Goal: Task Accomplishment & Management: Manage account settings

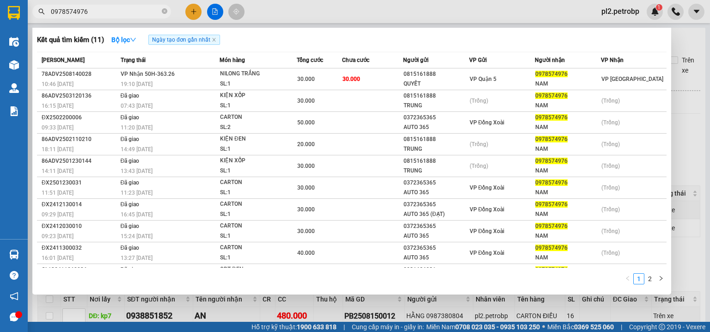
click at [165, 9] on icon "close-circle" at bounding box center [165, 11] width 6 height 6
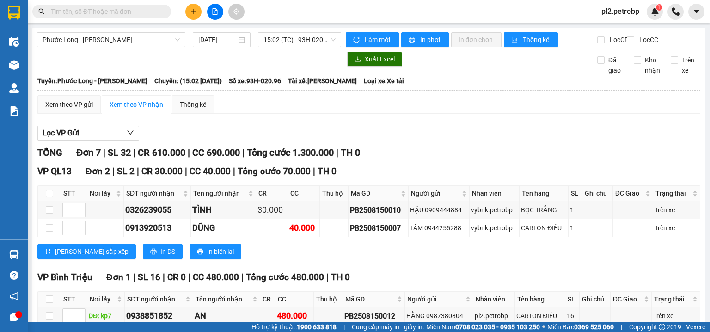
click at [132, 15] on span at bounding box center [101, 12] width 139 height 14
click at [131, 15] on input "text" at bounding box center [105, 11] width 109 height 10
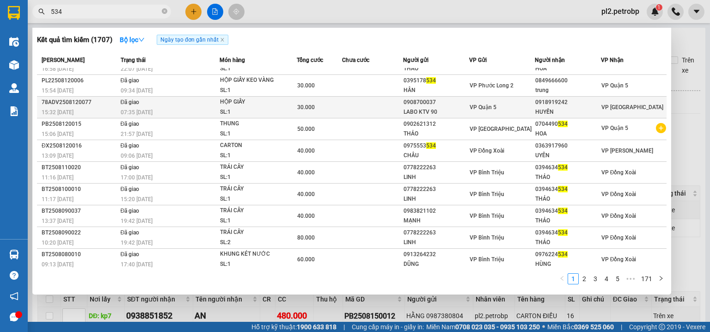
scroll to position [15, 0]
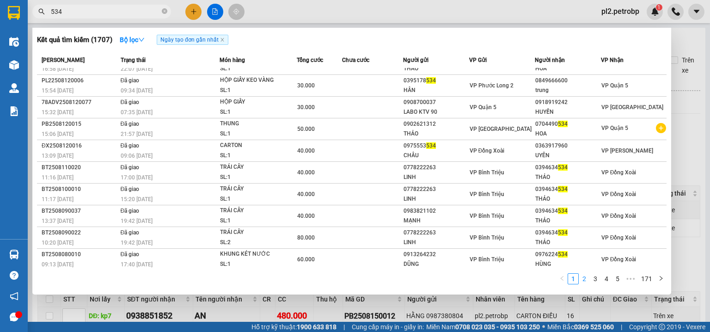
type input "534"
click at [589, 280] on link "2" at bounding box center [584, 279] width 10 height 10
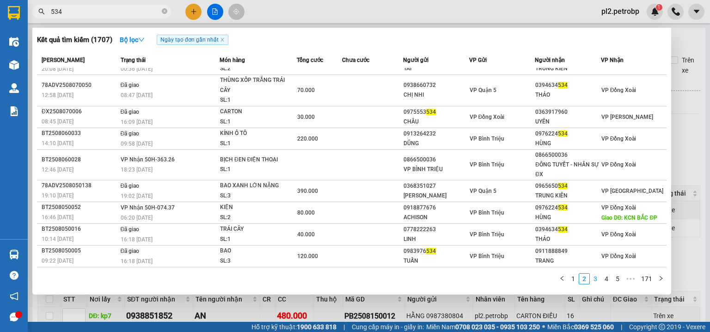
click at [599, 278] on link "3" at bounding box center [596, 279] width 10 height 10
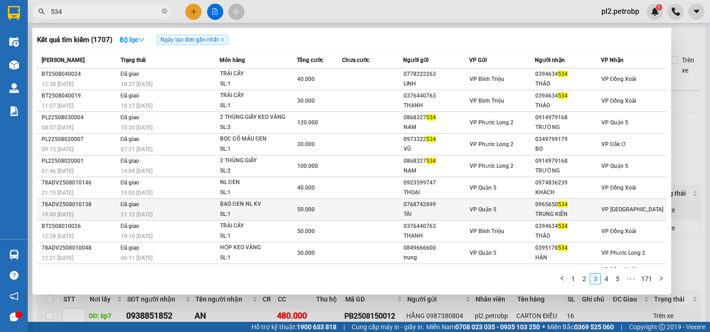
scroll to position [25, 0]
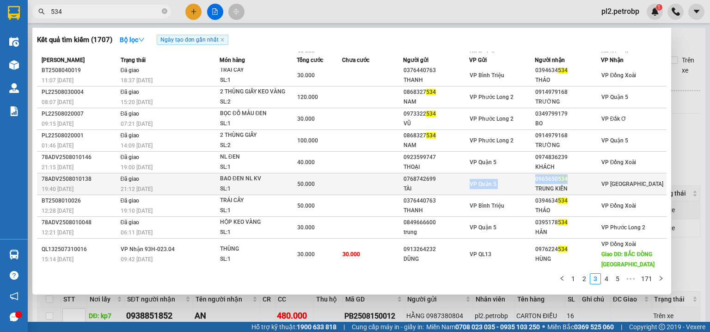
drag, startPoint x: 572, startPoint y: 179, endPoint x: 530, endPoint y: 179, distance: 41.6
click at [530, 179] on tr "78ADV2508010138 19:40 - 01/08 Đã giao 21:12 - 02/08 BAO ĐEN NL KV SL: 1 50.000 …" at bounding box center [352, 184] width 630 height 22
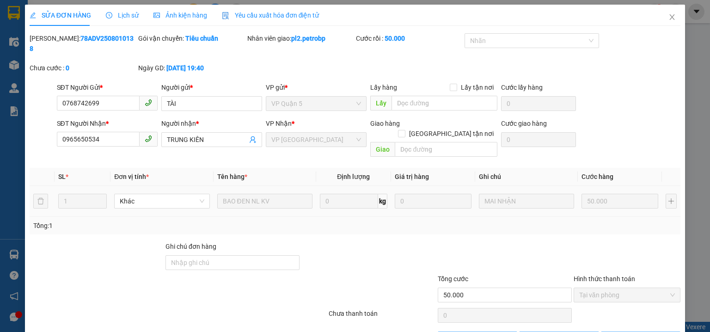
type input "0768742699"
type input "TÀI"
type input "0965650534"
type input "TRUNG KIÊN"
type input "50.000"
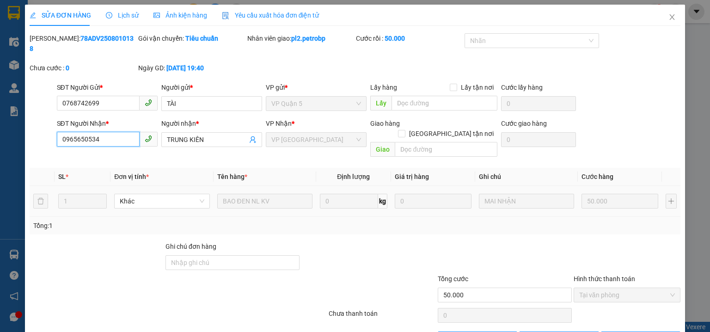
drag, startPoint x: 115, startPoint y: 132, endPoint x: 45, endPoint y: 130, distance: 69.9
click at [45, 130] on div "SĐT Người Nhận * 0965650534 0965650534 Người nhận * TRUNG KIÊN VP Nhận * VP Phư…" at bounding box center [355, 139] width 653 height 43
click at [670, 15] on icon "close" at bounding box center [672, 16] width 7 height 7
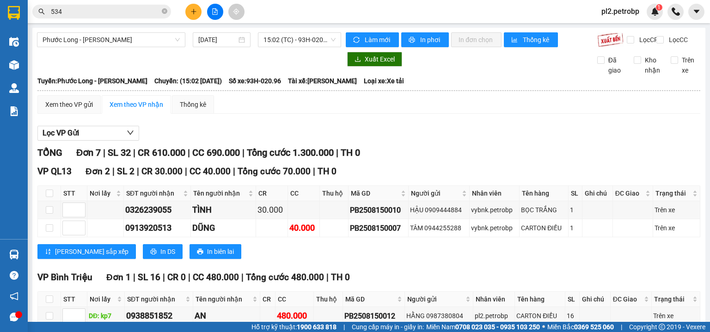
drag, startPoint x: 165, startPoint y: 11, endPoint x: 157, endPoint y: 13, distance: 8.2
click at [163, 11] on icon "close-circle" at bounding box center [165, 11] width 6 height 6
paste input "0965650534"
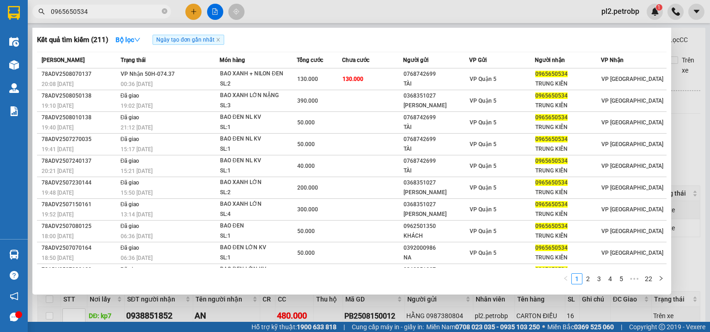
type input "0965650534"
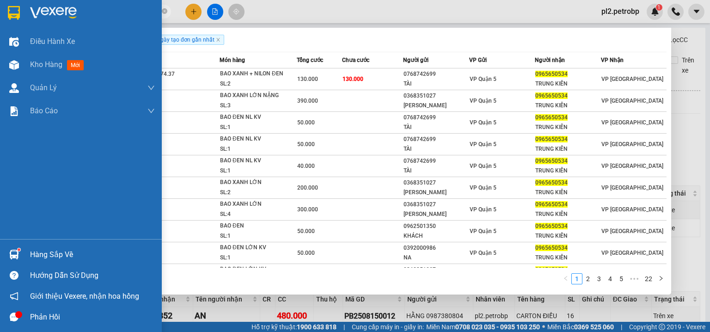
click at [20, 253] on div at bounding box center [14, 254] width 16 height 16
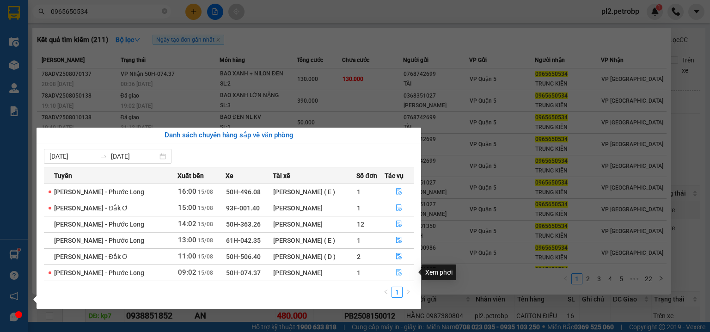
click at [398, 272] on icon "file-done" at bounding box center [399, 272] width 6 height 6
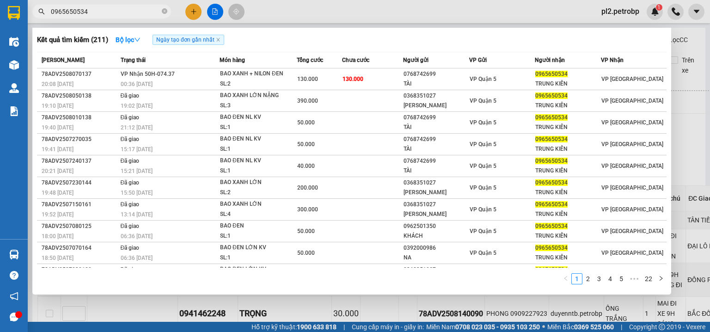
click at [351, 5] on div at bounding box center [355, 166] width 710 height 332
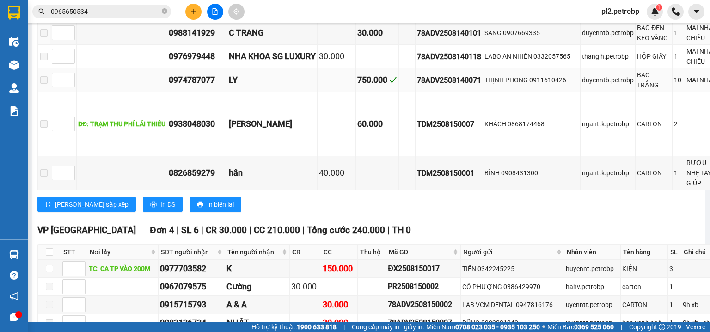
scroll to position [1381, 0]
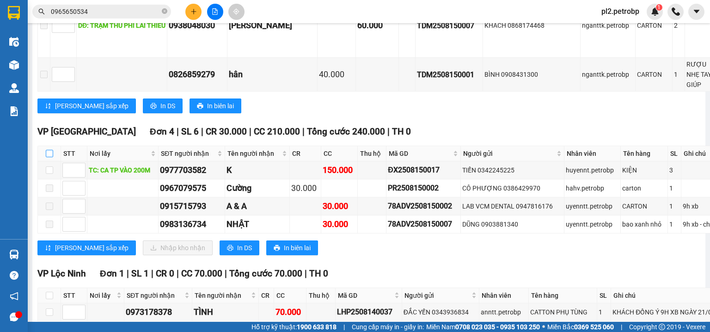
click at [50, 159] on label at bounding box center [49, 153] width 7 height 10
click at [50, 157] on input "checkbox" at bounding box center [49, 153] width 7 height 7
checkbox input "true"
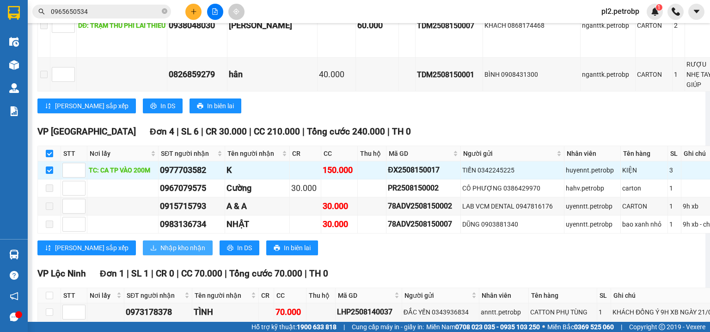
click at [160, 253] on span "Nhập kho nhận" at bounding box center [182, 248] width 45 height 10
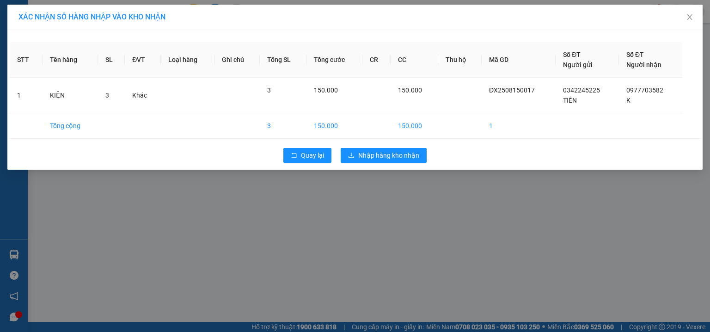
click at [394, 147] on div "Quay lại Nhập hàng kho nhận" at bounding box center [355, 155] width 691 height 24
click at [397, 156] on span "Nhập hàng kho nhận" at bounding box center [388, 155] width 61 height 10
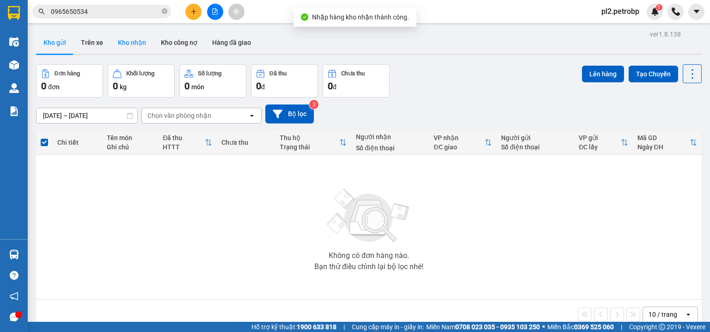
click at [134, 43] on button "Kho nhận" at bounding box center [132, 42] width 43 height 22
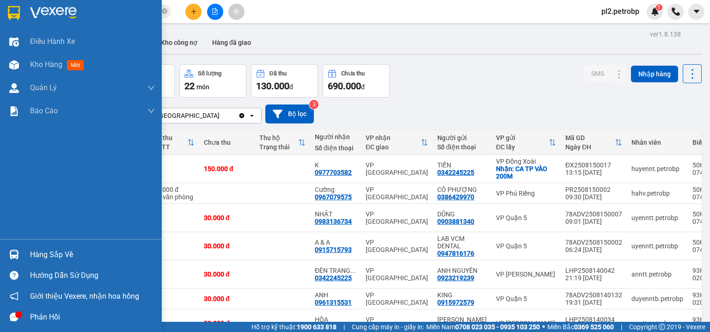
click at [42, 252] on div "Hàng sắp về" at bounding box center [92, 255] width 125 height 14
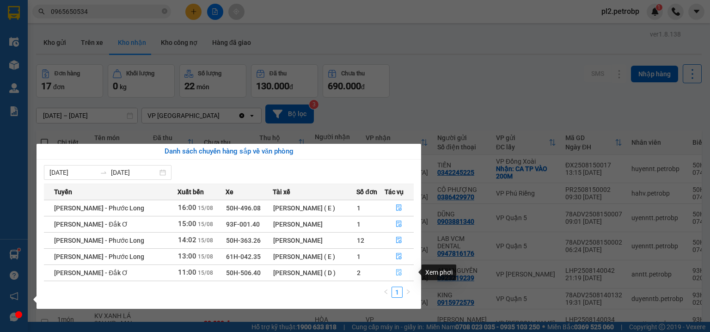
click at [401, 274] on icon "file-done" at bounding box center [399, 272] width 6 height 6
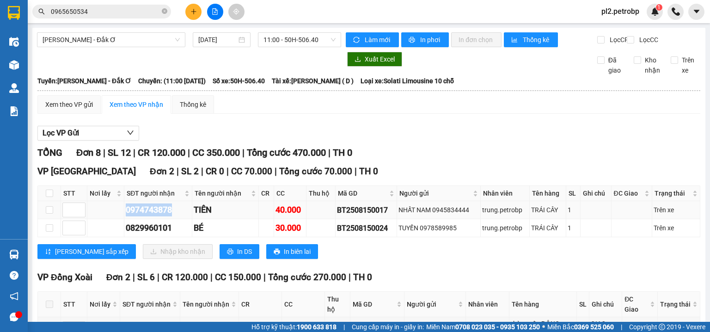
drag, startPoint x: 174, startPoint y: 218, endPoint x: 129, endPoint y: 217, distance: 45.3
click at [121, 217] on tr "0974743878 TIÊN 40.000 BT2508150017 NHẤT NAM 0945834444 trung.petrobp TRÁI CÂY …" at bounding box center [369, 210] width 663 height 18
copy div "0974743878"
click at [46, 196] on label at bounding box center [49, 193] width 7 height 10
click at [46, 196] on input "checkbox" at bounding box center [49, 193] width 7 height 7
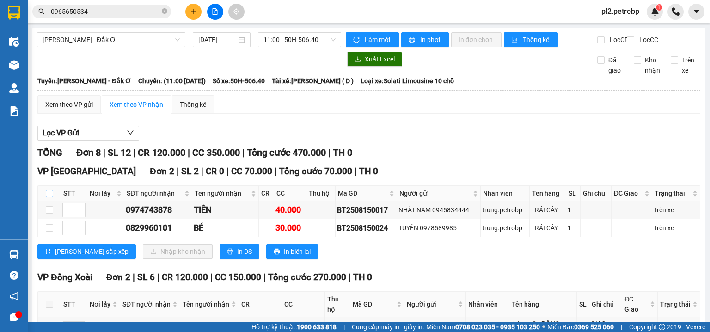
checkbox input "true"
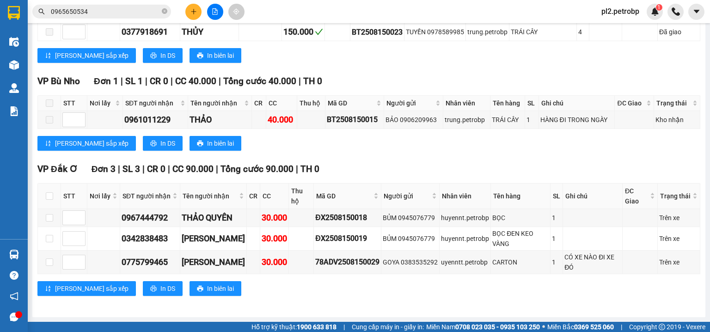
scroll to position [174, 0]
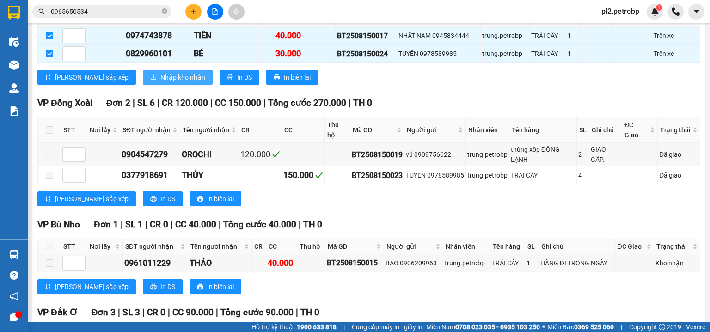
click at [160, 82] on span "Nhập kho nhận" at bounding box center [182, 77] width 45 height 10
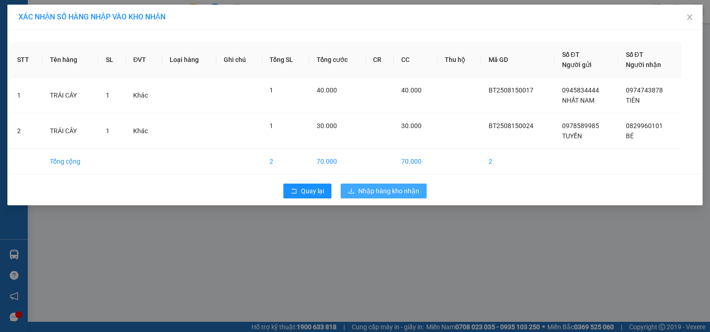
click at [372, 196] on button "Nhập hàng kho nhận" at bounding box center [384, 191] width 86 height 15
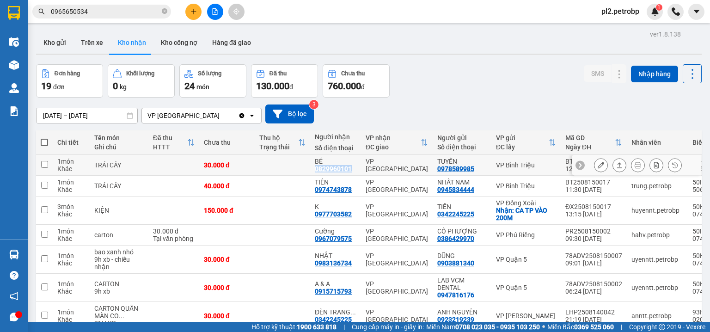
drag, startPoint x: 335, startPoint y: 166, endPoint x: 320, endPoint y: 172, distance: 15.2
click at [310, 165] on td "BÉ 0829960101" at bounding box center [335, 165] width 51 height 21
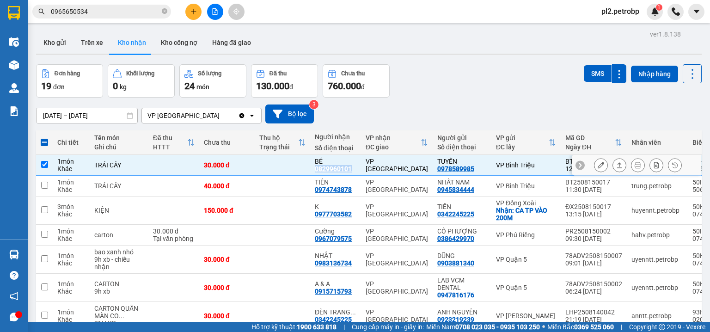
copy div "0829960101"
click at [279, 158] on td at bounding box center [282, 165] width 55 height 21
checkbox input "false"
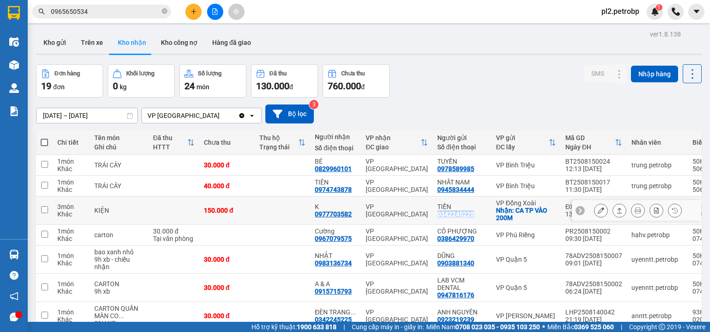
drag, startPoint x: 461, startPoint y: 217, endPoint x: 415, endPoint y: 214, distance: 45.9
click at [433, 214] on td "TIẾN 0342245225" at bounding box center [462, 211] width 59 height 28
checkbox input "true"
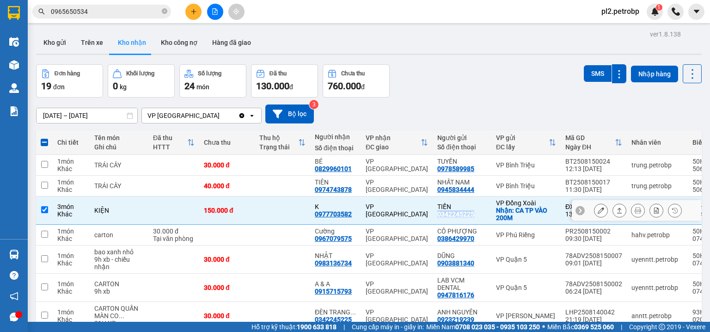
copy div "0342245225"
click at [635, 209] on icon at bounding box center [638, 210] width 6 height 6
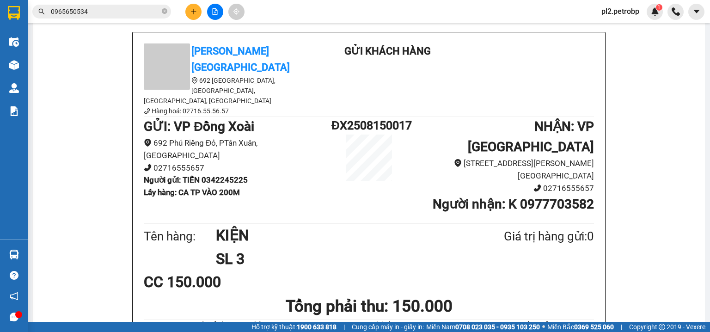
scroll to position [63, 0]
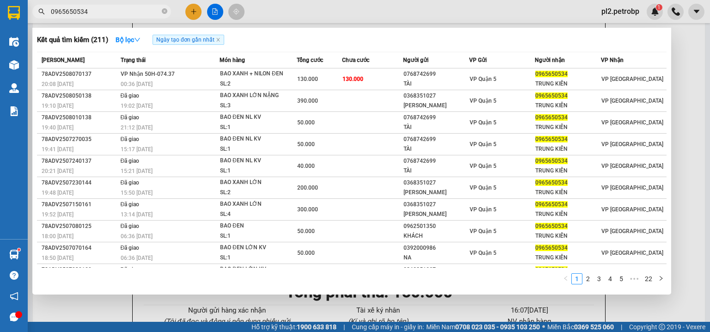
click at [163, 12] on icon "close-circle" at bounding box center [165, 11] width 6 height 6
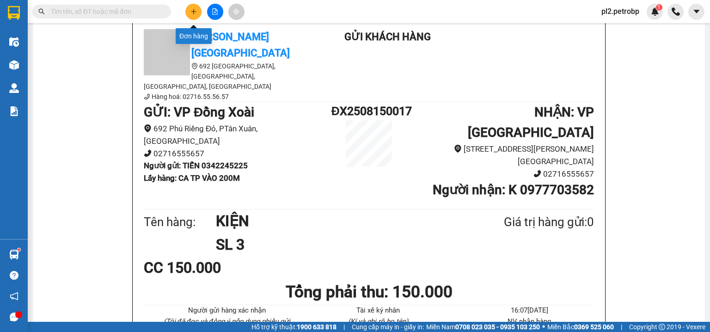
click at [200, 11] on button at bounding box center [193, 12] width 16 height 16
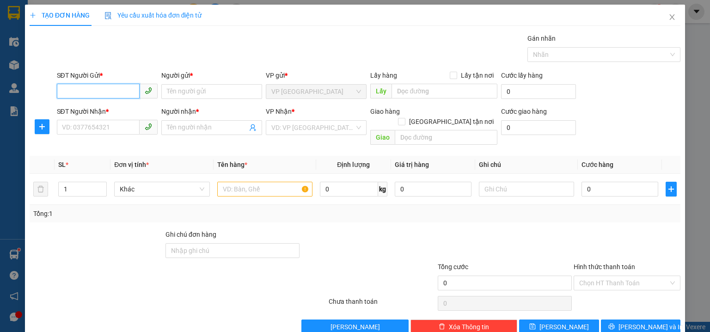
click at [99, 92] on input "SĐT Người Gửi *" at bounding box center [98, 91] width 83 height 15
click at [121, 111] on div "0986489450 - CÔ XUÂN" at bounding box center [106, 110] width 89 height 10
type input "0986489450"
type input "CÔ XUÂN"
type input "LONG ĐIỀN"
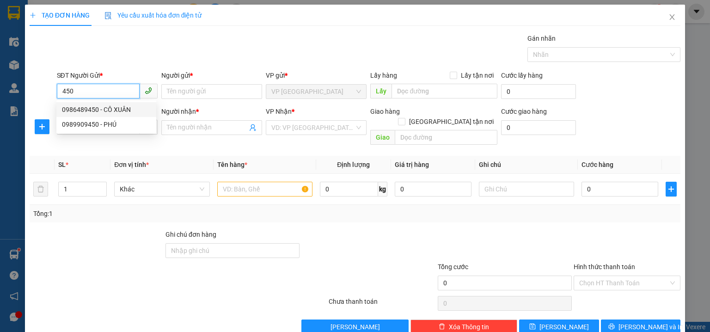
type input "0919331300"
type input "CÚC"
type input "180.000"
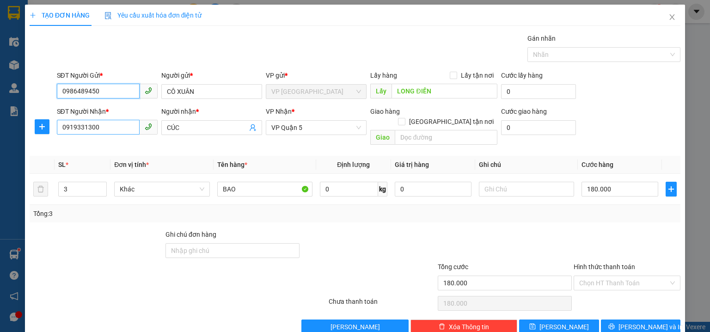
type input "0986489450"
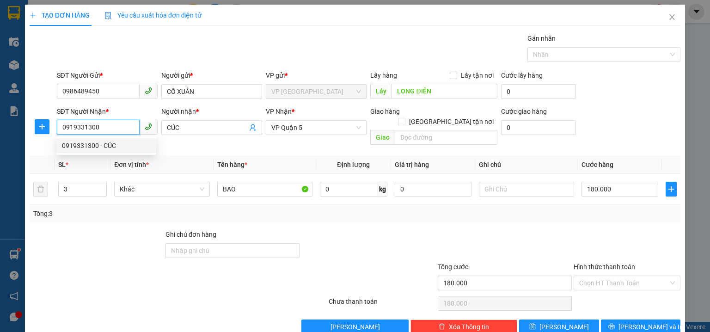
drag, startPoint x: 118, startPoint y: 124, endPoint x: 33, endPoint y: 118, distance: 85.7
click at [33, 118] on div "SĐT Người Nhận * 0919331300 Người nhận * CÚC VP Nhận * VP Quận 5 Giao hàng Giao…" at bounding box center [355, 127] width 653 height 43
click at [107, 129] on input "0903" at bounding box center [98, 127] width 83 height 15
type input "0903933515"
click at [118, 152] on div "0903933515 - TUẤN" at bounding box center [106, 145] width 100 height 15
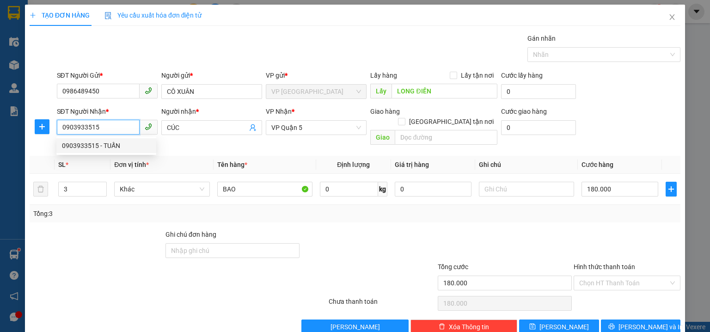
type input "TUẤN"
type input "30.000"
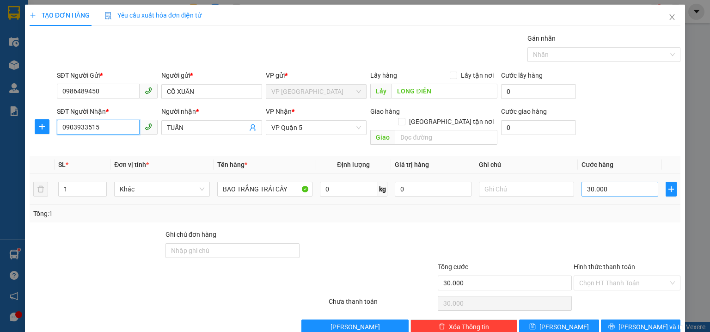
type input "0903933515"
click at [623, 182] on input "30.000" at bounding box center [620, 189] width 77 height 15
type input "5"
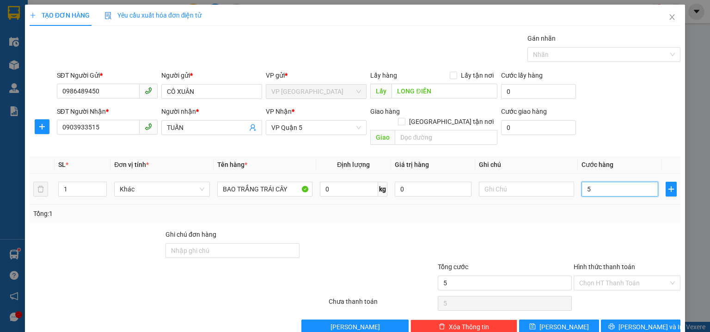
type input "50"
type input "50.000"
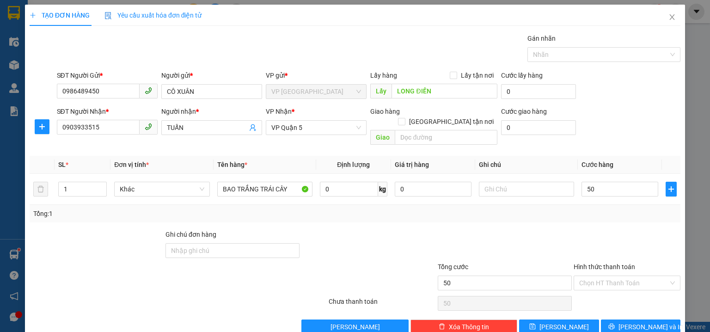
type input "50.000"
click at [633, 111] on div "SĐT Người Nhận * 0903933515 Người nhận * TUẤN VP Nhận * VP Quận 5 Giao hàng Gia…" at bounding box center [369, 127] width 628 height 43
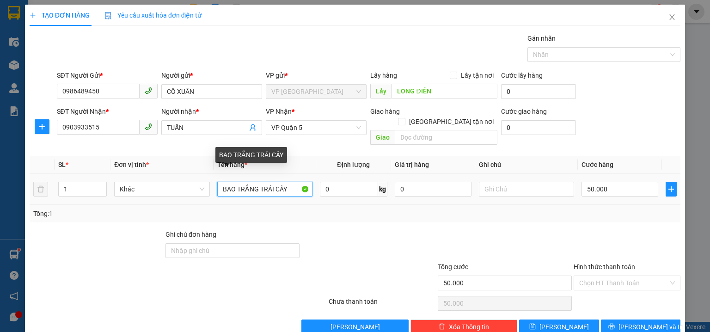
drag, startPoint x: 294, startPoint y: 176, endPoint x: 191, endPoint y: 171, distance: 103.7
click at [191, 174] on tr "1 Khác BAO TRẮNG TRÁI CÂY 0 kg 0 50.000" at bounding box center [355, 189] width 651 height 31
type input "BAO TRẮNG ĐỒ ĂN KHÔ"
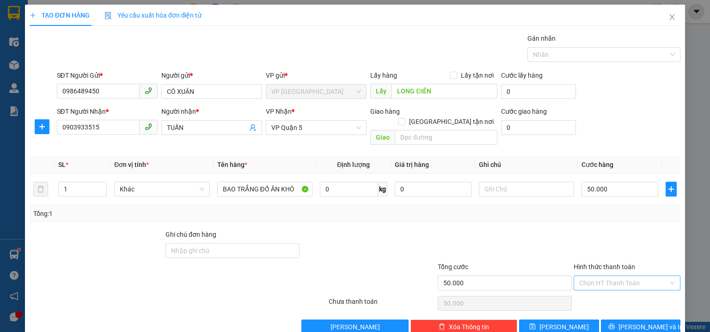
click at [607, 276] on input "Hình thức thanh toán" at bounding box center [623, 283] width 89 height 14
click at [600, 211] on div "Tại văn phòng" at bounding box center [622, 209] width 95 height 10
type input "0"
click at [443, 91] on input "LONG ĐIỀN" at bounding box center [445, 91] width 106 height 15
drag, startPoint x: 640, startPoint y: 313, endPoint x: 586, endPoint y: 262, distance: 73.6
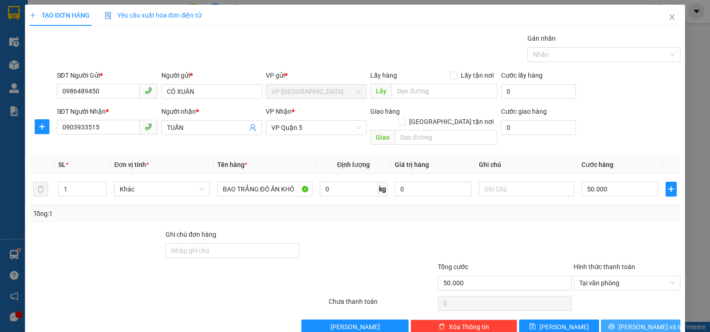
click at [640, 322] on span "Lưu và In" at bounding box center [651, 327] width 65 height 10
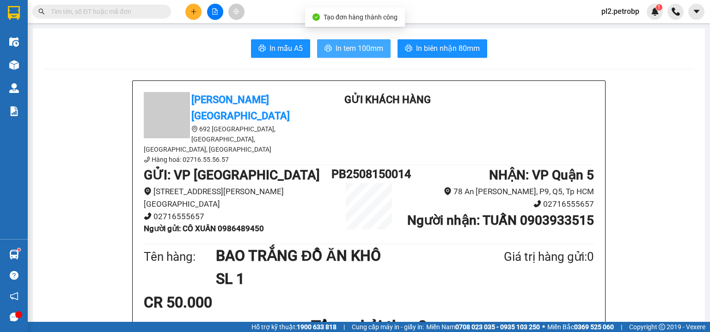
click at [367, 43] on span "In tem 100mm" at bounding box center [360, 49] width 48 height 12
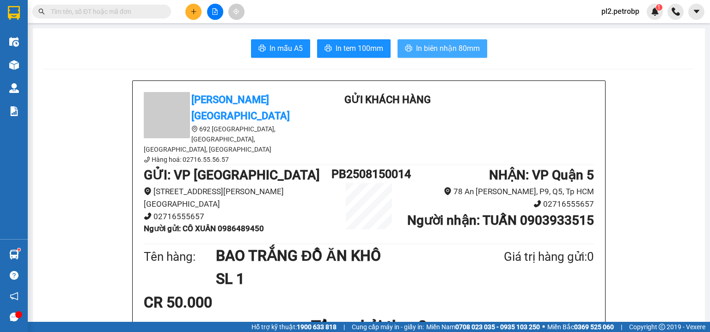
click at [448, 50] on span "In biên nhận 80mm" at bounding box center [448, 49] width 64 height 12
click at [80, 11] on input "text" at bounding box center [105, 11] width 109 height 10
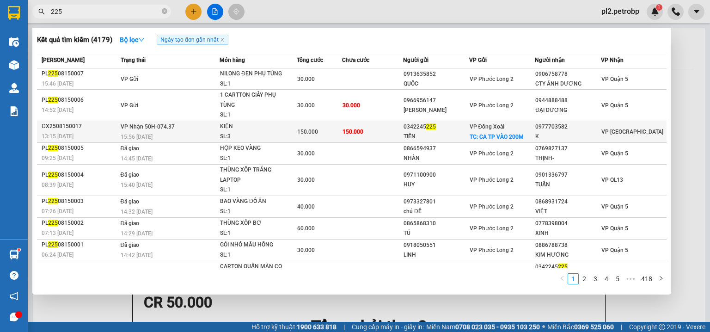
type input "225"
drag, startPoint x: 438, startPoint y: 126, endPoint x: 401, endPoint y: 127, distance: 37.0
click at [404, 127] on div "0342245 225" at bounding box center [436, 127] width 65 height 10
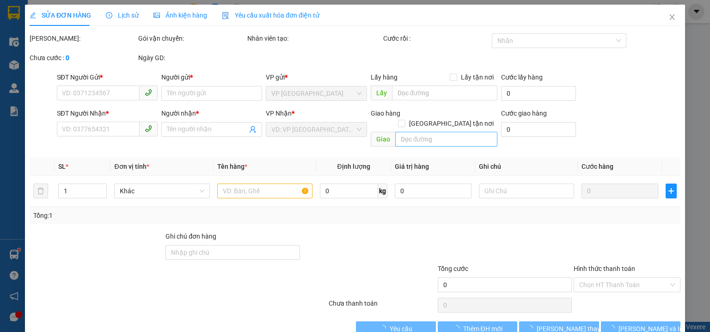
type input "0342245225"
type input "TIẾN"
checkbox input "true"
type input "CA TP VÀO 200M"
type input "0977703582"
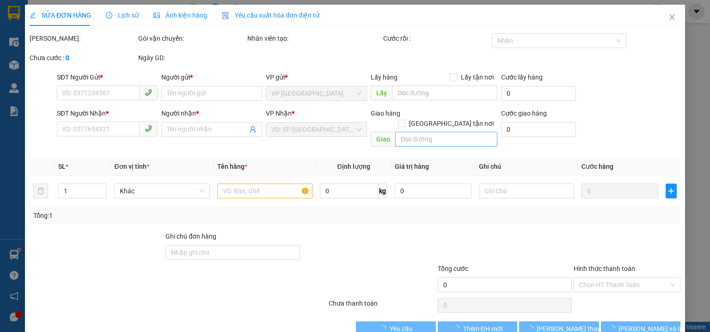
type input "K"
type input "150.000"
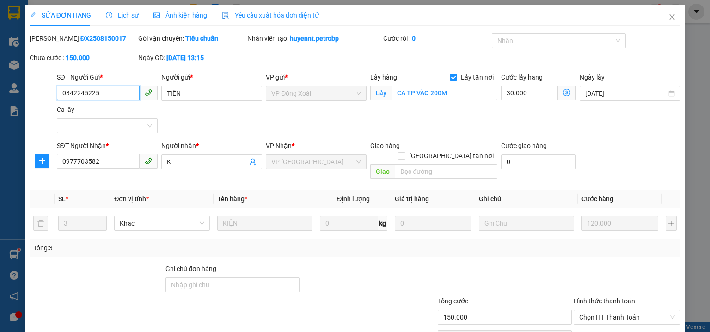
drag, startPoint x: 102, startPoint y: 93, endPoint x: 49, endPoint y: 91, distance: 52.8
click at [49, 91] on div "SĐT Người Gửi * 0342245225 0342245225 Người gửi * TIẾN VP gửi * VP Đồng Xoài Lấ…" at bounding box center [355, 104] width 653 height 65
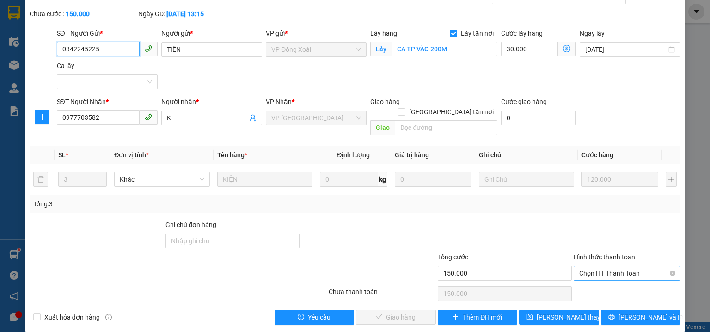
click at [599, 266] on span "Chọn HT Thanh Toán" at bounding box center [627, 273] width 96 height 14
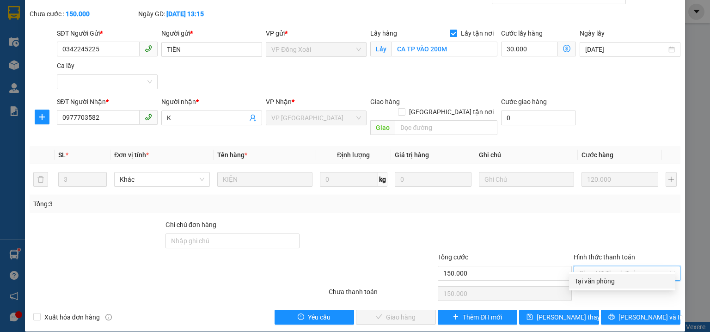
click at [599, 279] on div "Tại văn phòng" at bounding box center [622, 281] width 95 height 10
type input "0"
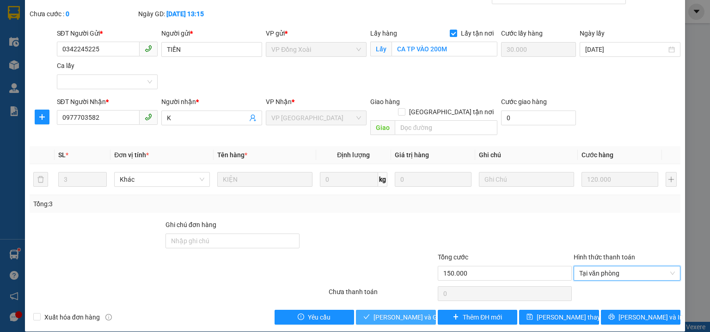
click at [387, 312] on span "Lưu và Giao hàng" at bounding box center [418, 317] width 89 height 10
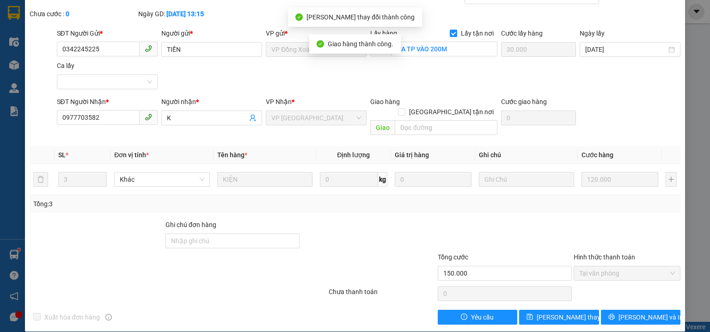
scroll to position [0, 0]
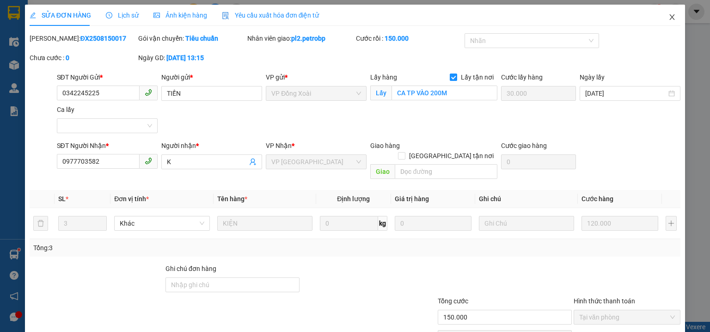
click at [669, 16] on icon "close" at bounding box center [672, 16] width 7 height 7
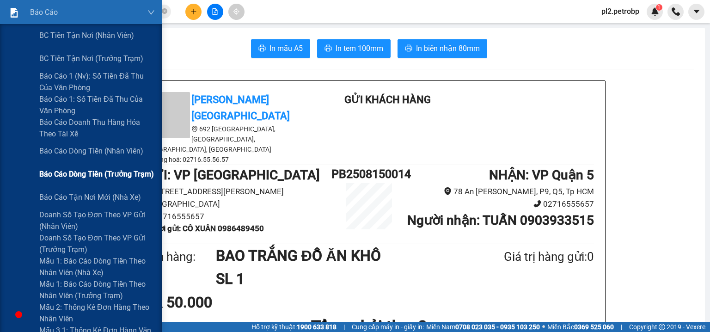
scroll to position [197, 0]
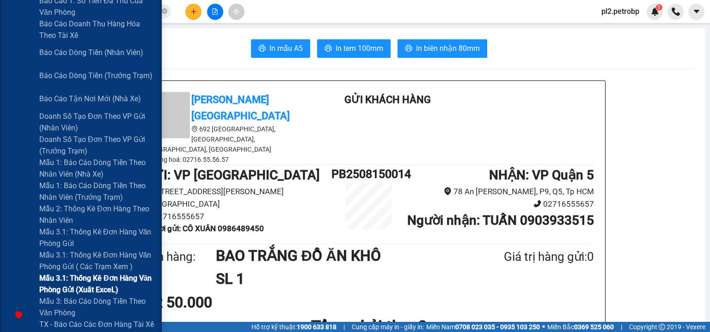
click at [59, 280] on span "Mẫu 3.1: Thống kê đơn hàng văn phòng gửi (Xuất ExceL)" at bounding box center [97, 283] width 116 height 23
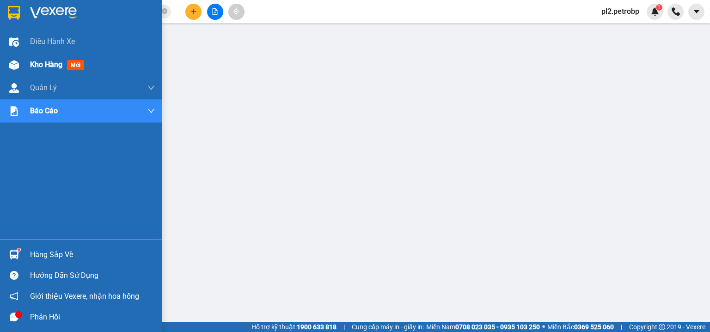
click at [38, 61] on span "Kho hàng" at bounding box center [46, 64] width 32 height 9
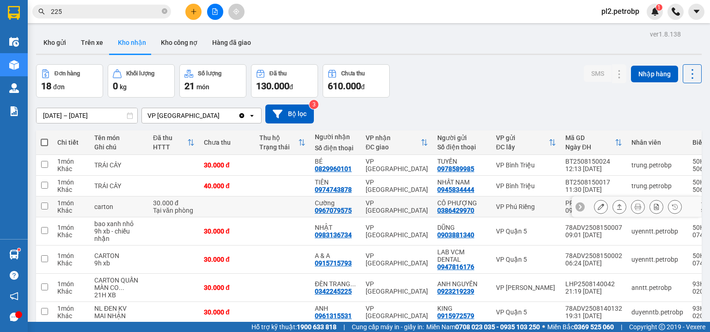
scroll to position [49, 0]
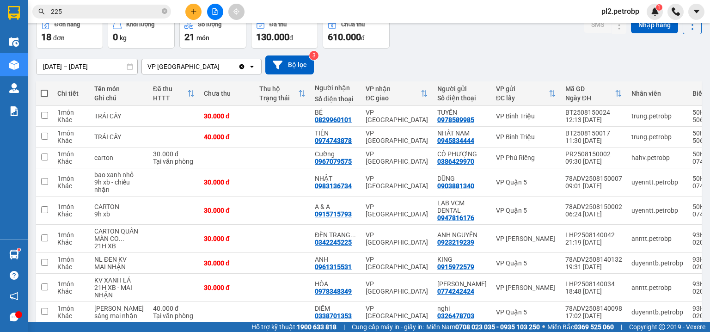
click at [122, 13] on input "225" at bounding box center [105, 11] width 109 height 10
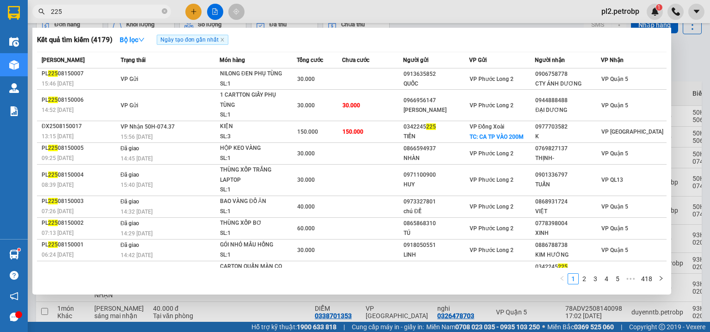
click at [189, 9] on div at bounding box center [355, 166] width 710 height 332
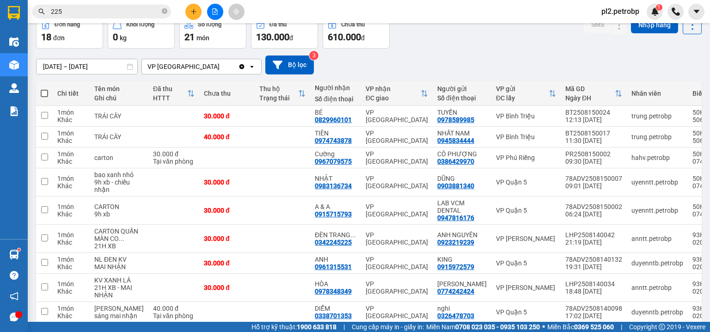
click at [192, 12] on icon "plus" at bounding box center [194, 11] width 6 height 6
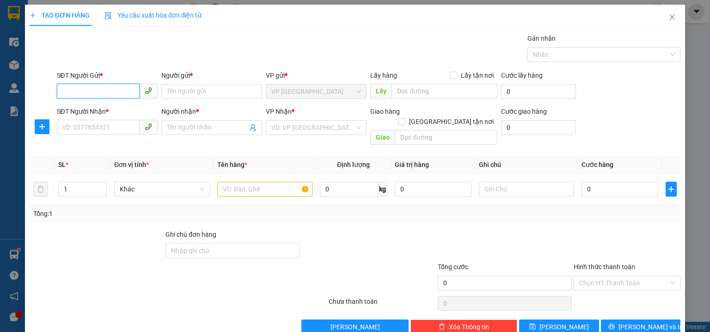
click at [111, 92] on input "SĐT Người Gửi *" at bounding box center [98, 91] width 83 height 15
click at [61, 88] on input "172" at bounding box center [98, 91] width 83 height 15
click at [91, 113] on div "0986154172 - PHIẾN" at bounding box center [106, 110] width 89 height 10
type input "0986154172"
type input "PHIẾN"
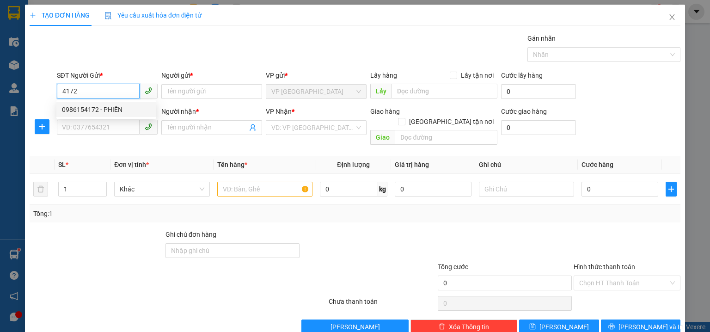
type input "0933036898"
type input "THANH"
type input "CHỢ PHÚ GIÁO"
type input "30.000"
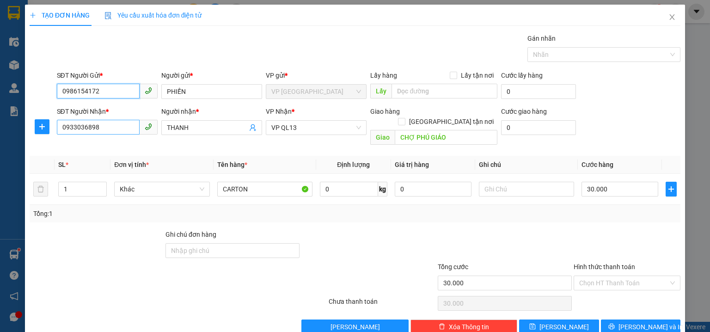
type input "0986154172"
drag, startPoint x: 117, startPoint y: 125, endPoint x: 0, endPoint y: 122, distance: 117.0
click at [0, 122] on div "TẠO ĐƠN HÀNG Yêu cầu xuất hóa đơn điện tử Transit Pickup Surcharge Ids Transit …" at bounding box center [355, 166] width 710 height 332
type input "0908672062"
drag, startPoint x: 205, startPoint y: 129, endPoint x: 134, endPoint y: 133, distance: 71.4
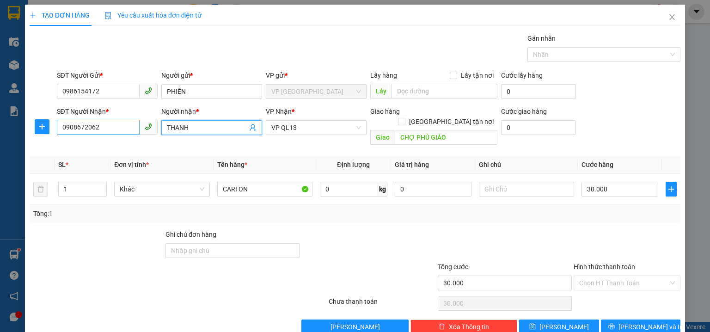
click at [134, 133] on div "SĐT Người Nhận * 0908672062 Người nhận * THANH THANH VP Nhận * VP QL13 Giao hàn…" at bounding box center [369, 127] width 628 height 43
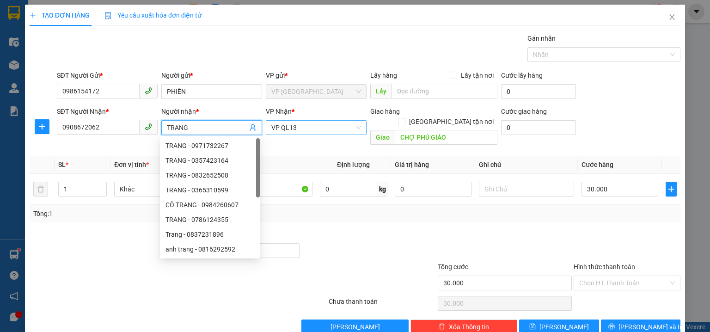
click at [305, 128] on span "VP QL13" at bounding box center [316, 128] width 90 height 14
type input "TRANG"
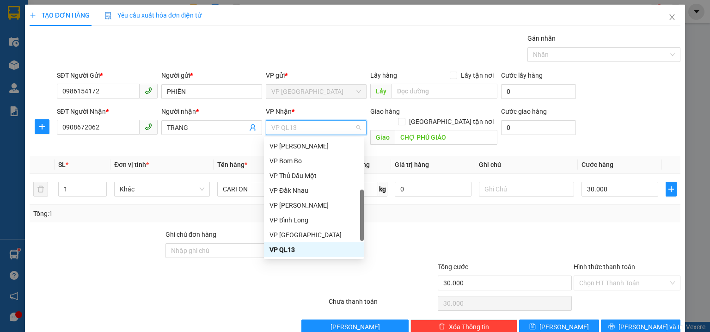
type input "L"
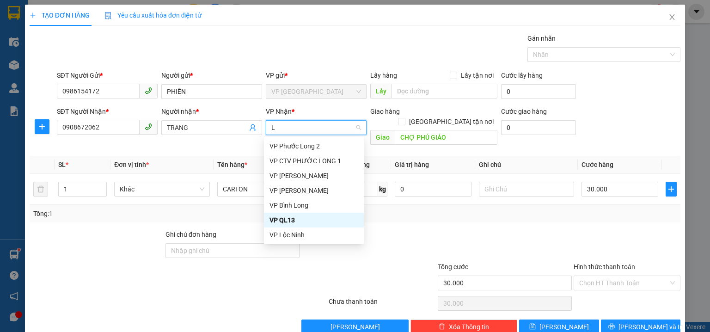
scroll to position [0, 0]
click at [320, 176] on div "VP Lê Hồng Phong" at bounding box center [314, 176] width 89 height 10
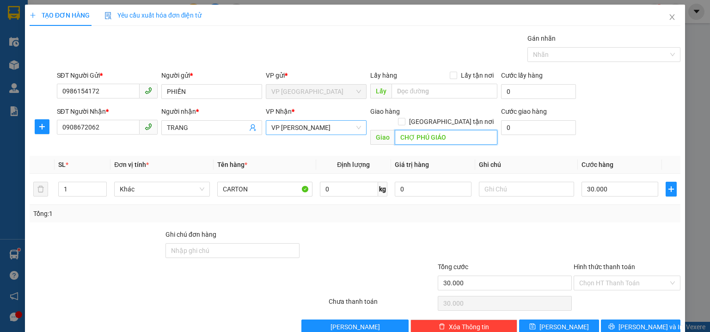
click at [458, 130] on input "CHỢ PHÚ GIÁO" at bounding box center [446, 137] width 103 height 15
drag, startPoint x: 622, startPoint y: 314, endPoint x: 418, endPoint y: 158, distance: 256.0
click at [615, 323] on icon "printer" at bounding box center [612, 326] width 6 height 6
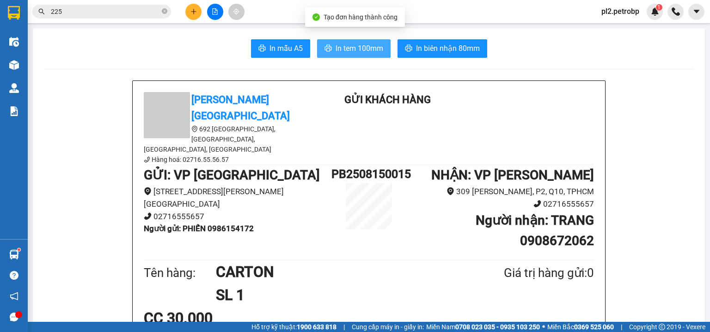
click at [343, 47] on span "In tem 100mm" at bounding box center [360, 49] width 48 height 12
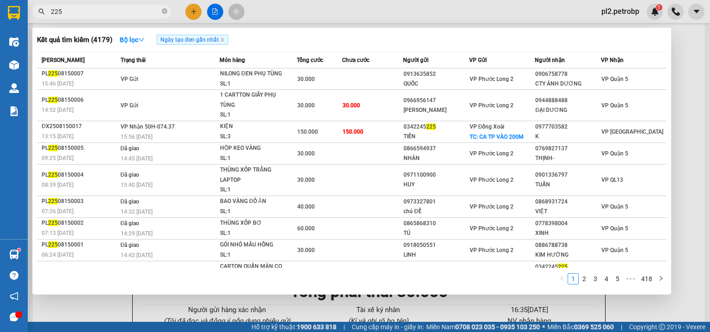
drag, startPoint x: 165, startPoint y: 9, endPoint x: 131, endPoint y: 10, distance: 33.8
click at [164, 9] on icon "close-circle" at bounding box center [165, 11] width 6 height 6
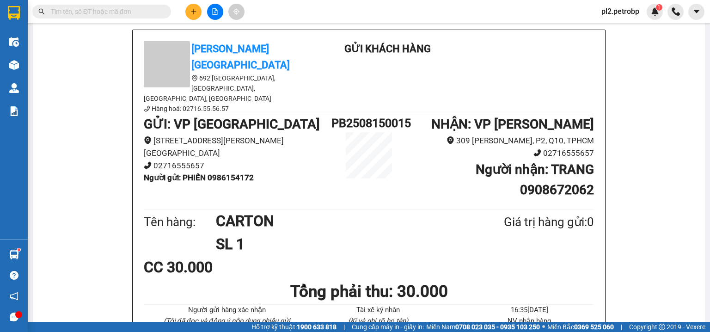
click at [131, 10] on input "text" at bounding box center [105, 11] width 109 height 10
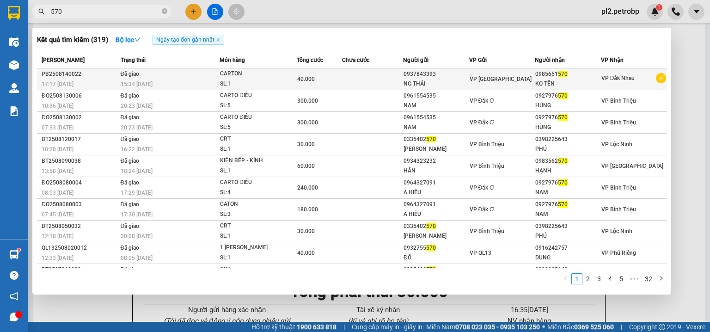
type input "570"
click at [361, 75] on td at bounding box center [372, 79] width 61 height 22
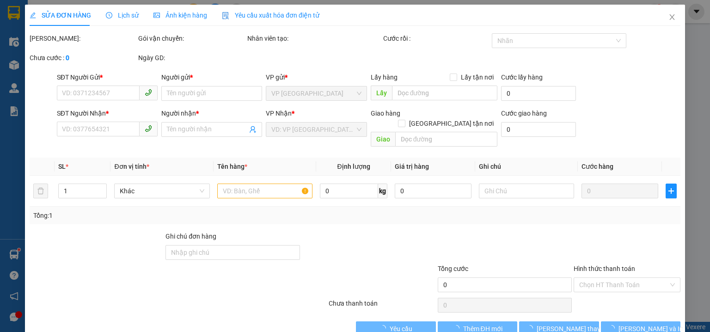
type input "0937843393"
type input "NG THÁI"
type input "0985651570"
type input "KO TÊN"
type input "40.000"
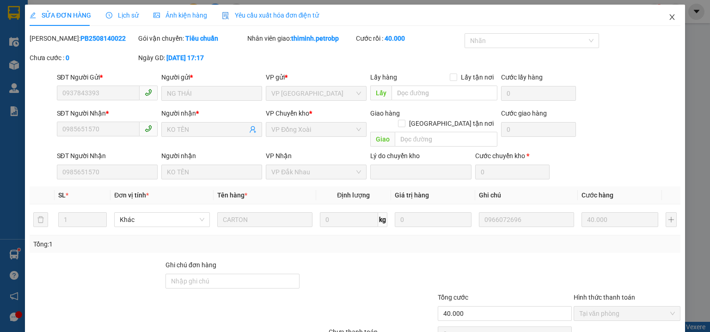
click at [669, 16] on icon "close" at bounding box center [672, 16] width 7 height 7
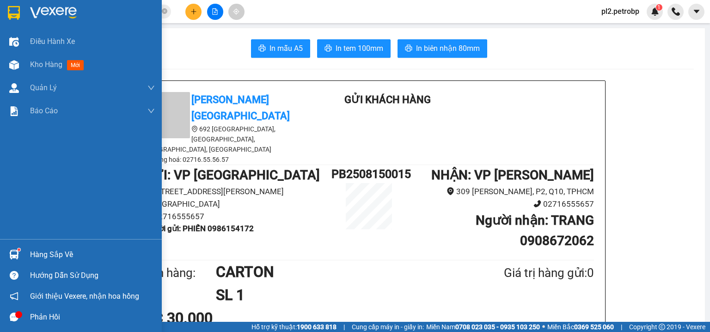
click at [43, 255] on div "Hàng sắp về" at bounding box center [92, 255] width 125 height 14
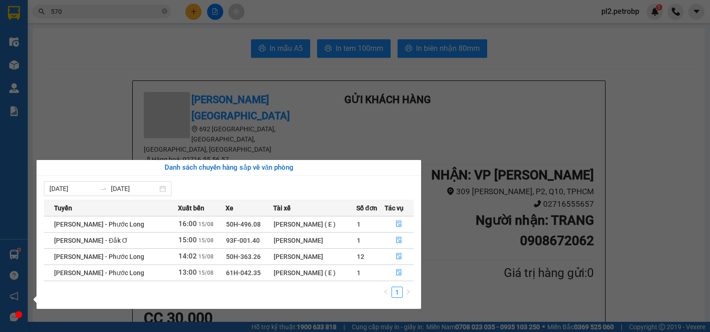
click at [156, 36] on section "Kết quả tìm kiếm ( 319 ) Bộ lọc Ngày tạo đơn gần nhất Mã ĐH Trạng thái Món hàng…" at bounding box center [355, 166] width 710 height 332
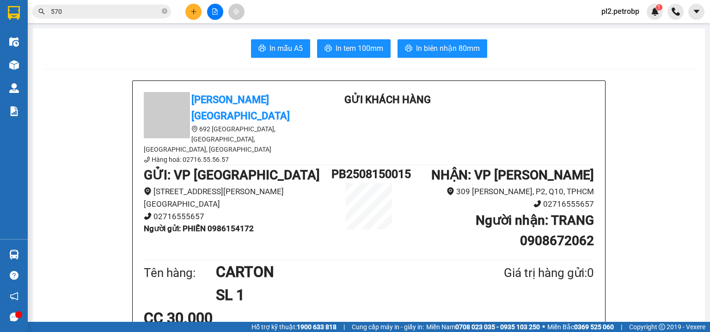
click at [164, 9] on icon "close-circle" at bounding box center [165, 11] width 6 height 6
click at [150, 10] on input "text" at bounding box center [105, 11] width 109 height 10
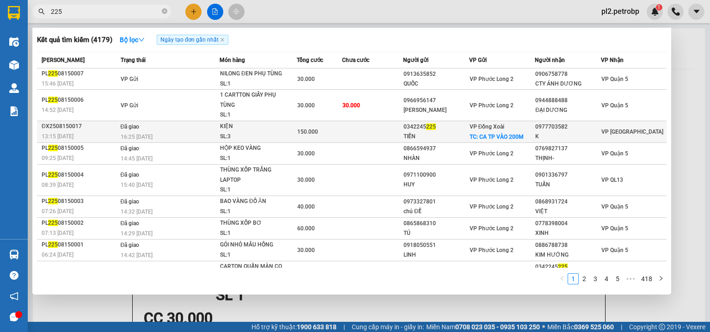
type input "225"
click at [493, 134] on span "TC: CA TP VÀO 200M" at bounding box center [497, 137] width 54 height 6
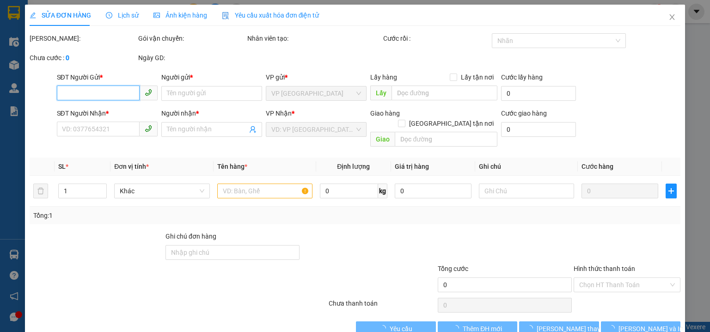
type input "0342245225"
type input "TIẾN"
checkbox input "true"
type input "CA TP VÀO 200M"
type input "30.000"
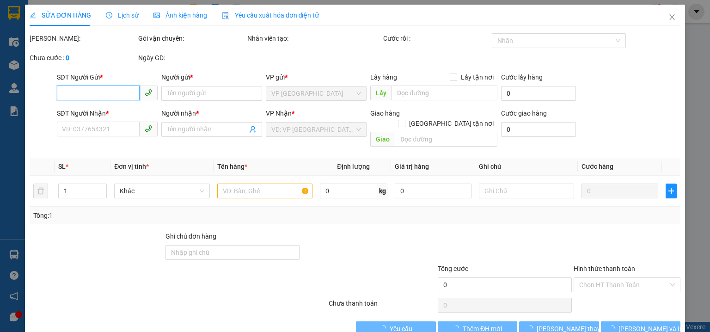
type input "0977703582"
type input "K"
type input "150.000"
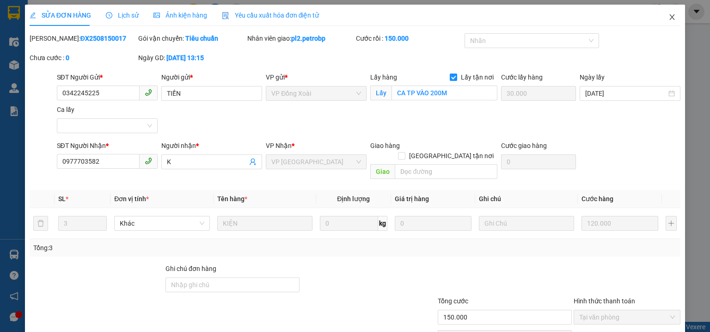
click at [670, 13] on span "Close" at bounding box center [672, 18] width 26 height 26
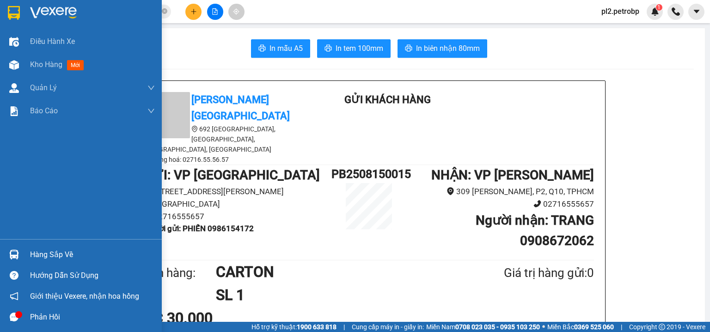
click at [30, 255] on div "Hàng sắp về" at bounding box center [81, 254] width 162 height 21
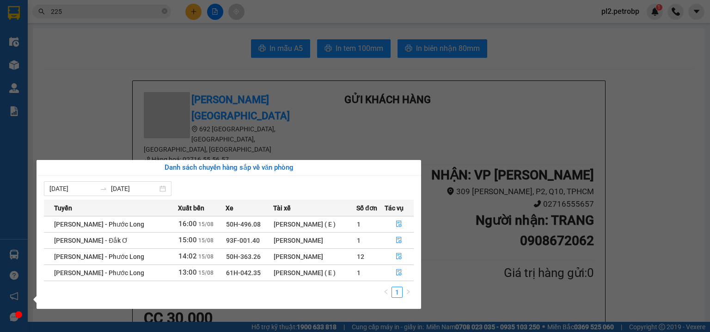
click at [163, 43] on section "Kết quả tìm kiếm ( 4179 ) Bộ lọc Ngày tạo đơn gần nhất Mã ĐH Trạng thái Món hàn…" at bounding box center [355, 166] width 710 height 332
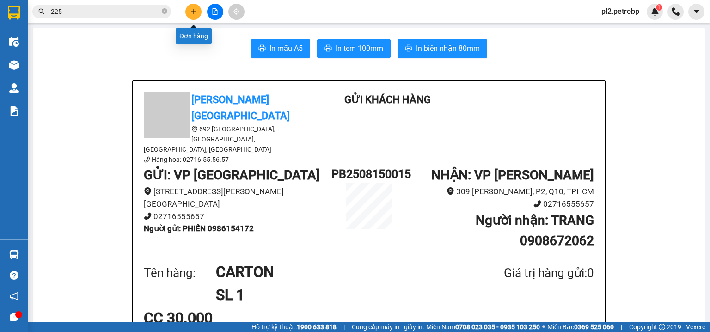
click at [197, 10] on button at bounding box center [193, 12] width 16 height 16
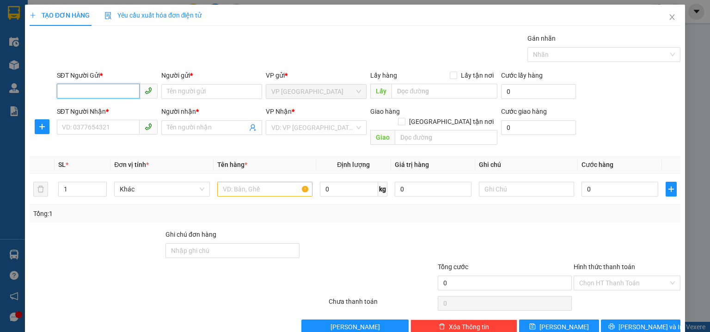
click at [109, 95] on input "SĐT Người Gửi *" at bounding box center [98, 91] width 83 height 15
type input "0965287186"
click at [115, 109] on div "0965287186 - CHỊ TUYẾN" at bounding box center [106, 110] width 89 height 10
type input "CHỊ TUYẾN"
type input "0974703939"
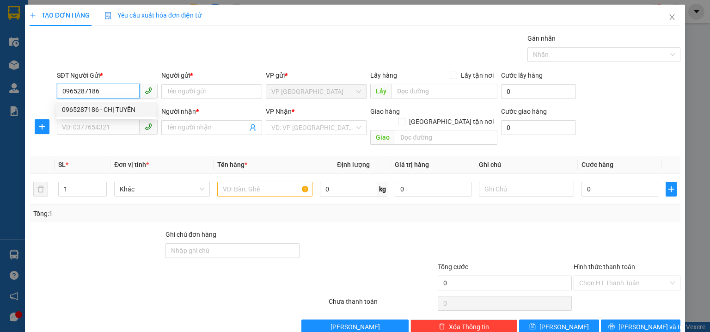
type input "TRIỀU"
type input "30.000"
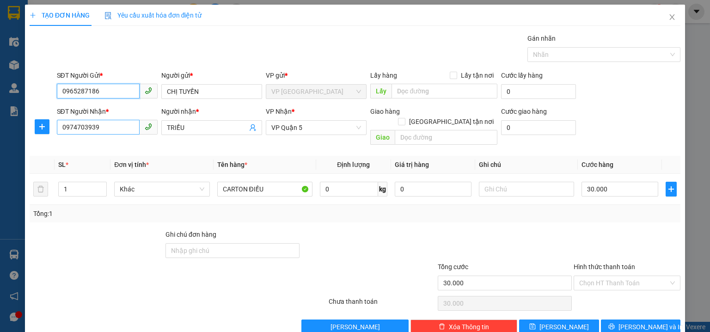
type input "0965287186"
drag, startPoint x: 130, startPoint y: 124, endPoint x: 0, endPoint y: 126, distance: 130.4
click at [0, 126] on div "TẠO ĐƠN HÀNG Yêu cầu xuất hóa đơn điện tử Transit Pickup Surcharge Ids Transit …" at bounding box center [355, 166] width 710 height 332
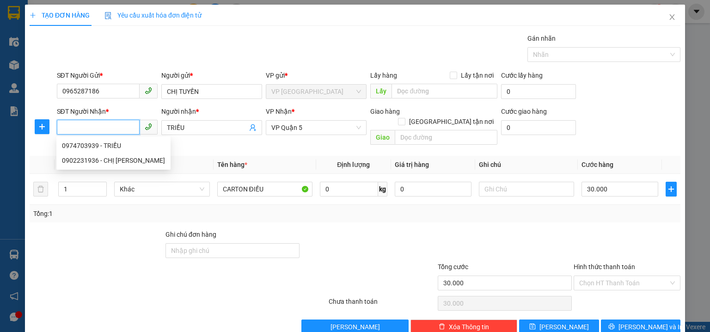
click at [82, 122] on input "SĐT Người Nhận *" at bounding box center [98, 127] width 83 height 15
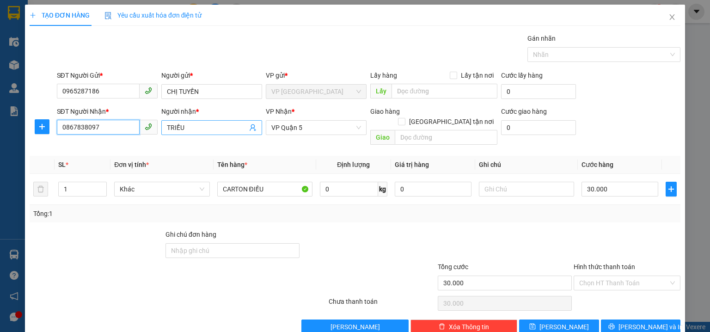
type input "0867838097"
drag, startPoint x: 187, startPoint y: 123, endPoint x: 148, endPoint y: 131, distance: 39.5
click at [148, 131] on div "SĐT Người Nhận * 0867838097 Người nhận * TRIỀU VP Nhận * VP Quận 5 Giao hàng Gi…" at bounding box center [369, 127] width 628 height 43
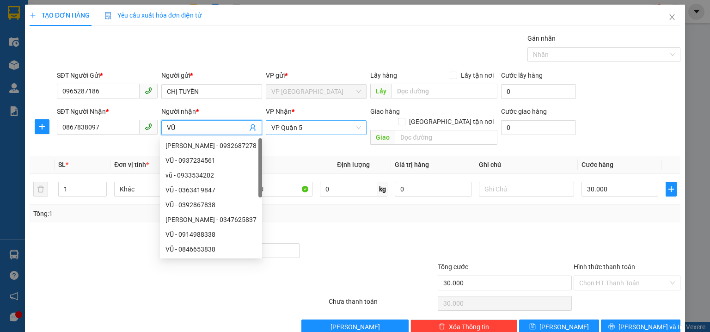
click at [298, 123] on span "VP Quận 5" at bounding box center [316, 128] width 90 height 14
type input "VŨ"
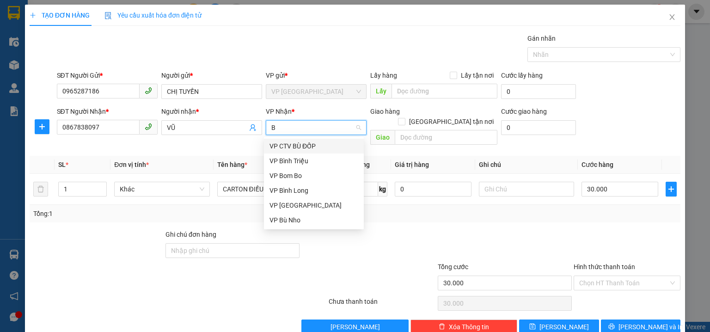
type input "BI"
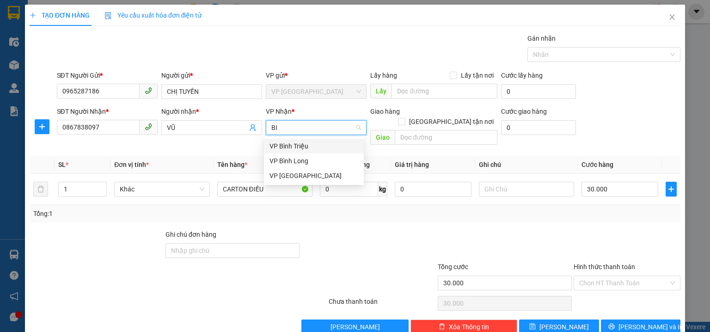
click at [301, 140] on div "VP Bình Triệu" at bounding box center [314, 146] width 100 height 15
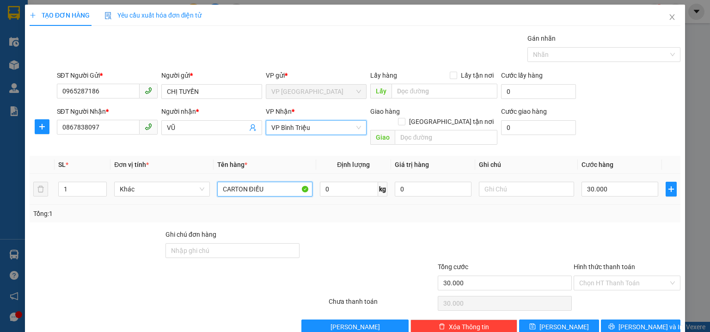
click at [269, 182] on input "CARTON ĐIỀU" at bounding box center [264, 189] width 95 height 15
type input "CARTON CHÔM CHÔM"
click at [616, 182] on input "30.000" at bounding box center [620, 189] width 77 height 15
type input "4"
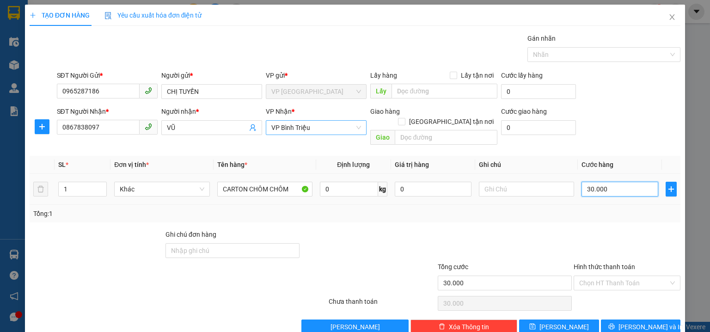
type input "4"
type input "40"
type input "40.000"
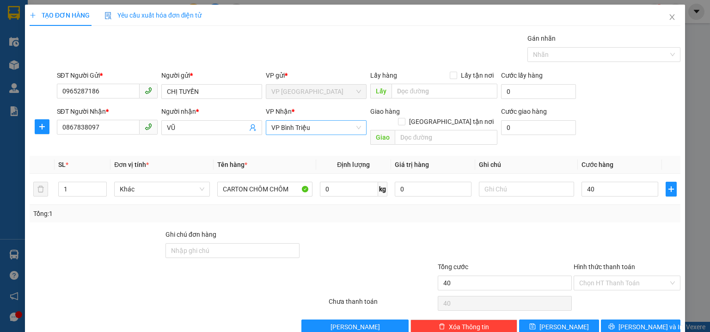
type input "40.000"
click at [600, 130] on div "SĐT Người Nhận * 0867838097 Người nhận * VŨ VP Nhận * VP Bình Triệu Giao hàng G…" at bounding box center [369, 127] width 628 height 43
click at [628, 322] on span "Lưu và In" at bounding box center [651, 327] width 65 height 10
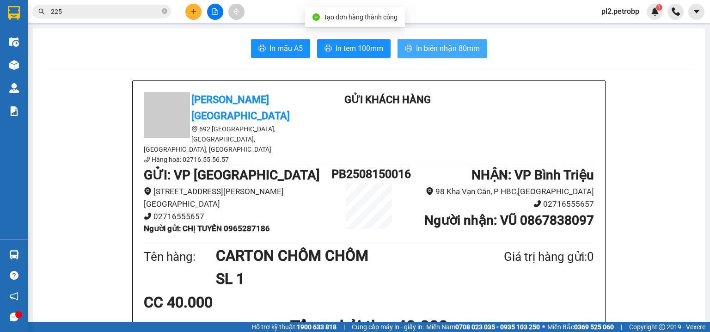
click at [438, 52] on span "In biên nhận 80mm" at bounding box center [448, 49] width 64 height 12
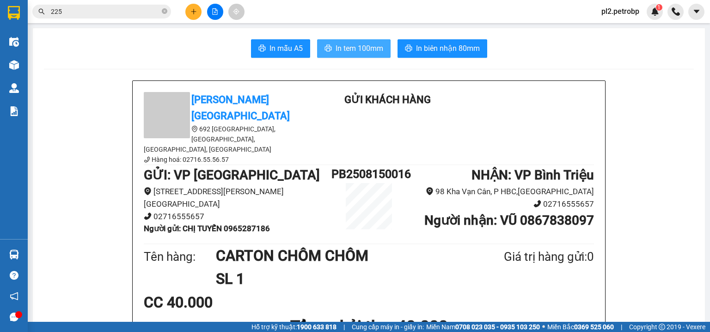
drag, startPoint x: 375, startPoint y: 51, endPoint x: 418, endPoint y: 0, distance: 66.6
click at [376, 47] on span "In tem 100mm" at bounding box center [360, 49] width 48 height 12
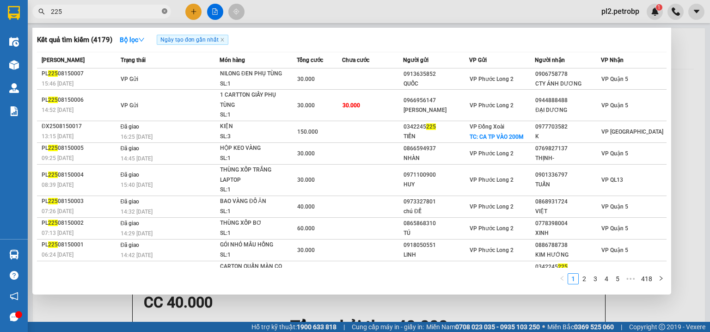
click at [165, 10] on icon "close-circle" at bounding box center [165, 11] width 6 height 6
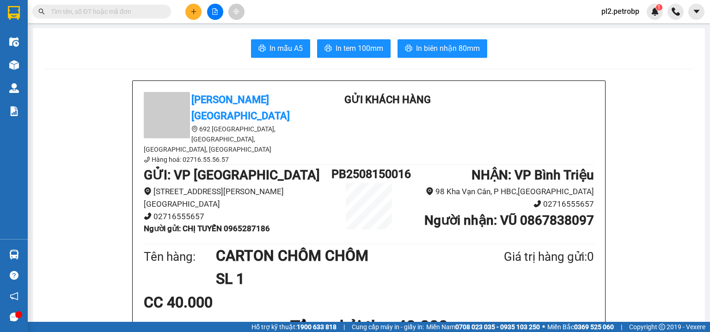
click at [134, 12] on input "text" at bounding box center [105, 11] width 109 height 10
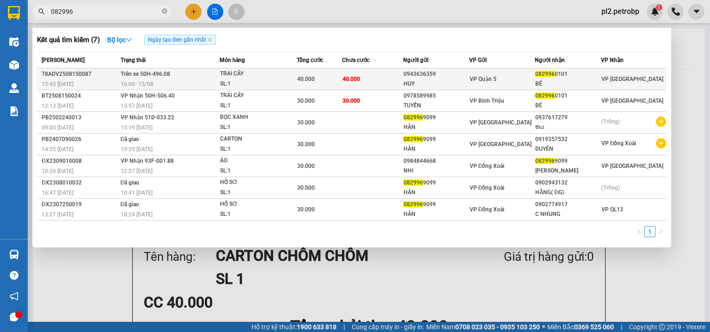
type input "082996"
click at [451, 74] on div "0943636359" at bounding box center [436, 74] width 65 height 10
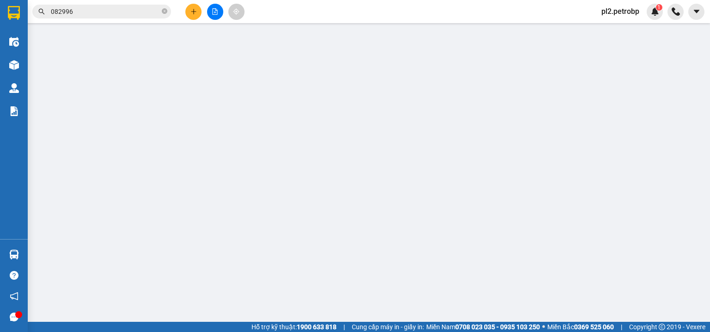
type input "0943636359"
type input "HUY"
type input "0829960101"
type input "BÉ"
type input "40.000"
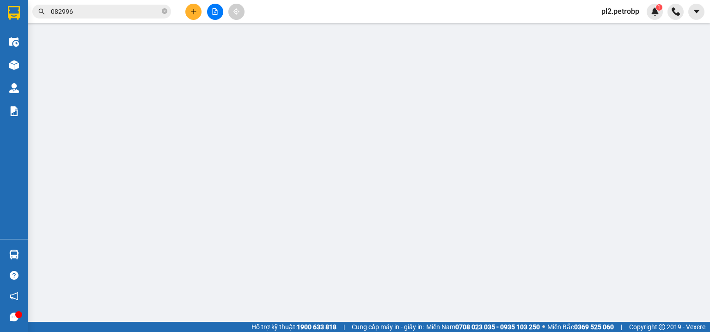
type input "40.000"
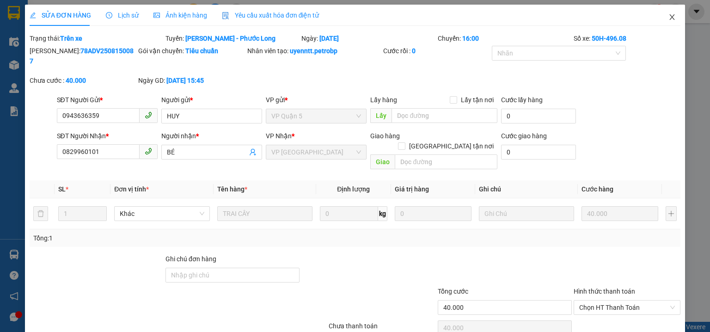
click at [670, 19] on icon "close" at bounding box center [672, 17] width 5 height 6
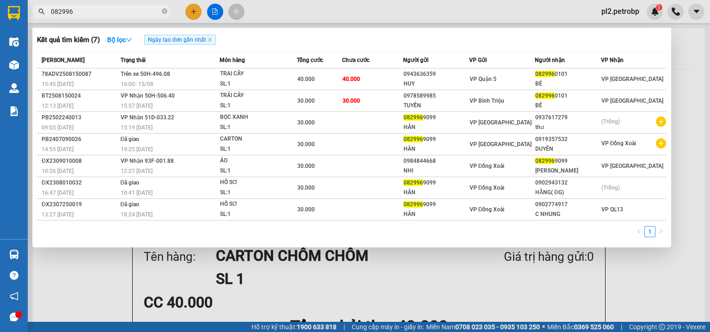
click at [127, 13] on input "082996" at bounding box center [105, 11] width 109 height 10
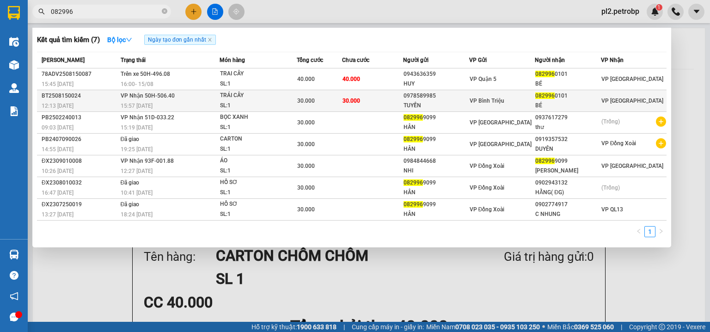
click at [322, 98] on div "30.000" at bounding box center [319, 101] width 45 height 10
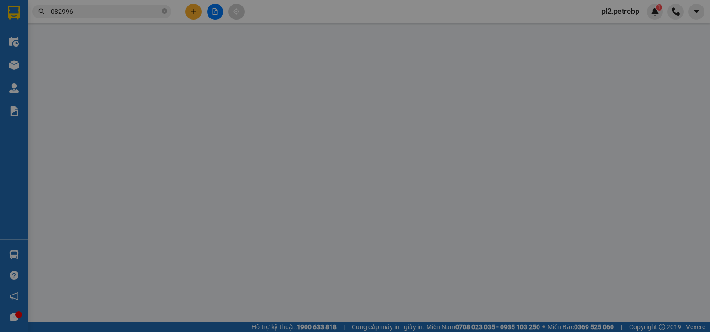
type input "0978589985"
type input "TUYỀN"
type input "0829960101"
type input "BÉ"
type input "30.000"
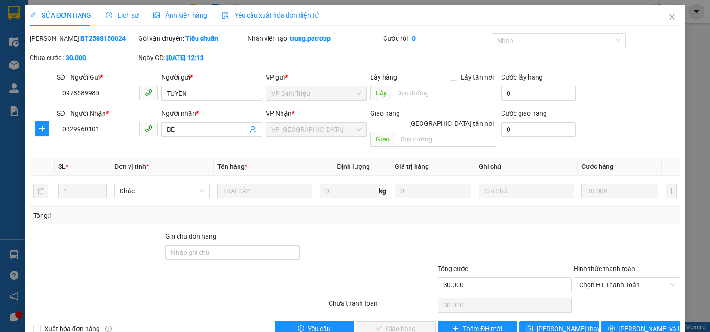
click at [700, 84] on div "SỬA ĐƠN HÀNG Lịch sử Ảnh kiện hàng Yêu cầu xuất hóa đơn điện tử Total Paid Fee …" at bounding box center [355, 166] width 710 height 332
click at [392, 264] on div at bounding box center [382, 280] width 109 height 32
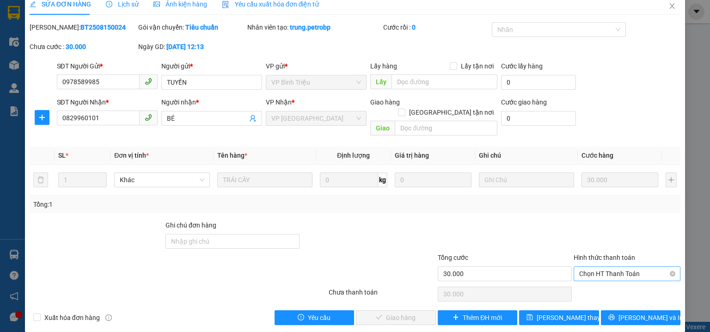
click at [585, 267] on span "Chọn HT Thanh Toán" at bounding box center [627, 274] width 96 height 14
drag, startPoint x: 590, startPoint y: 278, endPoint x: 540, endPoint y: 291, distance: 52.2
click at [571, 285] on div "Tại văn phòng" at bounding box center [622, 281] width 106 height 15
type input "0"
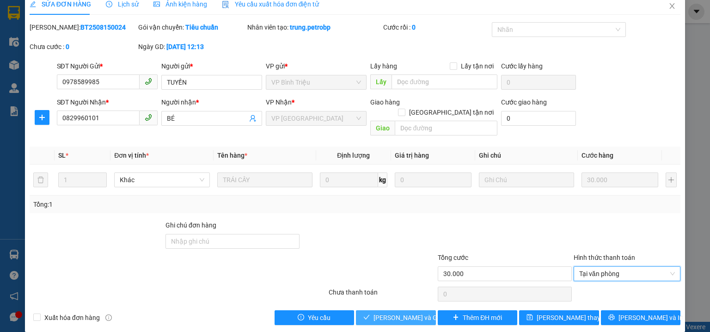
click at [406, 313] on span "Lưu và Giao hàng" at bounding box center [418, 318] width 89 height 10
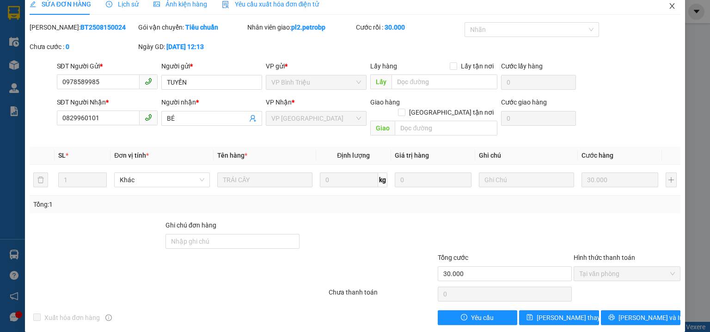
click at [670, 6] on icon "close" at bounding box center [672, 5] width 7 height 7
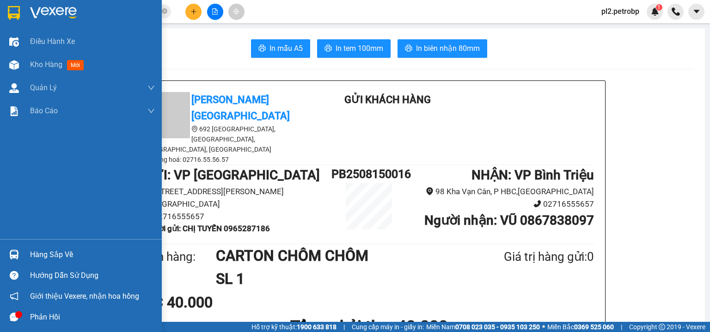
drag, startPoint x: 44, startPoint y: 251, endPoint x: 74, endPoint y: 249, distance: 30.1
click at [45, 251] on div "Hàng sắp về" at bounding box center [92, 255] width 125 height 14
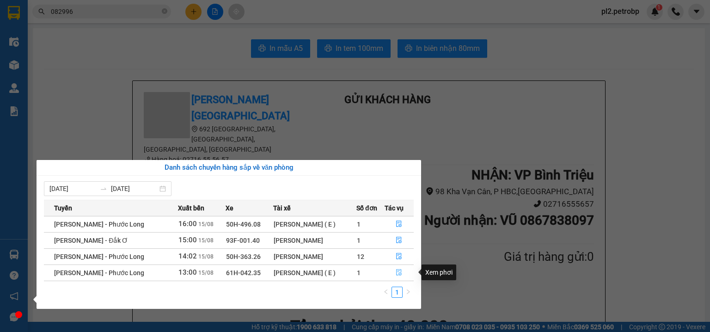
click at [396, 269] on button "button" at bounding box center [399, 272] width 29 height 15
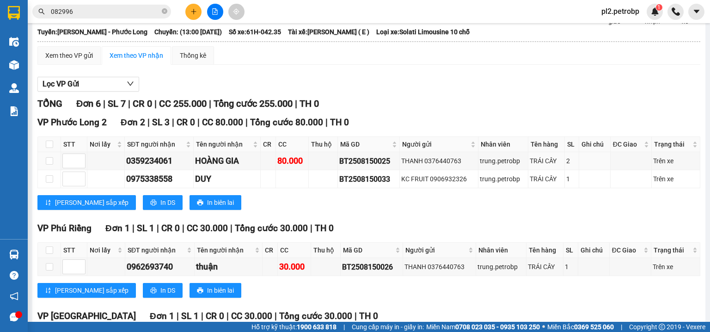
scroll to position [148, 0]
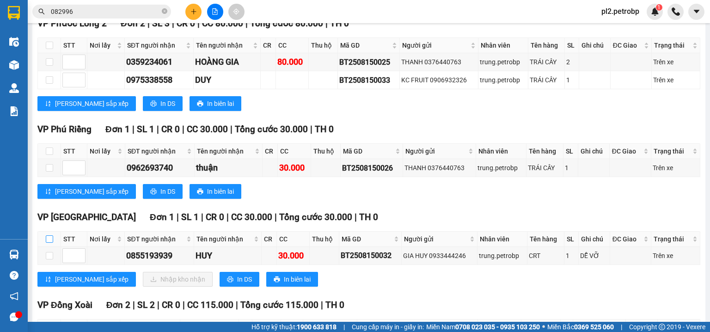
click at [50, 240] on label at bounding box center [49, 239] width 7 height 10
click at [50, 240] on input "checkbox" at bounding box center [49, 238] width 7 height 7
checkbox input "true"
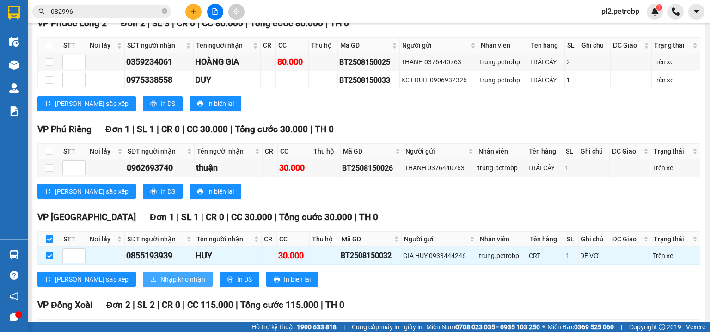
click at [160, 284] on span "Nhập kho nhận" at bounding box center [182, 279] width 45 height 10
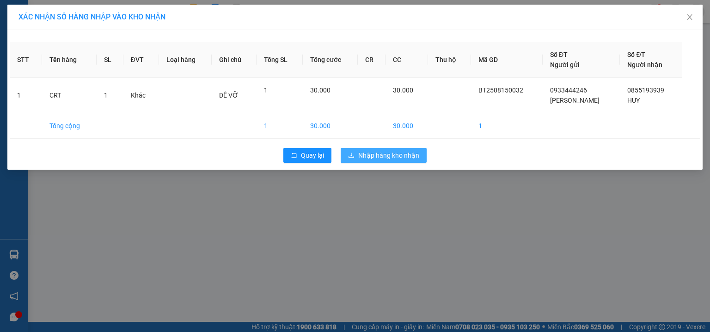
click at [377, 157] on span "Nhập hàng kho nhận" at bounding box center [388, 155] width 61 height 10
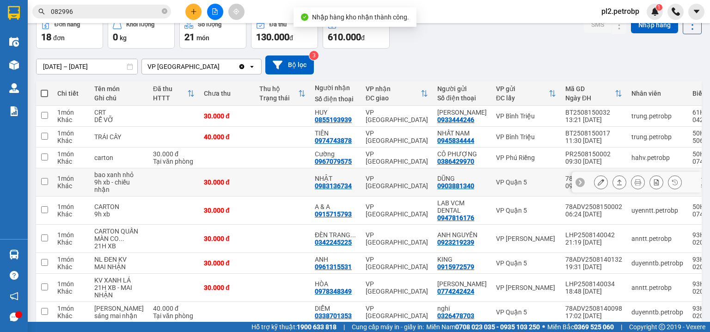
scroll to position [99, 0]
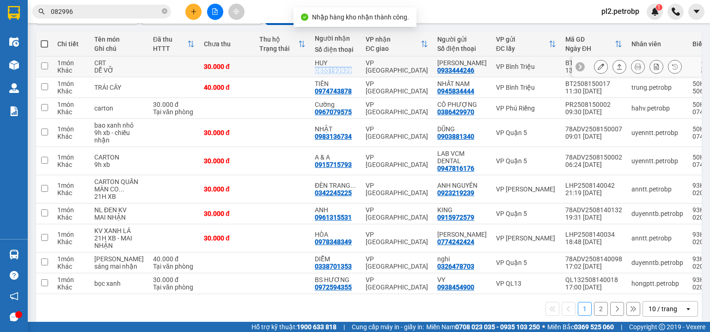
drag, startPoint x: 336, startPoint y: 66, endPoint x: 298, endPoint y: 67, distance: 37.5
click at [315, 67] on div "HUY 0855193939" at bounding box center [336, 66] width 42 height 15
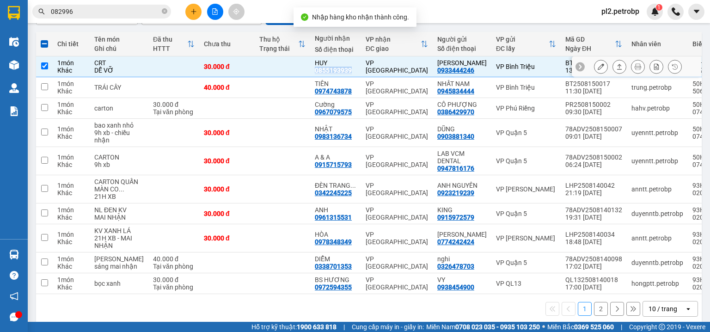
copy div "0855193939"
click at [255, 63] on td at bounding box center [282, 66] width 55 height 21
checkbox input "false"
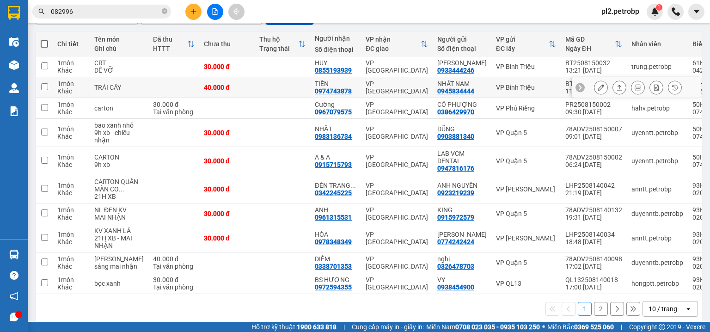
scroll to position [0, 0]
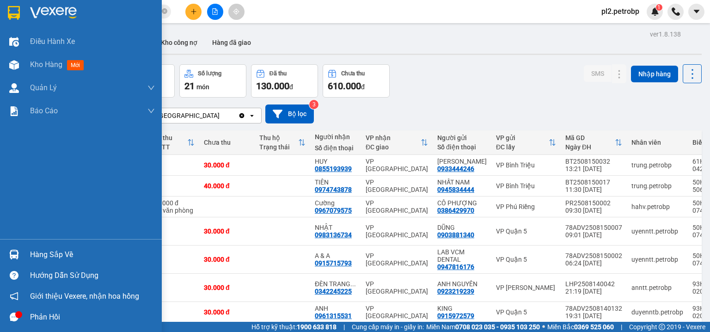
click at [57, 248] on div "Hàng sắp về" at bounding box center [92, 255] width 125 height 14
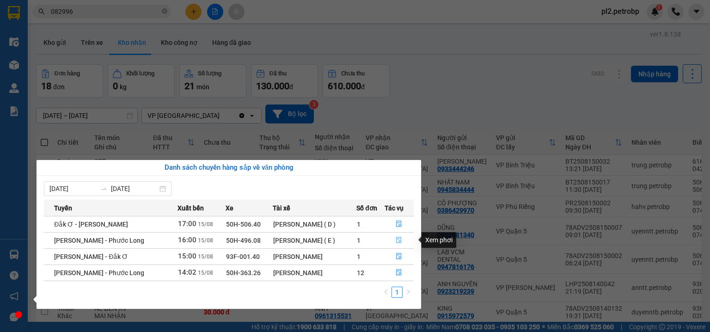
click at [400, 240] on icon "file-done" at bounding box center [399, 240] width 6 height 6
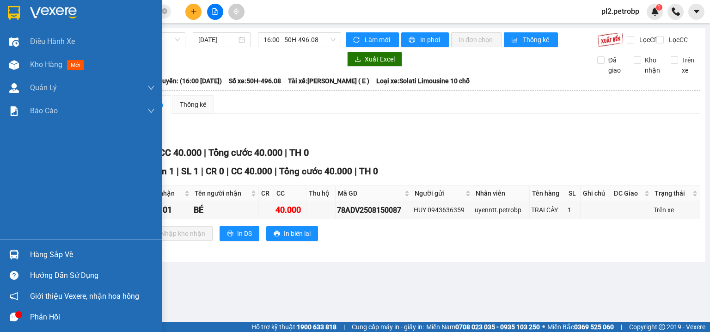
click at [57, 255] on div "Hàng sắp về" at bounding box center [92, 255] width 125 height 14
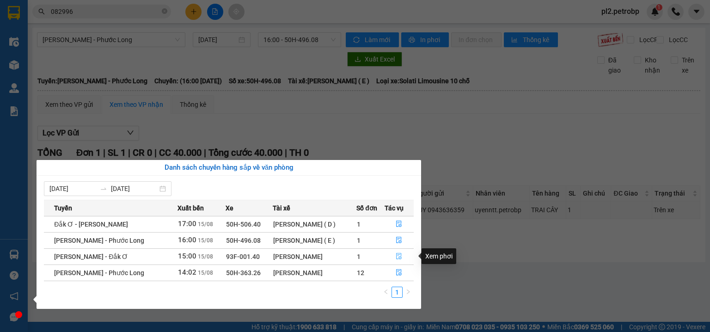
click at [397, 258] on icon "file-done" at bounding box center [400, 256] width 6 height 6
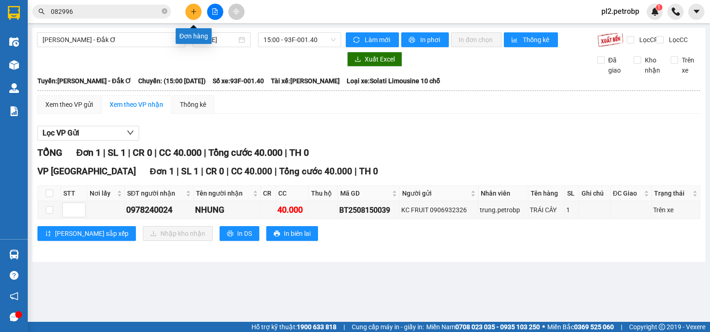
click at [200, 9] on button at bounding box center [193, 12] width 16 height 16
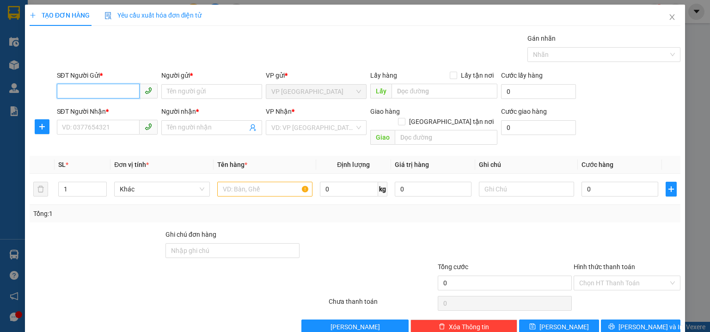
click at [73, 92] on input "SĐT Người Gửi *" at bounding box center [98, 91] width 83 height 15
click at [117, 111] on div "0988923706 - HƯƠNG" at bounding box center [106, 110] width 89 height 10
type input "0988923706"
type input "HƯƠNG"
type input "0906602344"
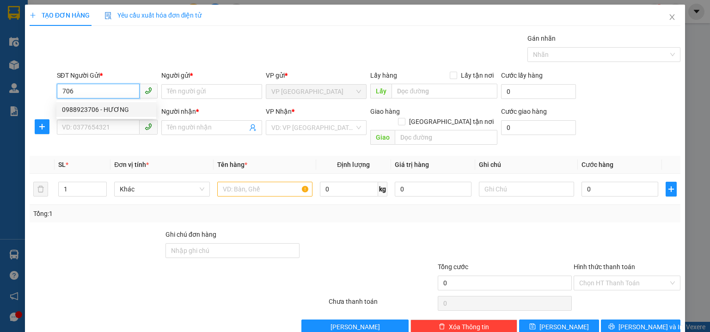
type input "DUY"
type input "30.000"
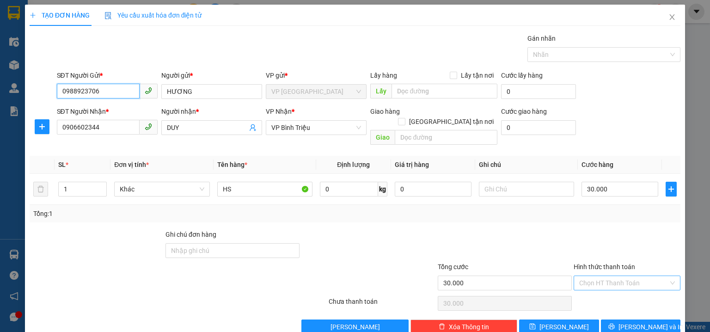
type input "0988923706"
click at [604, 276] on input "Hình thức thanh toán" at bounding box center [623, 283] width 89 height 14
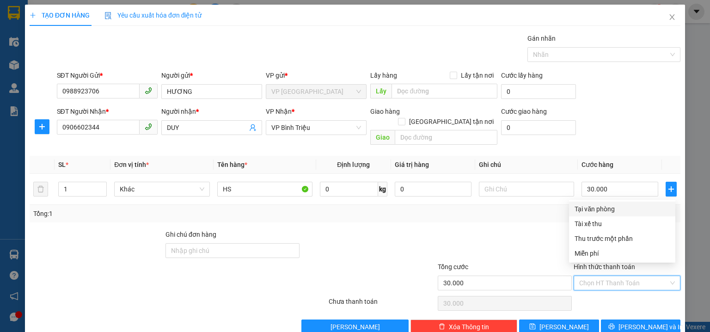
click at [603, 208] on div "Tại văn phòng" at bounding box center [622, 209] width 95 height 10
type input "0"
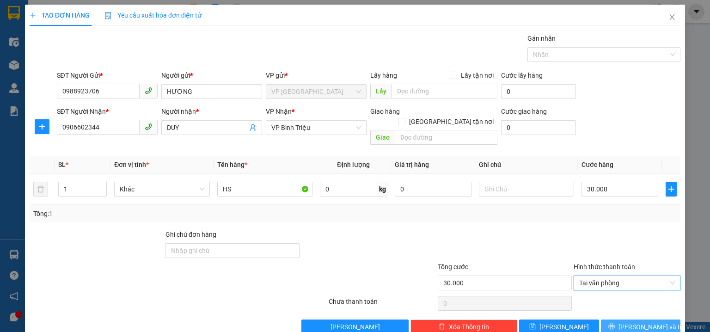
click at [629, 320] on button "Lưu và In" at bounding box center [641, 327] width 80 height 15
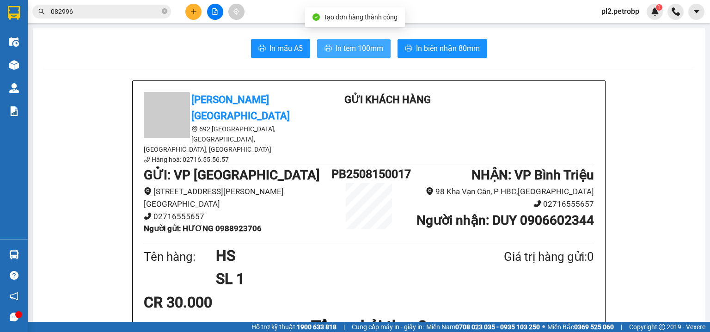
drag, startPoint x: 342, startPoint y: 45, endPoint x: 355, endPoint y: 35, distance: 16.2
drag, startPoint x: 363, startPoint y: 50, endPoint x: 415, endPoint y: 24, distance: 58.3
click at [364, 47] on span "In tem 100mm" at bounding box center [360, 49] width 48 height 12
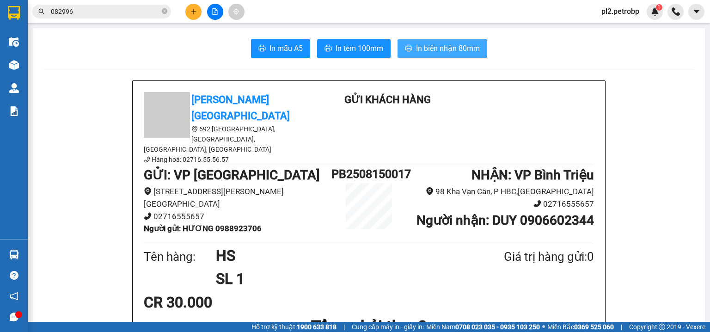
drag, startPoint x: 438, startPoint y: 46, endPoint x: 499, endPoint y: 21, distance: 65.5
click at [439, 46] on span "In biên nhận 80mm" at bounding box center [448, 49] width 64 height 12
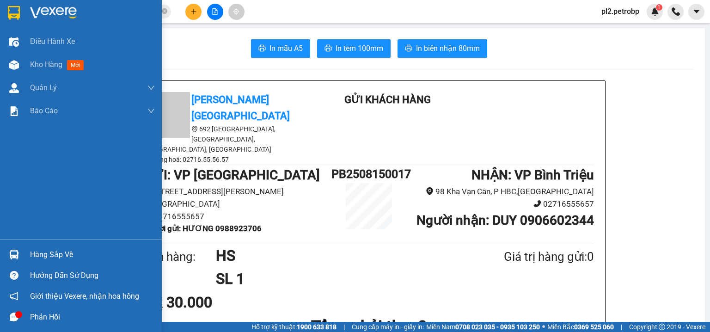
click at [70, 256] on div "Hàng sắp về" at bounding box center [92, 255] width 125 height 14
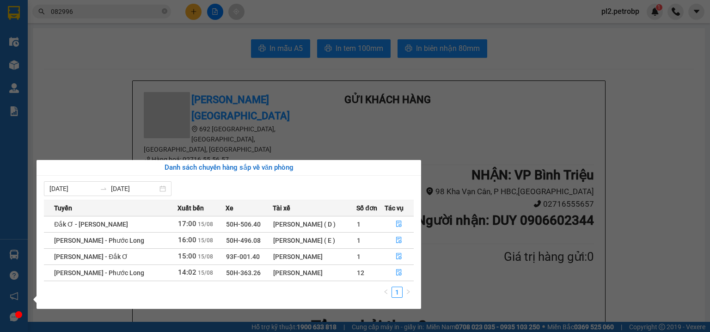
click at [163, 11] on section "Kết quả tìm kiếm ( 7 ) Bộ lọc Ngày tạo đơn gần nhất Mã ĐH Trạng thái Món hàng T…" at bounding box center [355, 166] width 710 height 332
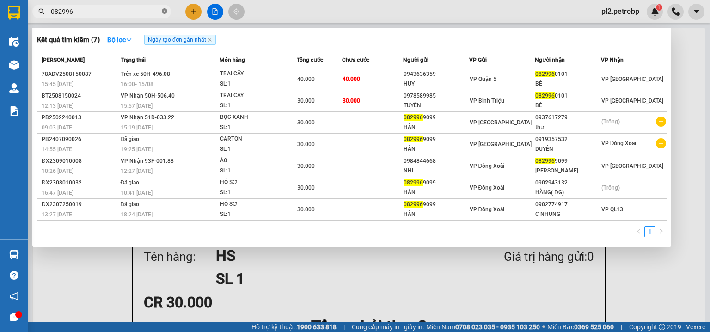
click at [164, 9] on icon "close-circle" at bounding box center [165, 11] width 6 height 6
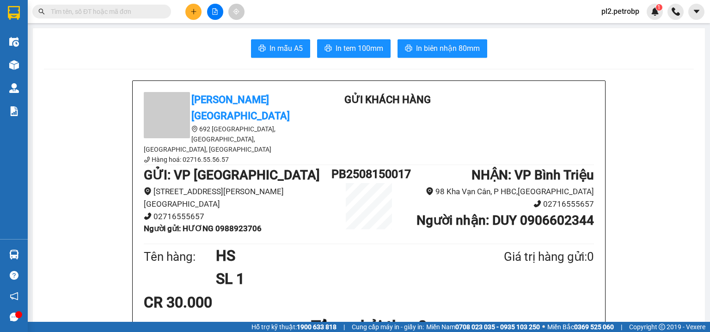
click at [123, 13] on input "text" at bounding box center [105, 11] width 109 height 10
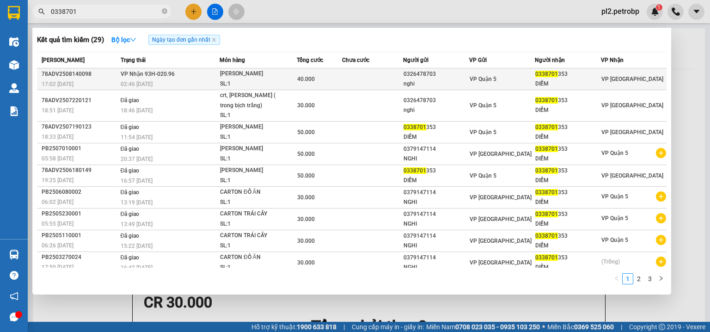
type input "0338701"
click at [378, 83] on td at bounding box center [372, 79] width 61 height 22
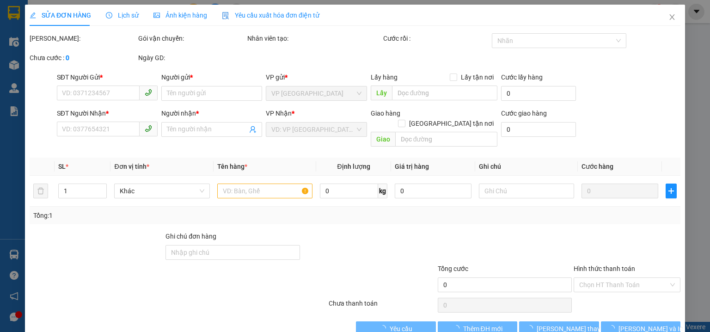
type input "0326478703"
type input "nghi"
type input "0338701353"
type input "DIỄM"
type input "40.000"
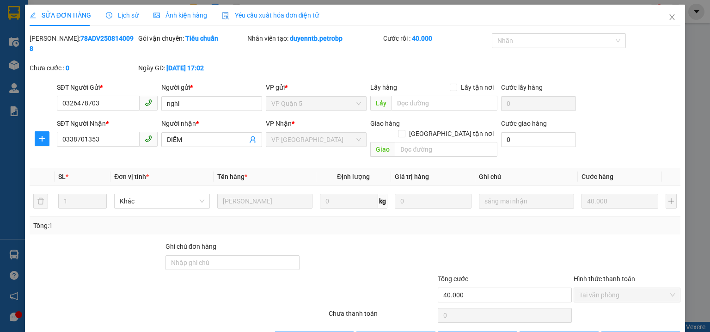
click at [670, 14] on icon "close" at bounding box center [672, 16] width 7 height 7
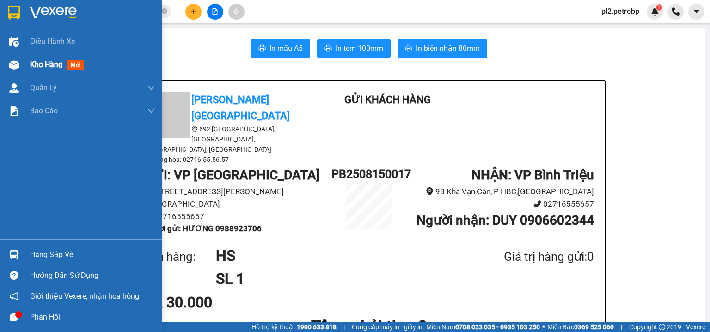
click at [33, 61] on span "Kho hàng" at bounding box center [46, 64] width 32 height 9
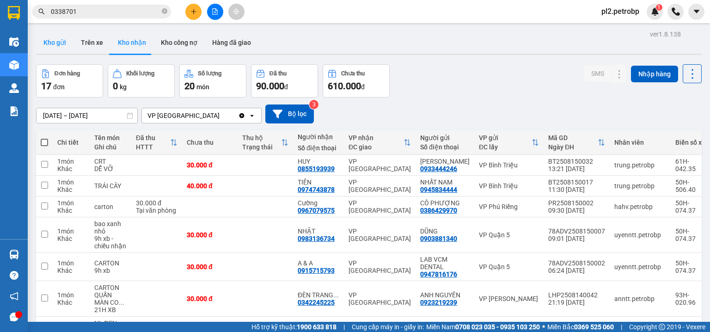
click at [60, 43] on button "Kho gửi" at bounding box center [54, 42] width 37 height 22
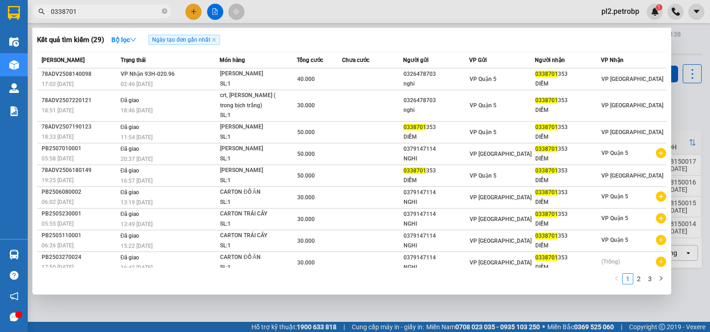
drag, startPoint x: 165, startPoint y: 10, endPoint x: 150, endPoint y: 14, distance: 15.4
click at [165, 10] on icon "close-circle" at bounding box center [165, 11] width 6 height 6
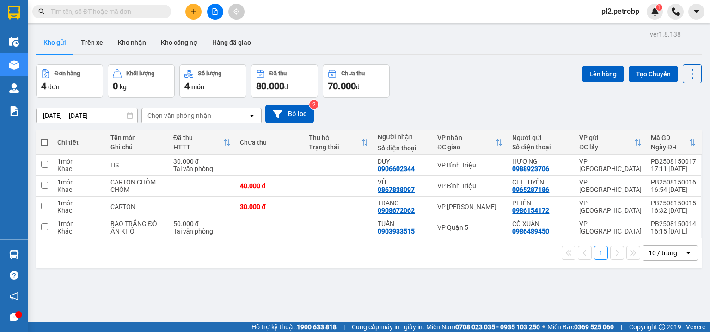
click at [150, 14] on input "text" at bounding box center [105, 11] width 109 height 10
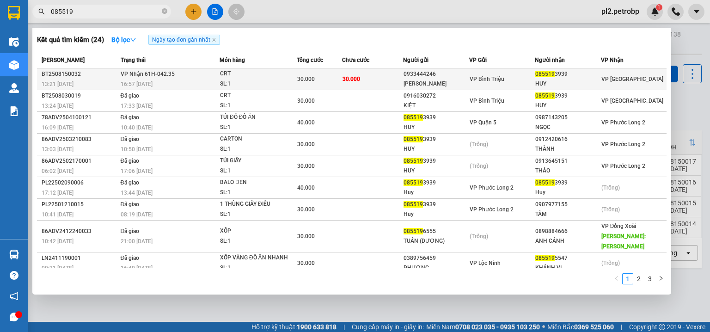
type input "085519"
click at [324, 77] on div "30.000" at bounding box center [319, 79] width 45 height 10
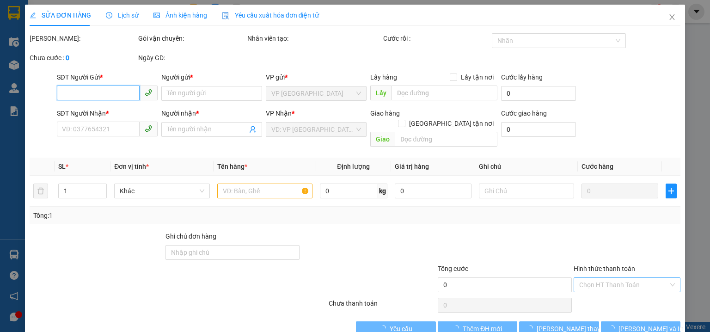
type input "0933444246"
type input "GIA HUY"
type input "0855193939"
type input "HUY"
type input "30.000"
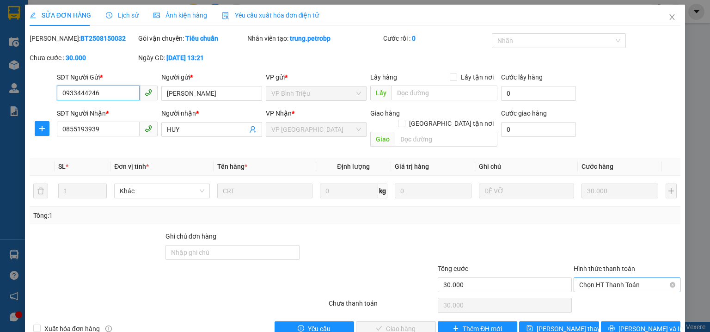
drag, startPoint x: 592, startPoint y: 276, endPoint x: 588, endPoint y: 281, distance: 6.6
click at [585, 278] on span "Chọn HT Thanh Toán" at bounding box center [627, 285] width 96 height 14
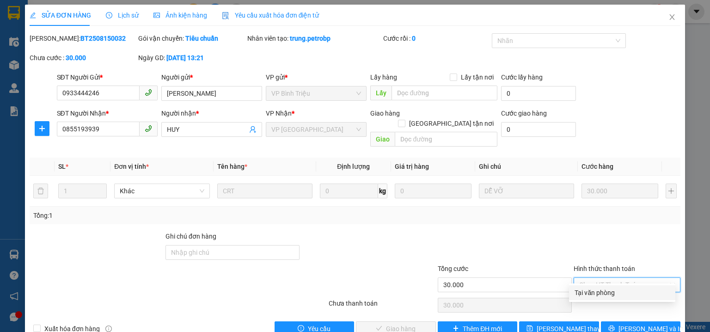
drag, startPoint x: 588, startPoint y: 291, endPoint x: 565, endPoint y: 301, distance: 25.1
click at [585, 293] on div "Tại văn phòng" at bounding box center [622, 293] width 95 height 10
type input "0"
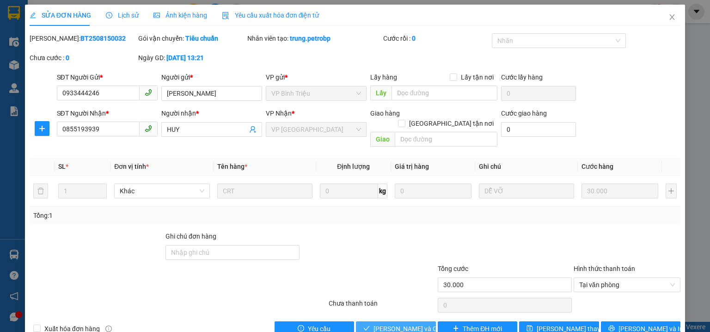
click at [401, 324] on span "Lưu và Giao hàng" at bounding box center [418, 329] width 89 height 10
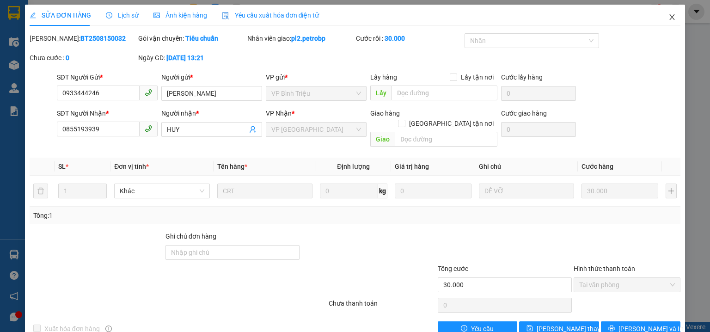
drag, startPoint x: 665, startPoint y: 18, endPoint x: 227, endPoint y: 7, distance: 439.0
click at [669, 18] on icon "close" at bounding box center [672, 16] width 7 height 7
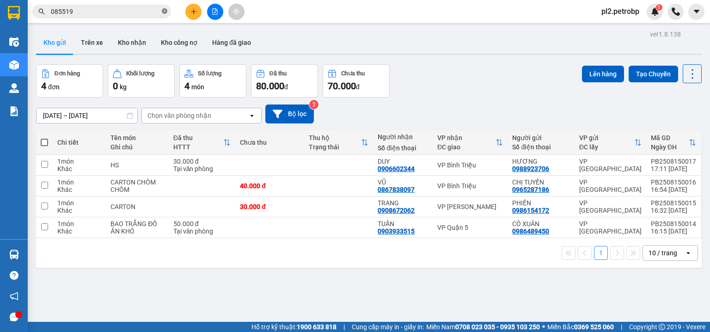
click at [163, 9] on icon "close-circle" at bounding box center [165, 11] width 6 height 6
click at [159, 9] on input "text" at bounding box center [105, 11] width 109 height 10
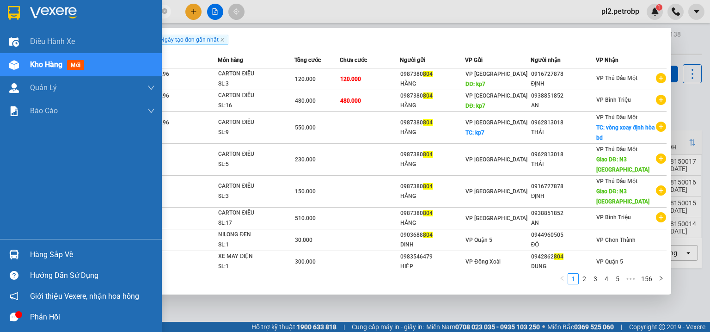
type input "804"
click at [62, 251] on div "Hàng sắp về" at bounding box center [92, 255] width 125 height 14
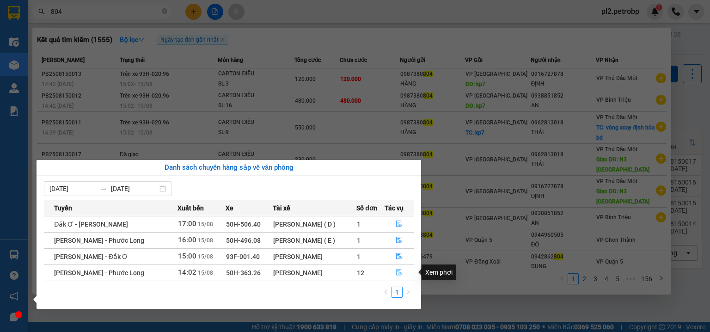
click at [395, 271] on button "button" at bounding box center [399, 272] width 29 height 15
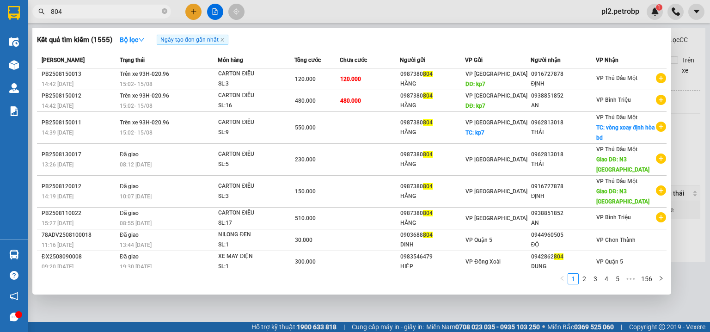
click at [427, 8] on div at bounding box center [355, 166] width 710 height 332
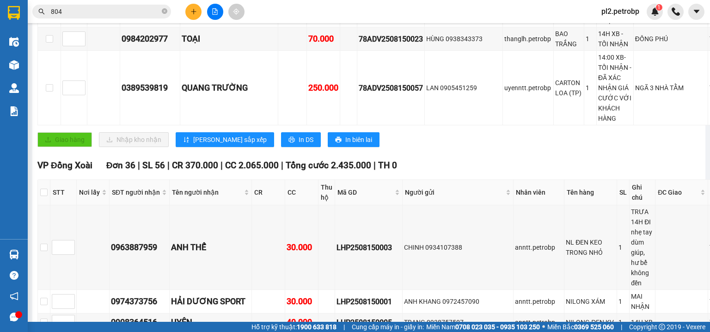
scroll to position [548, 0]
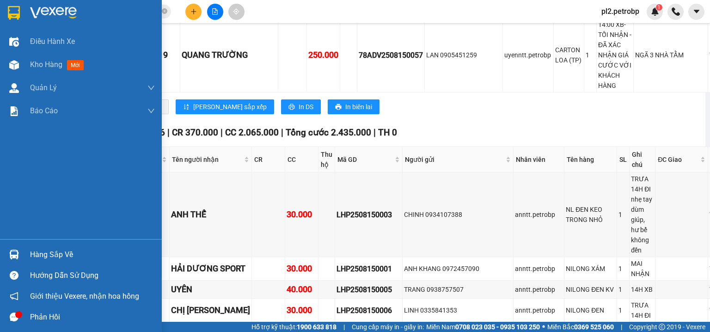
click at [33, 253] on div "Hàng sắp về" at bounding box center [92, 255] width 125 height 14
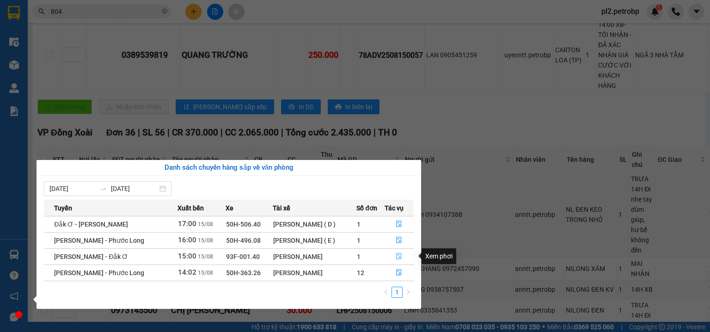
click at [402, 255] on icon "file-done" at bounding box center [399, 256] width 6 height 6
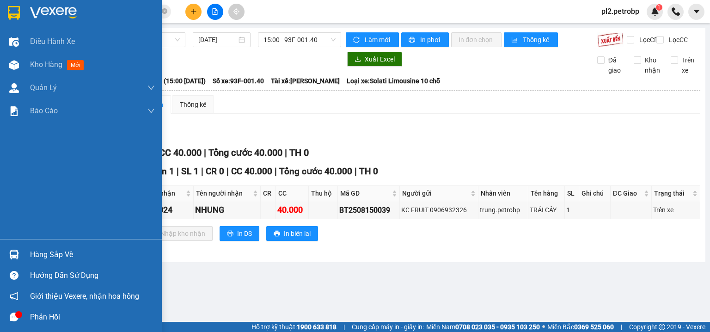
click at [34, 252] on div "Hàng sắp về" at bounding box center [92, 255] width 125 height 14
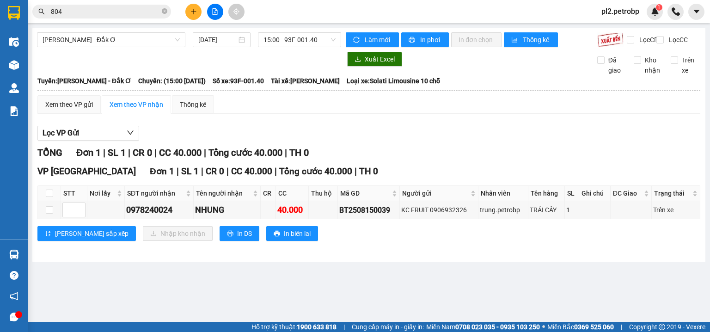
drag, startPoint x: 316, startPoint y: 126, endPoint x: 221, endPoint y: 28, distance: 136.7
click at [313, 115] on section "Kết quả tìm kiếm ( 1555 ) Bộ lọc Ngày tạo đơn gần nhất Mã ĐH Trạng thái Món hàn…" at bounding box center [355, 166] width 710 height 332
click at [181, 11] on div at bounding box center [214, 12] width 69 height 16
click at [196, 12] on icon "plus" at bounding box center [194, 11] width 6 height 6
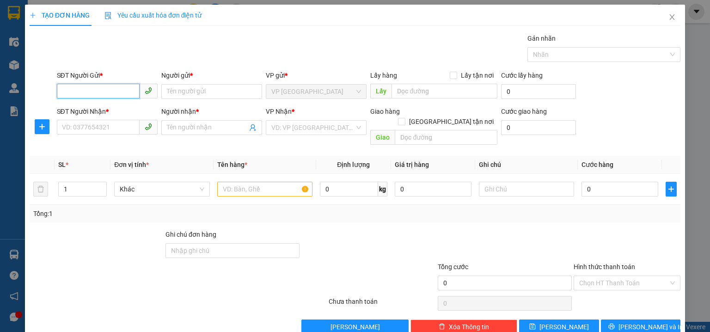
click at [98, 90] on input "SĐT Người Gửi *" at bounding box center [98, 91] width 83 height 15
click at [62, 91] on input "251" at bounding box center [98, 91] width 83 height 15
type input "0918445251"
click at [175, 89] on input "Người gửi *" at bounding box center [211, 91] width 101 height 15
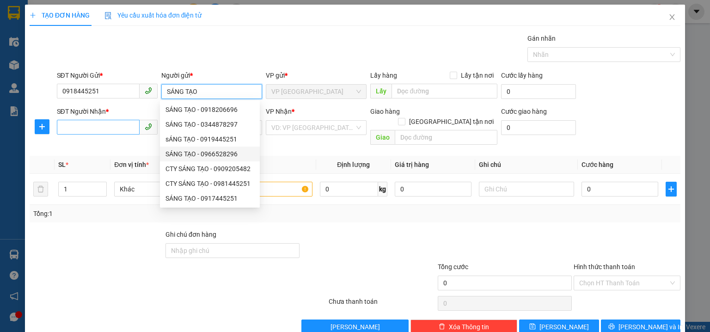
type input "SÁNG TẠO"
click at [96, 122] on input "SĐT Người Nhận *" at bounding box center [98, 127] width 83 height 15
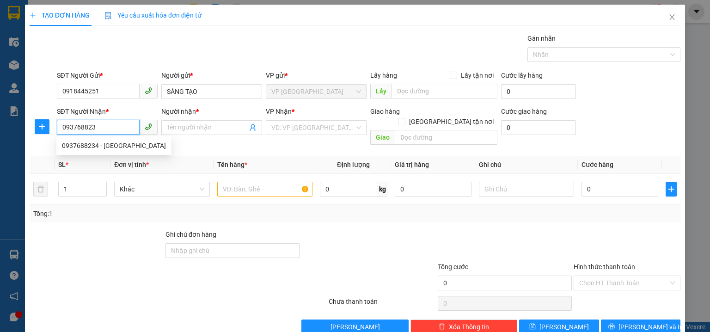
type input "0937688234"
click at [108, 146] on div "0937688234 - HUY THUẬN" at bounding box center [114, 146] width 104 height 10
type input "HUY THUẬN"
type input "30.000"
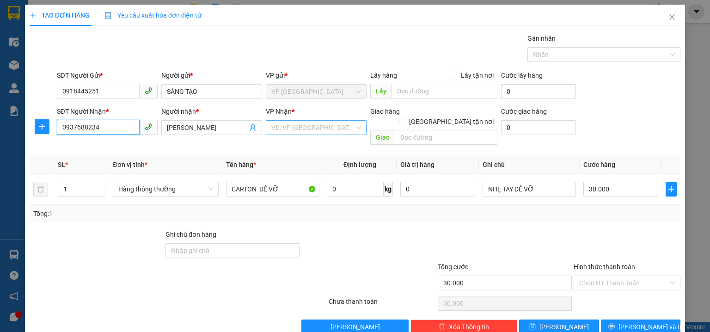
type input "0937688234"
click at [290, 125] on input "search" at bounding box center [312, 128] width 83 height 14
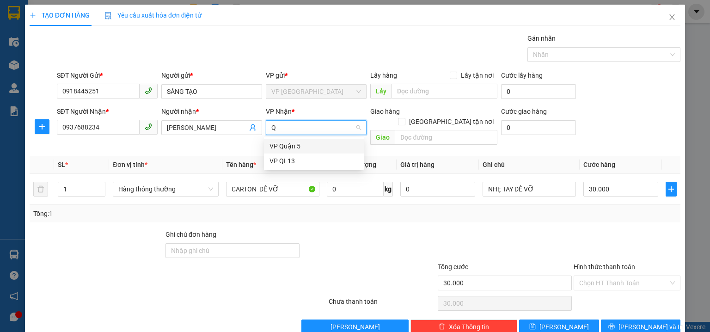
type input "QU"
click at [310, 144] on div "VP Quận 5" at bounding box center [314, 146] width 89 height 10
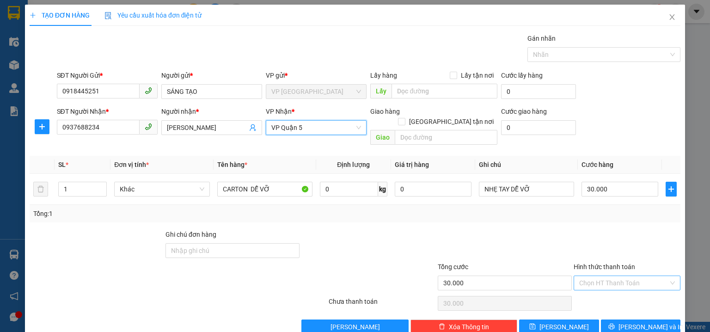
click at [603, 276] on input "Hình thức thanh toán" at bounding box center [623, 283] width 89 height 14
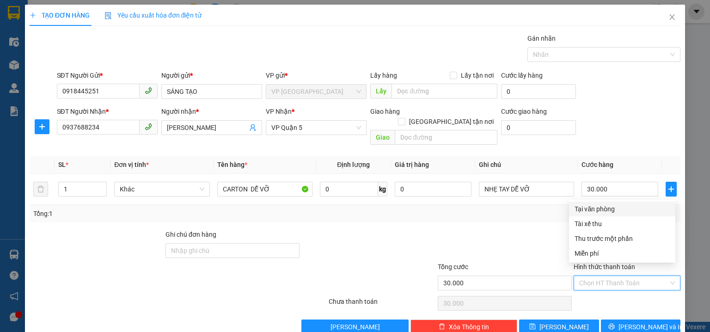
click at [589, 211] on div "Tại văn phòng" at bounding box center [622, 209] width 95 height 10
type input "0"
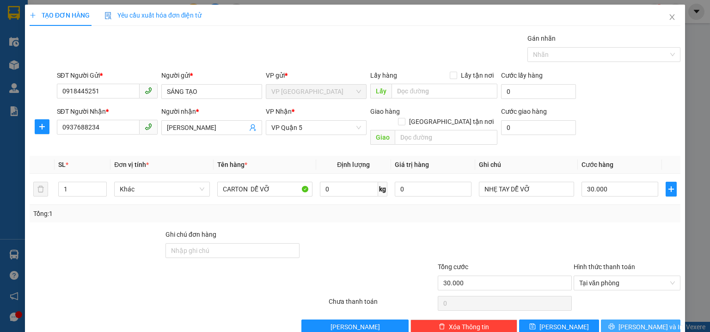
drag, startPoint x: 644, startPoint y: 316, endPoint x: 388, endPoint y: 81, distance: 346.6
click at [641, 320] on button "Lưu và In" at bounding box center [641, 327] width 80 height 15
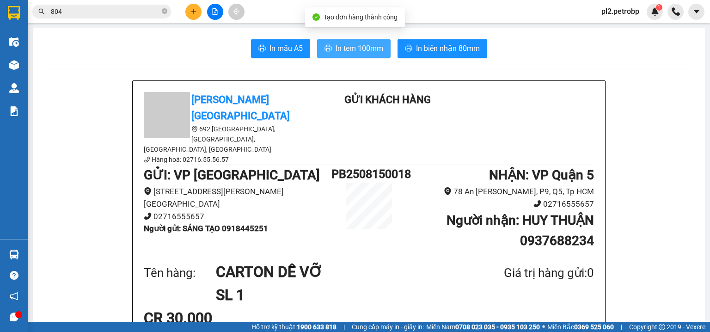
drag, startPoint x: 370, startPoint y: 46, endPoint x: 414, endPoint y: 20, distance: 51.0
click at [371, 45] on span "In tem 100mm" at bounding box center [360, 49] width 48 height 12
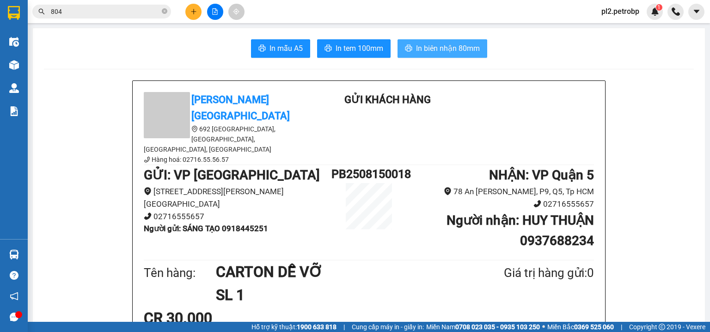
click at [442, 45] on span "In biên nhận 80mm" at bounding box center [448, 49] width 64 height 12
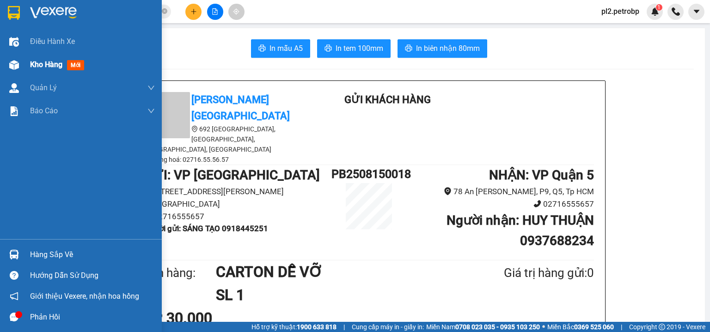
click at [30, 64] on span "Kho hàng" at bounding box center [46, 64] width 32 height 9
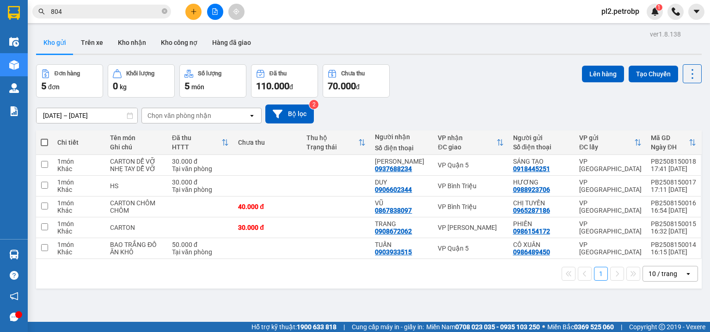
click at [131, 12] on input "804" at bounding box center [105, 11] width 109 height 10
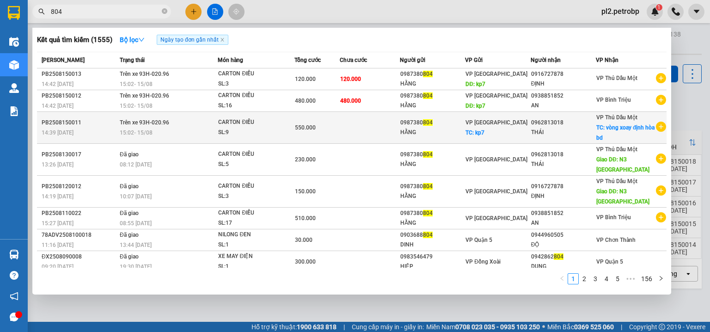
drag, startPoint x: 566, startPoint y: 122, endPoint x: 531, endPoint y: 122, distance: 35.1
click at [531, 122] on td "0962813018 THÁI" at bounding box center [563, 128] width 65 height 32
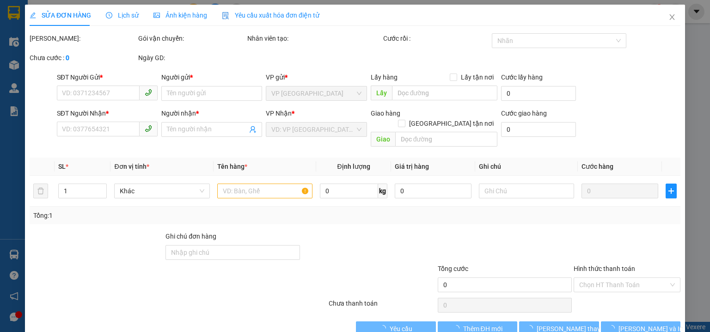
type input "0987380804"
type input "HẰNG"
checkbox input "true"
type input "kp7"
type input "30.000"
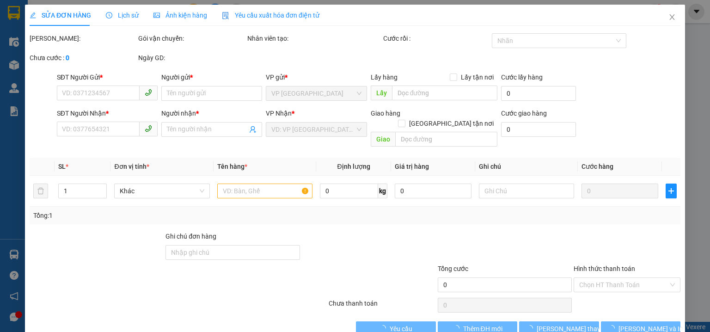
type input "0962813018"
type input "THÁI"
checkbox input "true"
type input "vòng xoay định hòa bd"
type input "550.000"
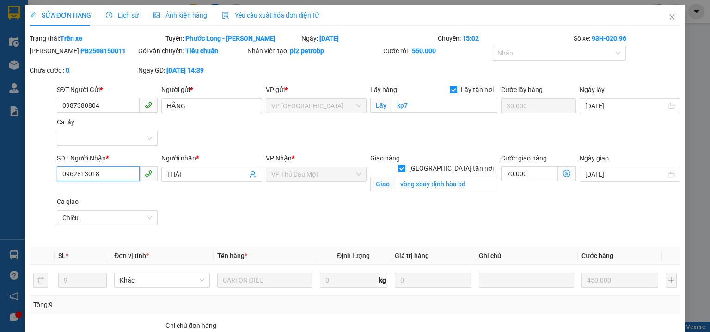
drag, startPoint x: 119, startPoint y: 178, endPoint x: 63, endPoint y: 172, distance: 56.7
click at [55, 172] on div "SĐT Người Nhận * 0962813018 0962813018" at bounding box center [107, 174] width 105 height 43
click at [672, 12] on span "Close" at bounding box center [672, 18] width 26 height 26
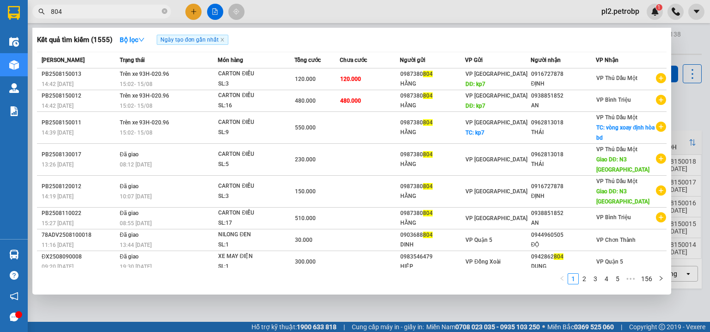
click at [103, 8] on input "804" at bounding box center [105, 11] width 109 height 10
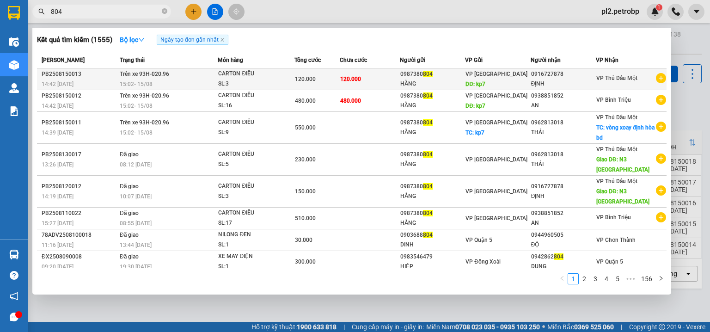
drag, startPoint x: 568, startPoint y: 74, endPoint x: 532, endPoint y: 73, distance: 35.6
click at [532, 73] on div "0916727878" at bounding box center [563, 74] width 64 height 10
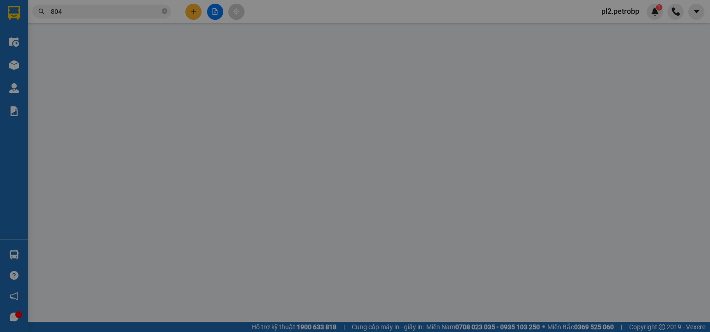
type input "0987380804"
type input "HẰNG"
type input "kp7"
type input "0916727878"
type input "ĐỊNH"
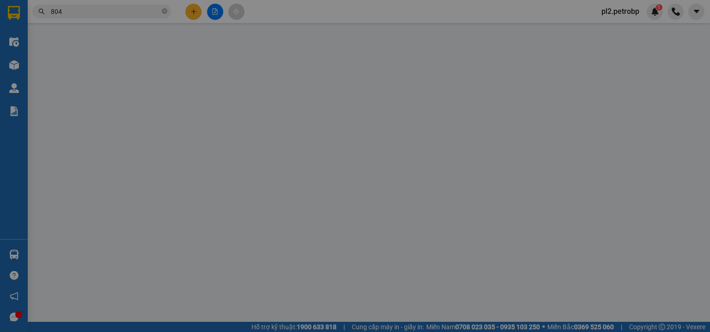
type input "120.000"
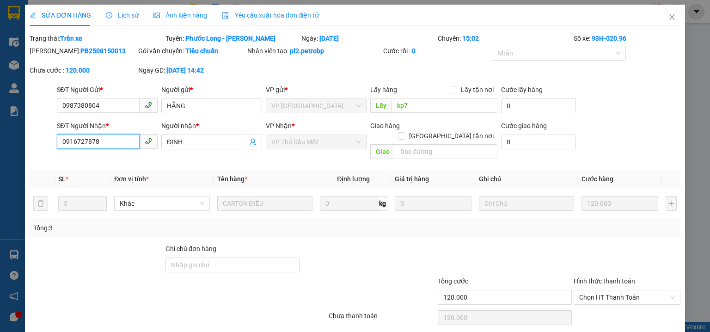
drag, startPoint x: 123, startPoint y: 136, endPoint x: 56, endPoint y: 136, distance: 66.6
click at [57, 136] on input "0916727878" at bounding box center [98, 141] width 83 height 15
click at [670, 19] on icon "close" at bounding box center [672, 16] width 7 height 7
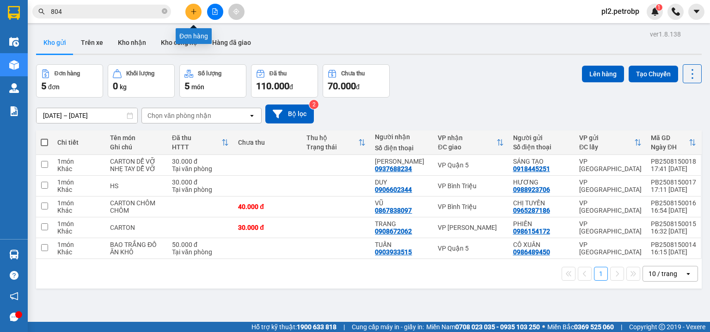
click at [188, 6] on button at bounding box center [193, 12] width 16 height 16
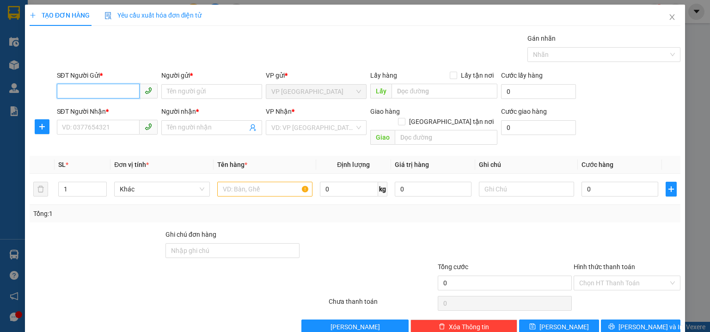
click at [109, 89] on input "SĐT Người Gửi *" at bounding box center [98, 91] width 83 height 15
type input "4"
type input "251"
drag, startPoint x: 97, startPoint y: 93, endPoint x: 0, endPoint y: 85, distance: 97.5
click at [0, 85] on div "TẠO ĐƠN HÀNG Yêu cầu xuất hóa đơn điện tử Transit Pickup Surcharge Ids Transit …" at bounding box center [355, 166] width 710 height 332
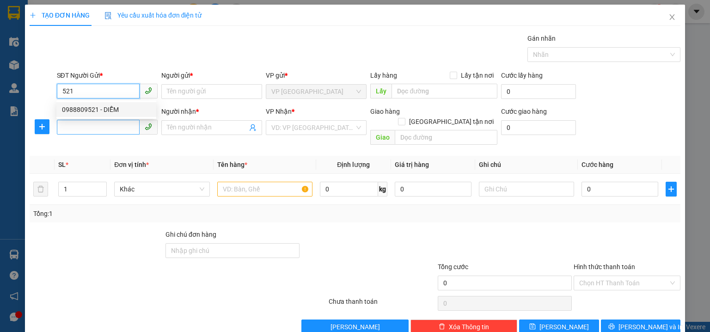
drag, startPoint x: 98, startPoint y: 107, endPoint x: 102, endPoint y: 122, distance: 15.8
click at [98, 109] on div "0988809521 - DIỄM" at bounding box center [106, 110] width 89 height 10
type input "0988809521"
type input "DIỄM"
type input "0918331300"
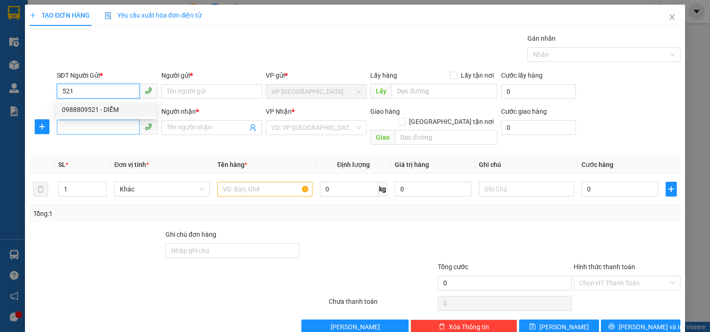
type input "CÚC"
type input "40.000"
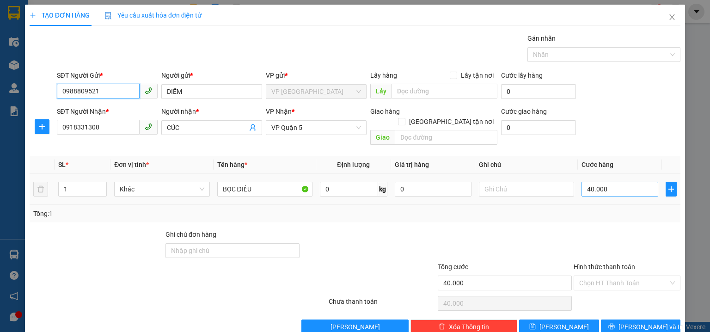
type input "0988809521"
click at [615, 183] on input "40.000" at bounding box center [620, 189] width 77 height 15
type input "3"
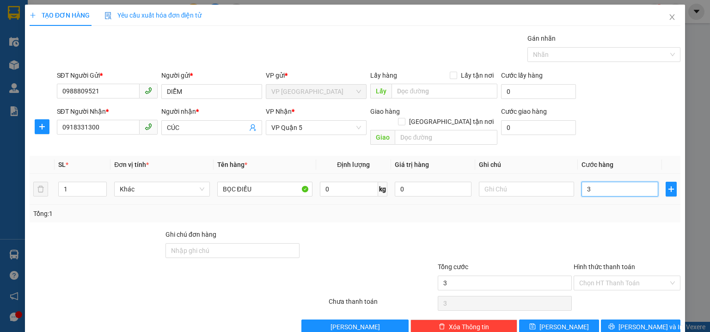
type input "30"
click at [589, 105] on form "SĐT Người Gửi * 0988809521 Người gửi * DIỄM VP gửi * VP Phước Bình Lấy hàng Lấy…" at bounding box center [355, 109] width 651 height 79
click at [630, 322] on span "Lưu và In" at bounding box center [651, 327] width 65 height 10
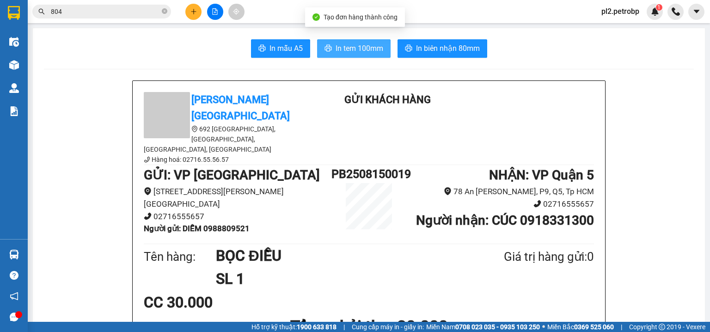
drag, startPoint x: 345, startPoint y: 51, endPoint x: 412, endPoint y: 0, distance: 84.1
drag, startPoint x: 363, startPoint y: 47, endPoint x: 402, endPoint y: 25, distance: 45.1
click at [366, 51] on span "In tem 100mm" at bounding box center [360, 49] width 48 height 12
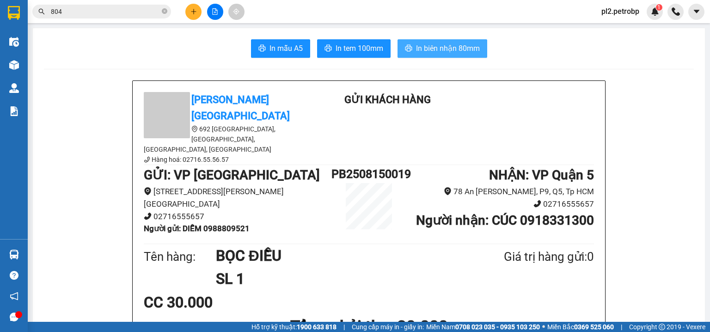
click at [437, 47] on span "In biên nhận 80mm" at bounding box center [448, 49] width 64 height 12
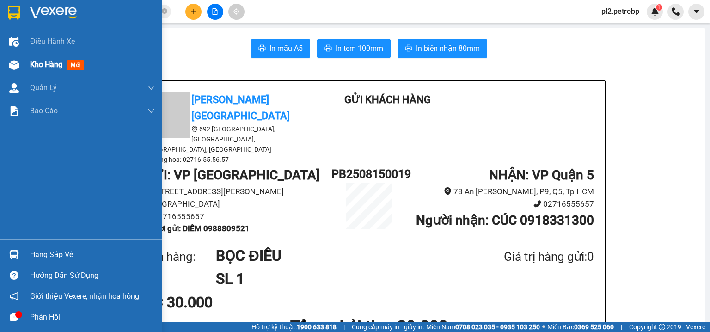
click at [44, 61] on span "Kho hàng" at bounding box center [46, 64] width 32 height 9
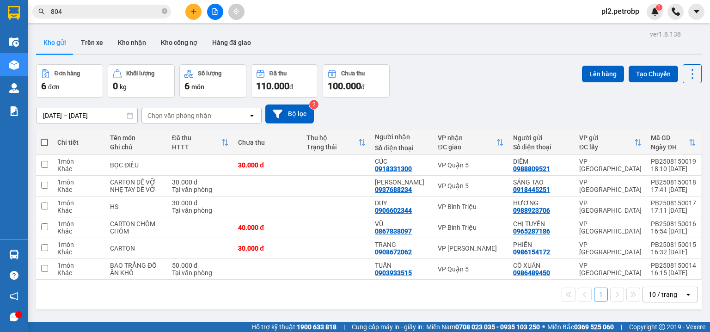
click at [45, 137] on th at bounding box center [44, 142] width 17 height 25
click at [44, 142] on span at bounding box center [44, 142] width 7 height 7
click at [44, 138] on input "checkbox" at bounding box center [44, 138] width 0 height 0
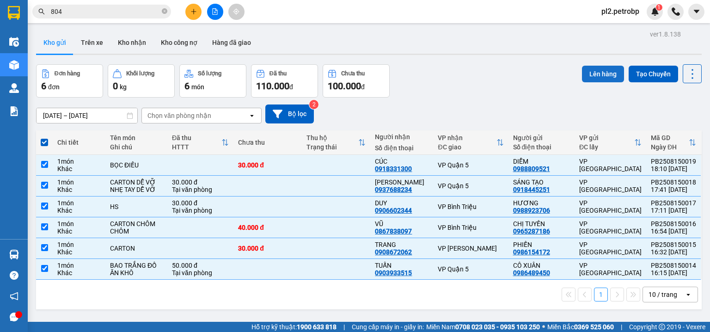
drag, startPoint x: 607, startPoint y: 74, endPoint x: 594, endPoint y: 73, distance: 13.0
click at [600, 73] on button "Lên hàng" at bounding box center [603, 74] width 42 height 17
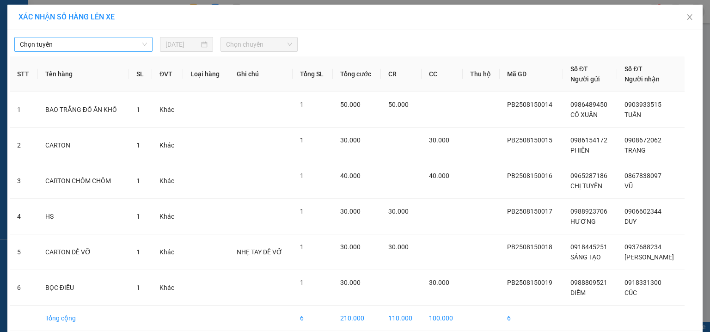
click at [115, 48] on span "Chọn tuyến" at bounding box center [83, 44] width 127 height 14
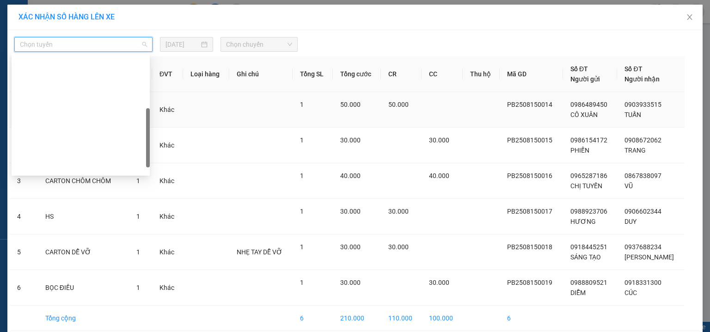
drag, startPoint x: 149, startPoint y: 69, endPoint x: 150, endPoint y: 122, distance: 53.2
click at [150, 122] on body "Kết quả tìm kiếm ( 1555 ) Bộ lọc Ngày tạo đơn gần nhất Mã ĐH Trạng thái Món hàn…" at bounding box center [355, 166] width 710 height 332
click at [122, 280] on div "Phước Long - Hồ Chí Minh" at bounding box center [80, 285] width 127 height 10
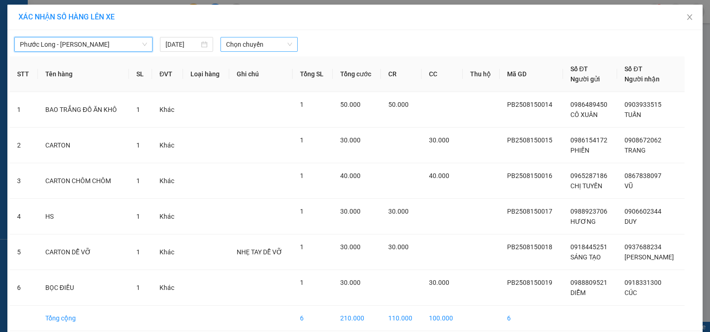
click at [240, 43] on span "Chọn chuyến" at bounding box center [259, 44] width 67 height 14
type input "6"
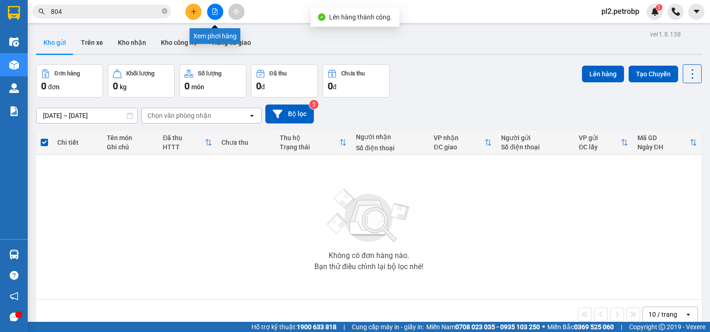
click at [222, 13] on button at bounding box center [215, 12] width 16 height 16
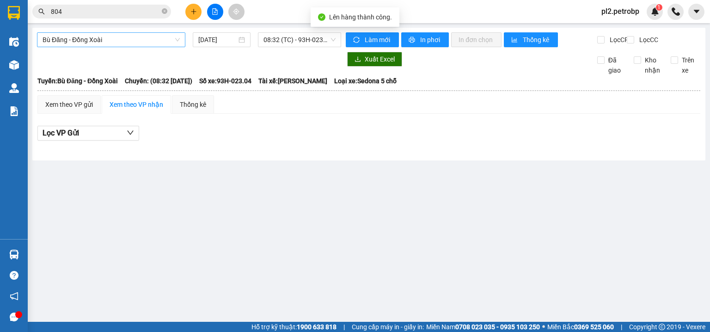
click at [118, 42] on span "Bù Đăng - Đồng Xoài" at bounding box center [111, 40] width 137 height 14
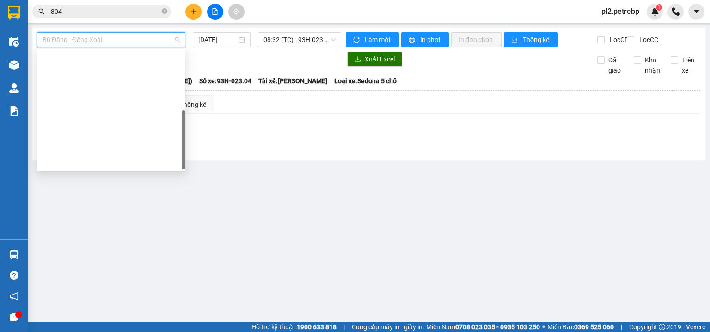
drag, startPoint x: 183, startPoint y: 81, endPoint x: 188, endPoint y: 143, distance: 62.1
click at [188, 143] on body "Kết quả tìm kiếm ( 1555 ) Bộ lọc Ngày tạo đơn gần nhất Mã ĐH Trạng thái Món hàn…" at bounding box center [355, 166] width 710 height 332
drag, startPoint x: 144, startPoint y: 105, endPoint x: 237, endPoint y: 76, distance: 97.0
click at [144, 275] on div "Phước Long - Hồ Chí Minh" at bounding box center [111, 280] width 137 height 10
type input "[DATE]"
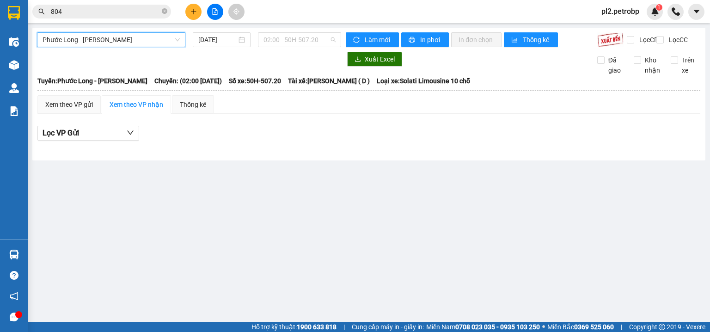
drag, startPoint x: 298, startPoint y: 41, endPoint x: 327, endPoint y: 63, distance: 36.6
click at [299, 41] on span "02:00 - 50H-507.20" at bounding box center [300, 40] width 73 height 14
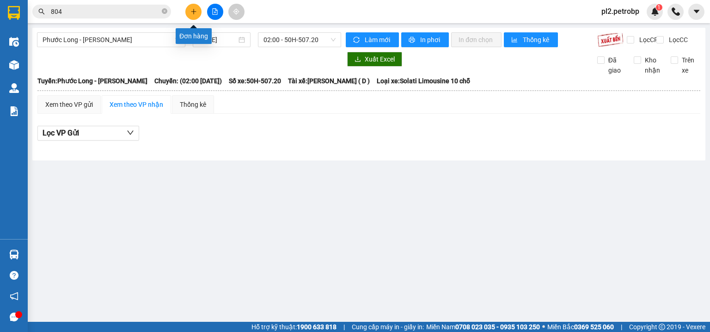
click at [191, 11] on icon "plus" at bounding box center [194, 11] width 6 height 6
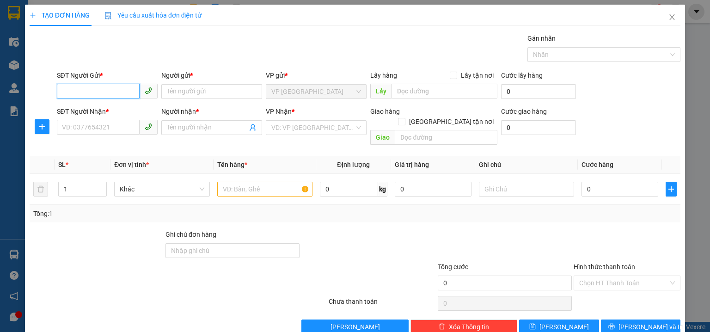
click at [105, 86] on input "SĐT Người Gửi *" at bounding box center [98, 91] width 83 height 15
type input "0978070437"
click at [116, 107] on div "0978070437 - NGỌC" at bounding box center [107, 110] width 91 height 10
type input "NGỌC"
type input "0372868379"
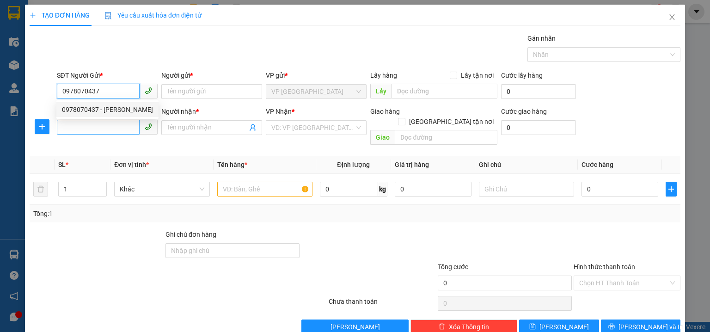
type input "VŨ"
type input "60.000"
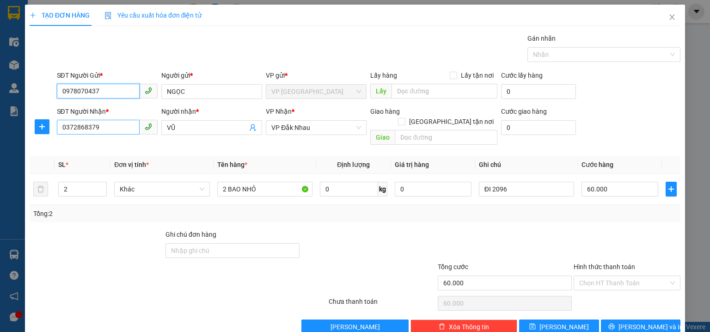
type input "0978070437"
drag, startPoint x: 123, startPoint y: 128, endPoint x: 0, endPoint y: 107, distance: 124.8
click at [0, 111] on div "TẠO ĐƠN HÀNG Yêu cầu xuất hóa đơn điện tử Transit Pickup Surcharge Ids Transit …" at bounding box center [355, 166] width 710 height 332
type input "0393080608"
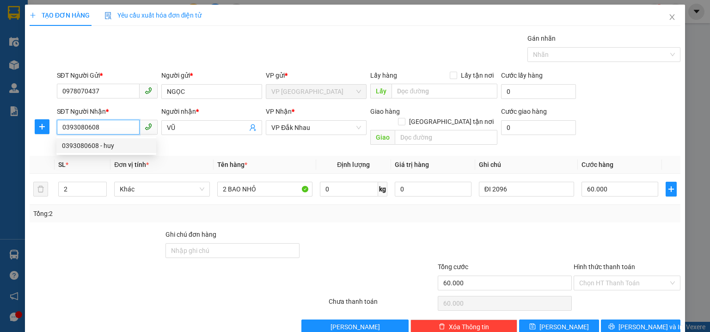
click at [115, 146] on div "0393080608 - huy" at bounding box center [106, 146] width 89 height 10
type input "huy"
type input "70.000"
click at [318, 128] on span "VP Đắk Nhau" at bounding box center [316, 128] width 90 height 14
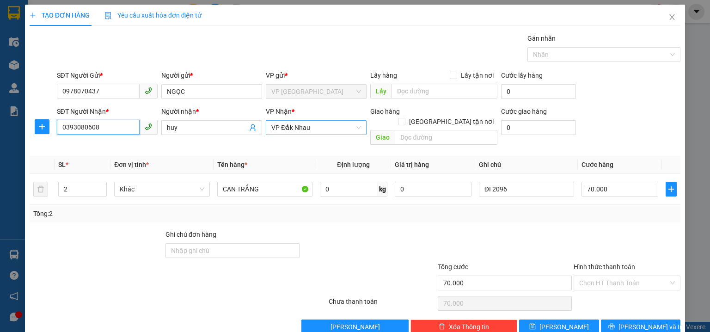
type input "0393080608"
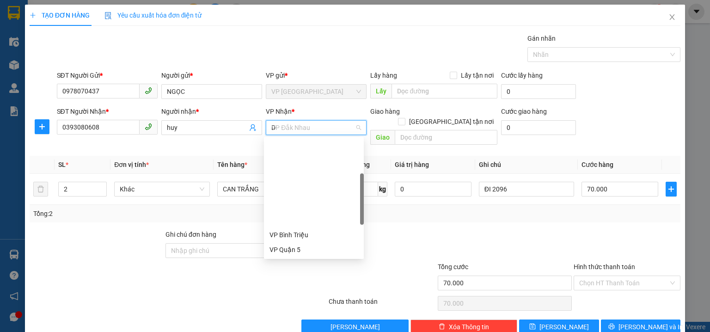
type input "D"
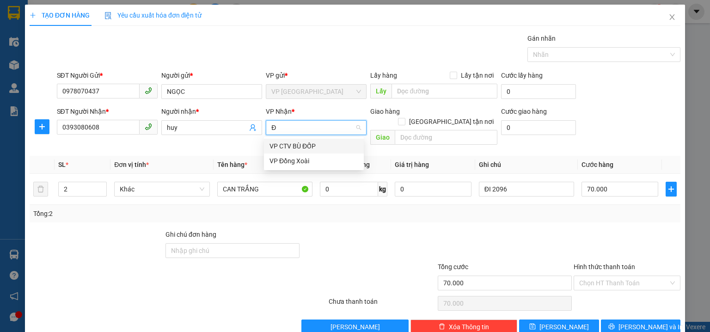
type input "ĐÔ"
drag, startPoint x: 312, startPoint y: 163, endPoint x: 64, endPoint y: 128, distance: 250.4
click at [311, 164] on div "VP Đồng Xoài" at bounding box center [314, 161] width 89 height 10
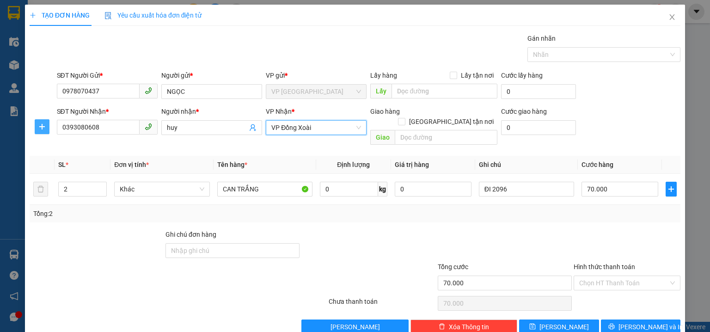
click at [47, 126] on span "plus" at bounding box center [42, 126] width 14 height 7
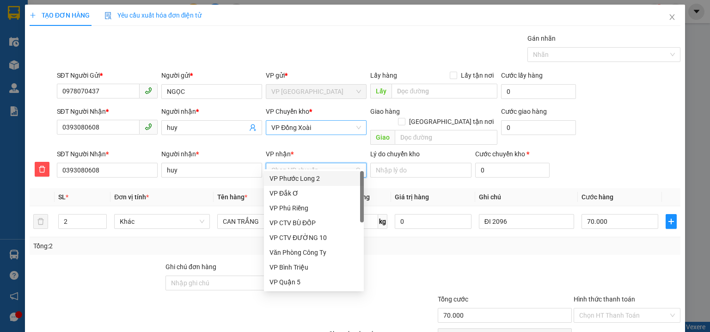
click at [319, 163] on input "VP nhận *" at bounding box center [312, 170] width 83 height 14
type input "D"
type input "ĐA"
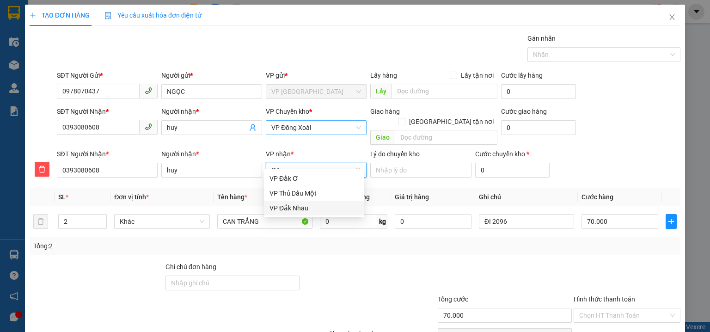
click at [316, 205] on div "VP Đắk Nhau" at bounding box center [314, 208] width 89 height 10
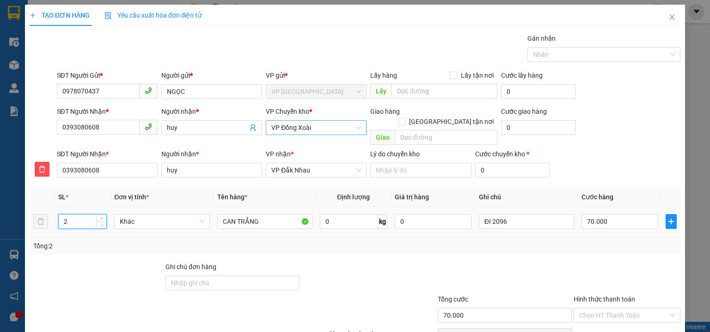
drag, startPoint x: 83, startPoint y: 210, endPoint x: 0, endPoint y: 192, distance: 84.7
click at [0, 194] on div "TẠO ĐƠN HÀNG Yêu cầu xuất hóa đơn điện tử Transit Pickup Surcharge Ids Transit …" at bounding box center [355, 166] width 710 height 332
type input "3"
click at [621, 214] on input "70.000" at bounding box center [620, 221] width 77 height 15
click at [636, 131] on div "SĐT Người Nhận * 0393080608 Người nhận * huy VP Chuyển kho * VP Đồng Xoài Giao …" at bounding box center [369, 127] width 628 height 43
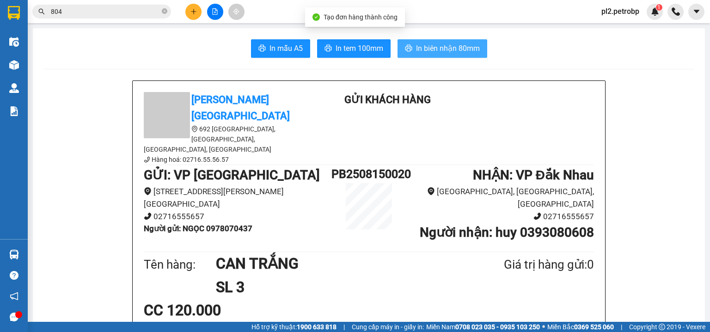
drag, startPoint x: 424, startPoint y: 50, endPoint x: 435, endPoint y: 43, distance: 13.7
click at [425, 48] on span "In biên nhận 80mm" at bounding box center [448, 49] width 64 height 12
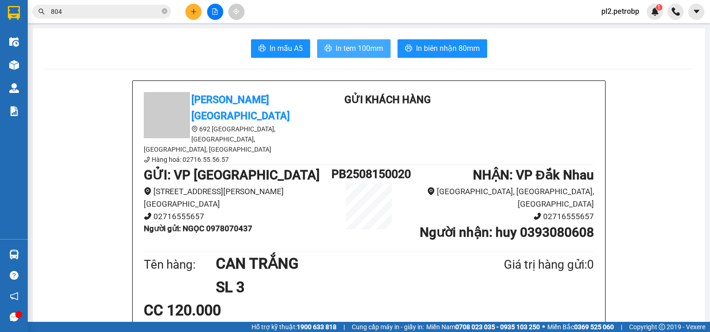
drag, startPoint x: 366, startPoint y: 43, endPoint x: 530, endPoint y: 2, distance: 168.8
click at [367, 41] on button "In tem 100mm" at bounding box center [354, 48] width 74 height 18
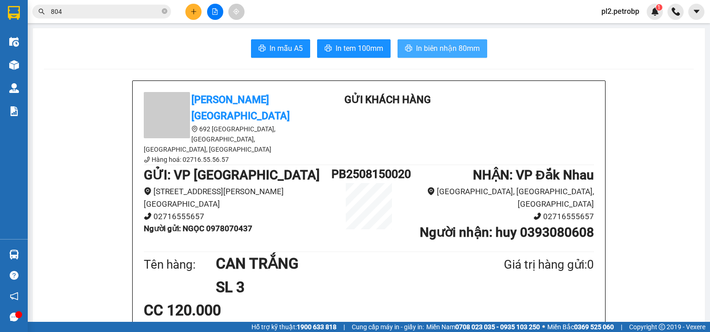
drag, startPoint x: 418, startPoint y: 49, endPoint x: 525, endPoint y: 0, distance: 117.8
click at [420, 47] on span "In biên nhận 80mm" at bounding box center [448, 49] width 64 height 12
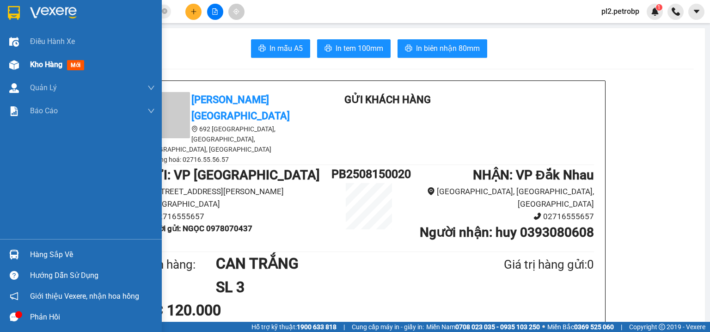
click at [50, 67] on span "Kho hàng" at bounding box center [46, 64] width 32 height 9
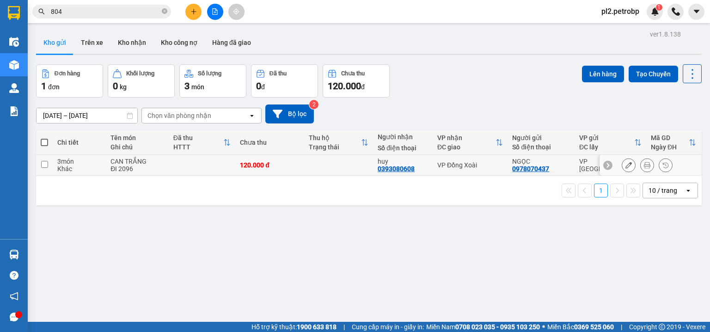
click at [353, 163] on td at bounding box center [338, 165] width 69 height 21
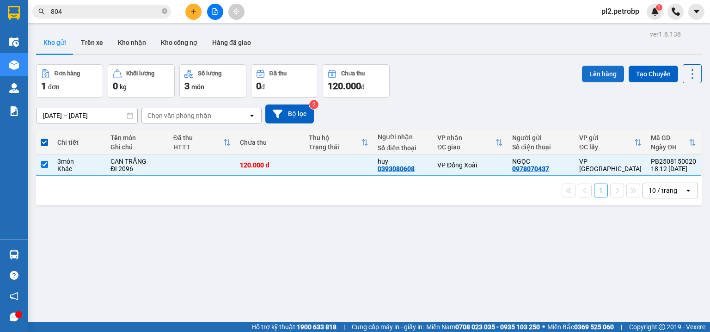
click at [583, 72] on button "Lên hàng" at bounding box center [603, 74] width 42 height 17
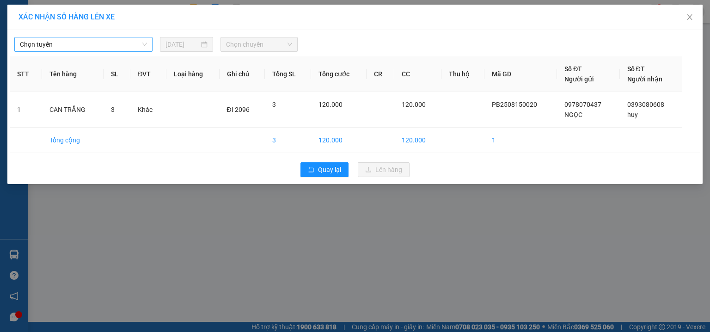
click at [102, 41] on span "Chọn tuyến" at bounding box center [83, 44] width 127 height 14
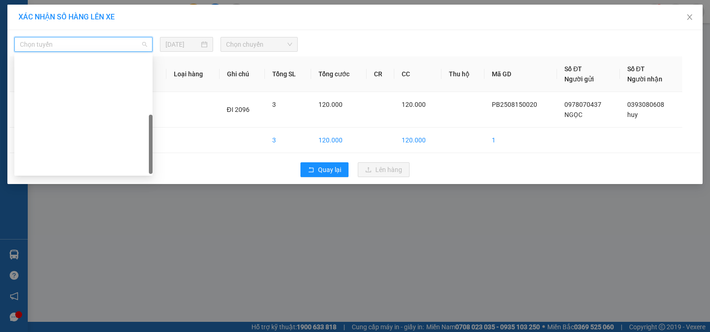
drag, startPoint x: 149, startPoint y: 82, endPoint x: 152, endPoint y: 148, distance: 65.7
click at [152, 148] on div at bounding box center [151, 144] width 4 height 59
click at [108, 280] on div "Phước Long - Hồ Chí Minh" at bounding box center [83, 285] width 127 height 10
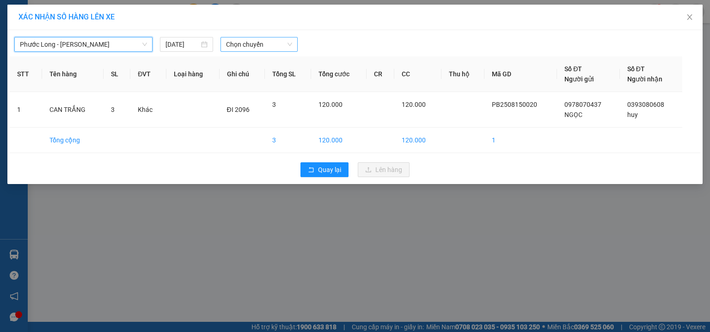
click at [275, 40] on span "Chọn chuyến" at bounding box center [259, 44] width 67 height 14
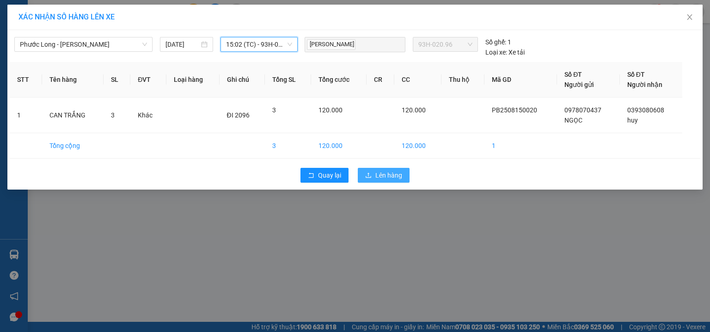
click at [367, 172] on icon "upload" at bounding box center [368, 175] width 6 height 6
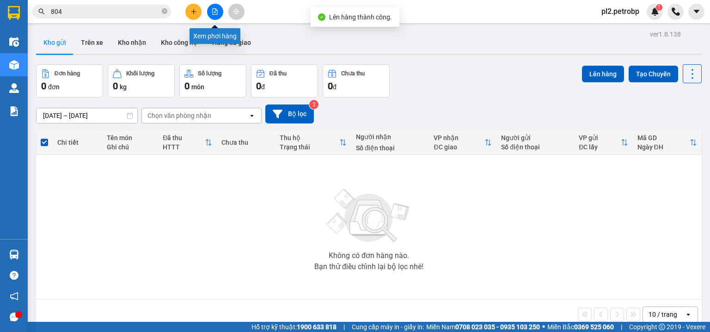
click at [213, 10] on icon "file-add" at bounding box center [215, 11] width 6 height 6
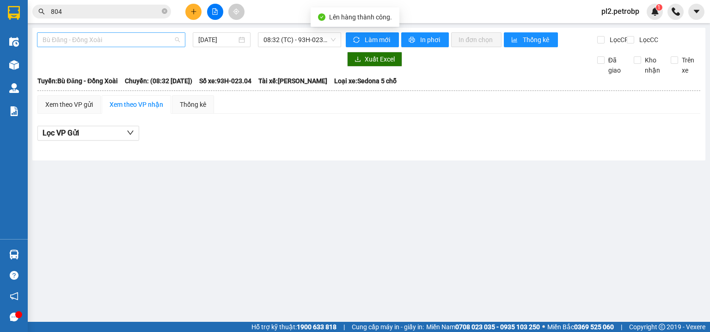
click at [135, 35] on span "Bù Đăng - Đồng Xoài" at bounding box center [111, 40] width 137 height 14
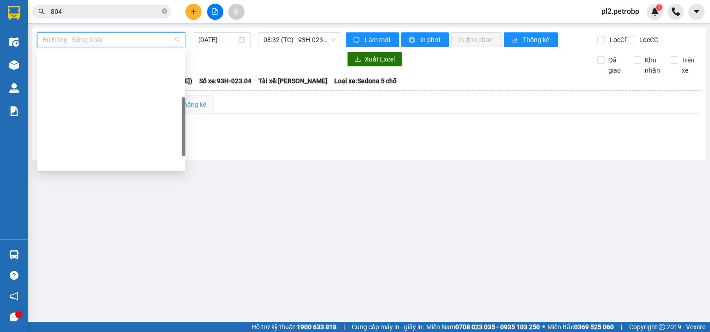
drag, startPoint x: 184, startPoint y: 58, endPoint x: 189, endPoint y: 106, distance: 48.4
click at [189, 106] on body "Kết quả tìm kiếm ( 1555 ) Bộ lọc Ngày tạo đơn gần nhất Mã ĐH Trạng thái Món hàn…" at bounding box center [355, 166] width 710 height 332
click at [132, 275] on div "Phước Long - Hồ Chí Minh" at bounding box center [111, 280] width 137 height 10
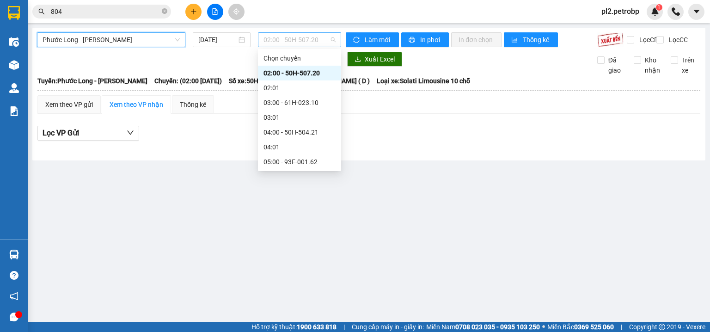
click at [285, 43] on span "02:00 - 50H-507.20" at bounding box center [300, 40] width 73 height 14
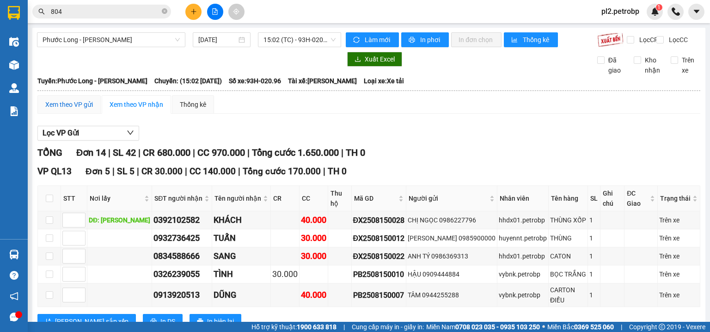
click at [77, 109] on div "Xem theo VP gửi" at bounding box center [69, 104] width 48 height 10
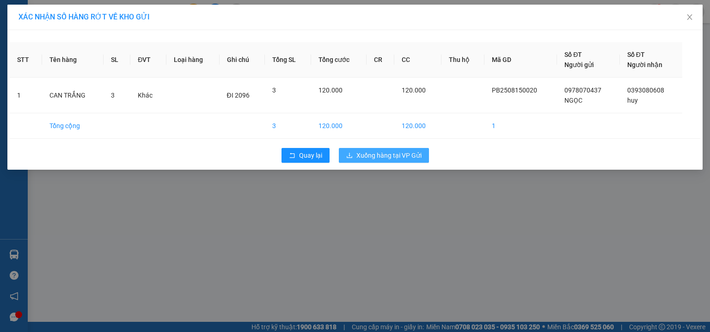
click at [379, 152] on span "Xuống hàng tại VP Gửi" at bounding box center [389, 155] width 65 height 10
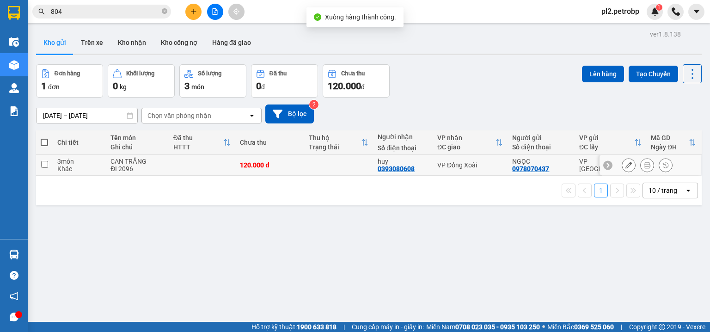
click at [362, 167] on td at bounding box center [338, 165] width 69 height 21
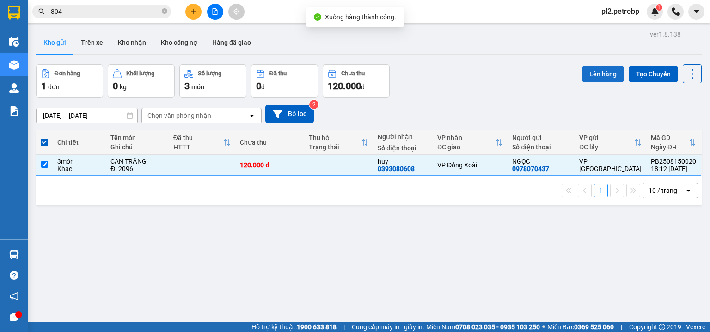
click at [589, 71] on button "Lên hàng" at bounding box center [603, 74] width 42 height 17
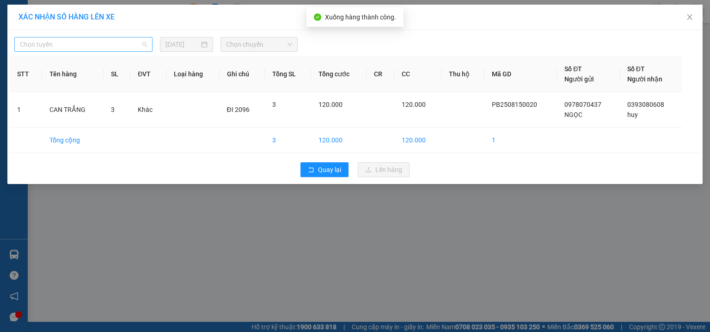
click at [141, 47] on span "Chọn tuyến" at bounding box center [83, 44] width 127 height 14
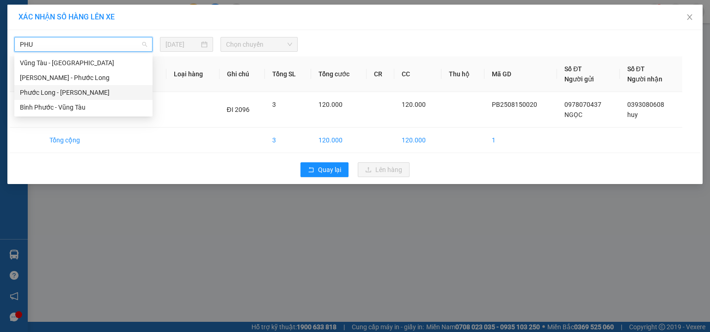
click at [127, 94] on div "Phước Long - Hồ Chí Minh" at bounding box center [83, 92] width 127 height 10
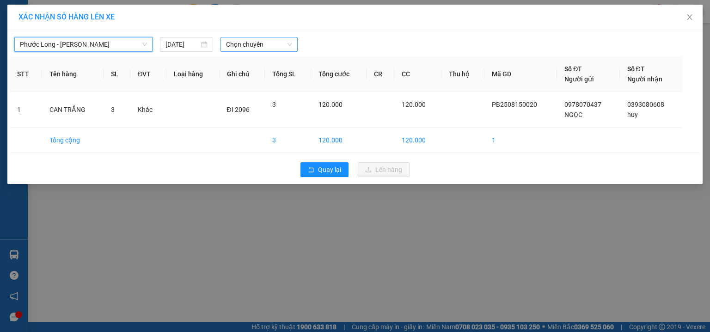
click at [265, 42] on span "Chọn chuyến" at bounding box center [259, 44] width 67 height 14
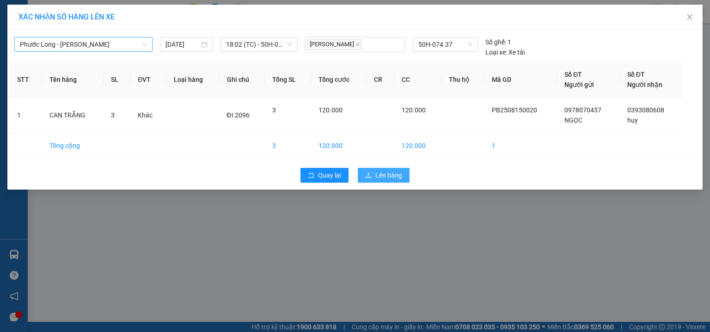
click at [390, 176] on span "Lên hàng" at bounding box center [389, 175] width 27 height 10
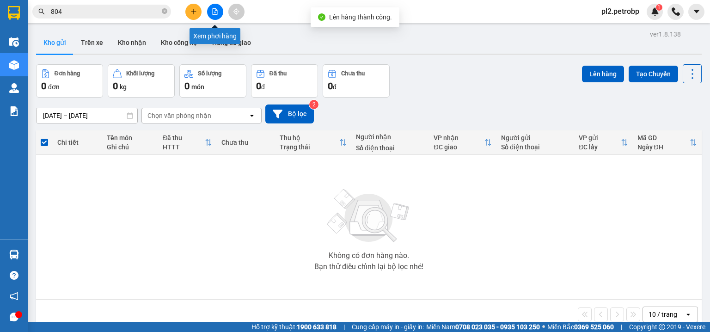
click at [221, 4] on div at bounding box center [214, 12] width 69 height 16
click at [212, 13] on icon "file-add" at bounding box center [215, 11] width 6 height 6
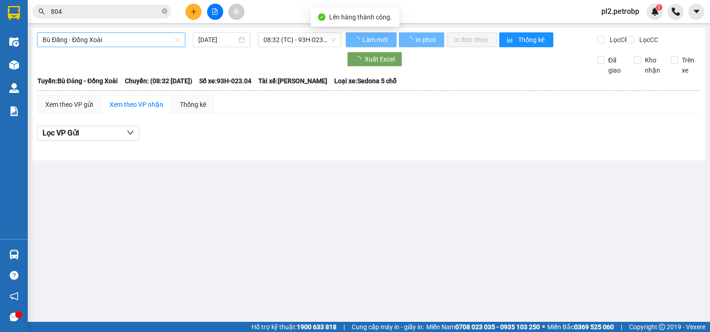
click at [116, 42] on span "Bù Đăng - Đồng Xoài" at bounding box center [111, 40] width 137 height 14
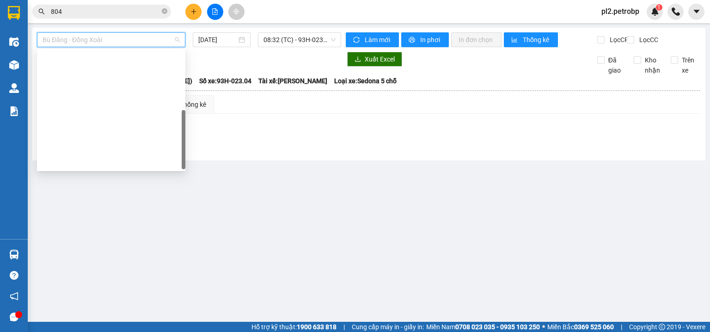
drag, startPoint x: 182, startPoint y: 63, endPoint x: 186, endPoint y: 137, distance: 74.1
click at [186, 137] on body "Kết quả tìm kiếm ( 1555 ) Bộ lọc Ngày tạo đơn gần nhất Mã ĐH Trạng thái Món hàn…" at bounding box center [355, 166] width 710 height 332
click at [122, 275] on div "Phước Long - Hồ Chí Minh" at bounding box center [111, 280] width 137 height 10
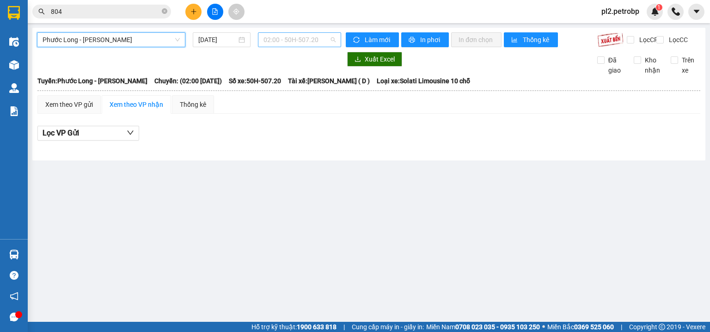
click at [281, 41] on span "02:00 - 50H-507.20" at bounding box center [300, 40] width 73 height 14
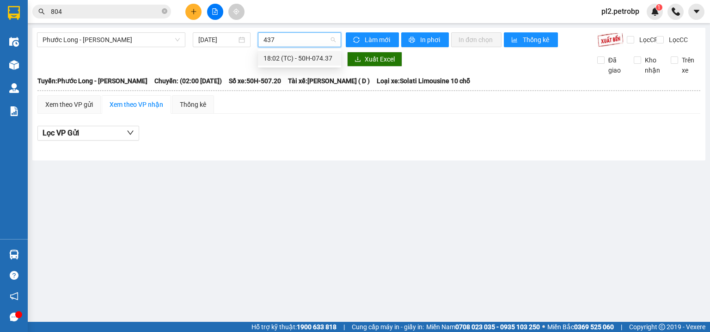
click at [287, 57] on div "18:02 (TC) - 50H-074.37" at bounding box center [300, 58] width 72 height 10
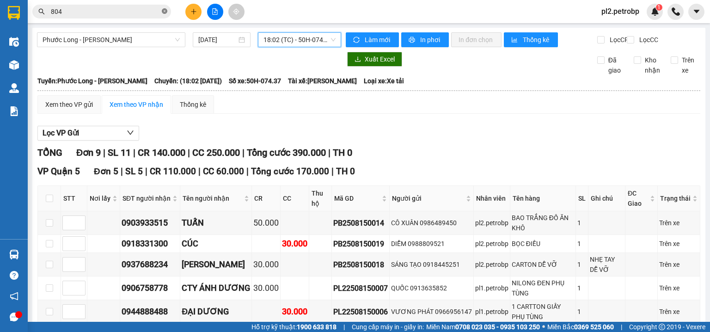
click at [164, 10] on icon "close-circle" at bounding box center [165, 11] width 6 height 6
click at [154, 11] on input "text" at bounding box center [105, 11] width 109 height 10
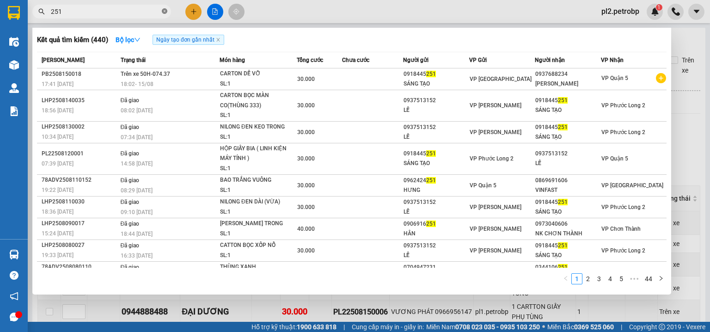
drag, startPoint x: 165, startPoint y: 11, endPoint x: 136, endPoint y: 13, distance: 28.7
click at [165, 11] on icon "close-circle" at bounding box center [165, 11] width 6 height 6
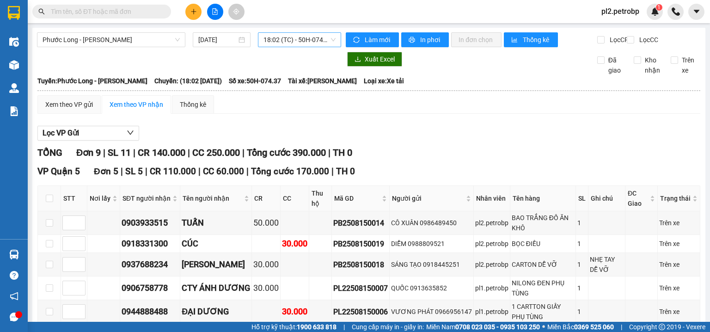
drag, startPoint x: 136, startPoint y: 13, endPoint x: 123, endPoint y: 6, distance: 14.1
click at [130, 11] on input "text" at bounding box center [105, 11] width 109 height 10
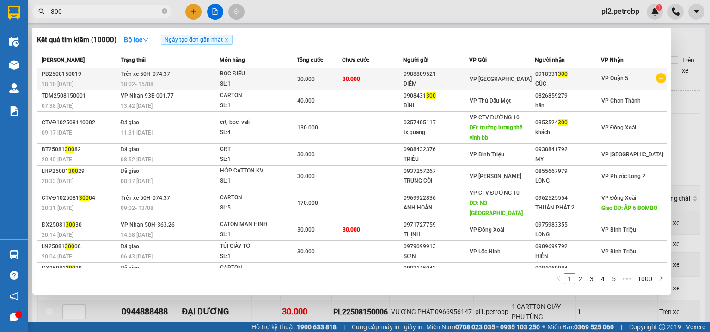
drag, startPoint x: 580, startPoint y: 72, endPoint x: 530, endPoint y: 72, distance: 50.9
click at [530, 72] on tr "PB2508150019 18:10 - 15/08 Trên xe 50H-074.37 18:02 - 15/08 BỌC ĐIỀU SL: 1 30.0…" at bounding box center [352, 79] width 630 height 22
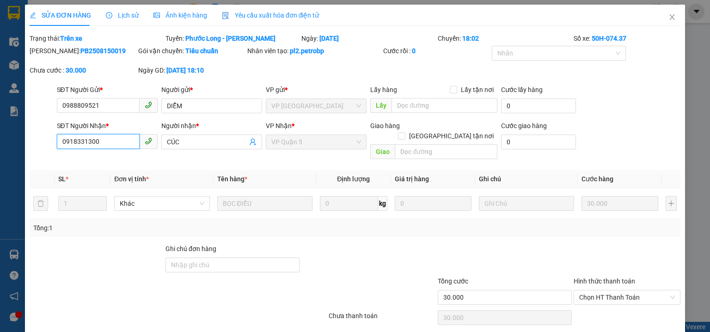
drag, startPoint x: 110, startPoint y: 140, endPoint x: 61, endPoint y: 130, distance: 49.5
click at [2, 124] on div "SỬA ĐƠN HÀNG Lịch sử Ảnh kiện hàng Yêu cầu xuất hóa đơn điện tử Total Paid Fee …" at bounding box center [355, 166] width 710 height 332
click at [670, 18] on icon "close" at bounding box center [672, 17] width 5 height 6
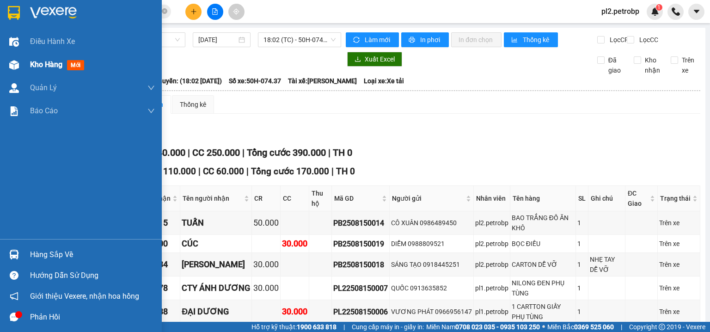
click at [33, 62] on span "Kho hàng" at bounding box center [46, 64] width 32 height 9
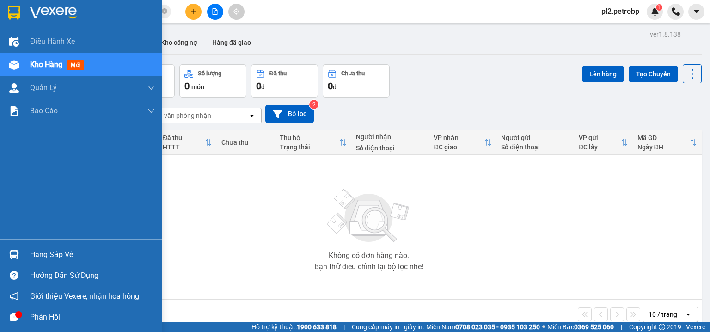
drag, startPoint x: 23, startPoint y: 253, endPoint x: 80, endPoint y: 241, distance: 58.1
click at [24, 252] on div "Hàng sắp về" at bounding box center [81, 254] width 162 height 21
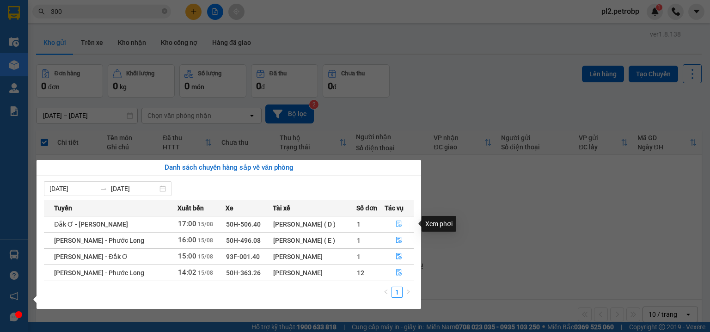
click at [397, 225] on icon "file-done" at bounding box center [399, 224] width 6 height 6
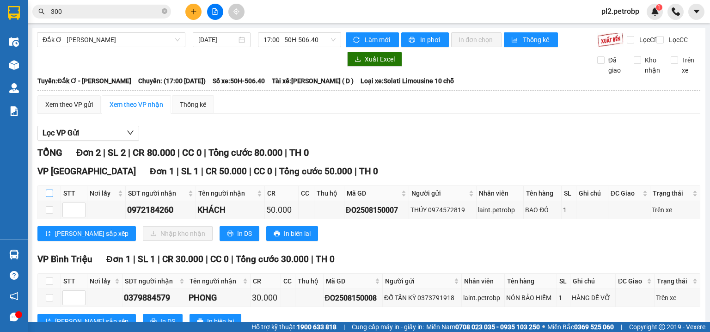
drag, startPoint x: 52, startPoint y: 158, endPoint x: 123, endPoint y: 199, distance: 82.7
click at [53, 186] on th at bounding box center [49, 193] width 23 height 15
drag, startPoint x: 50, startPoint y: 162, endPoint x: 69, endPoint y: 178, distance: 25.3
click at [50, 190] on input "checkbox" at bounding box center [49, 193] width 7 height 7
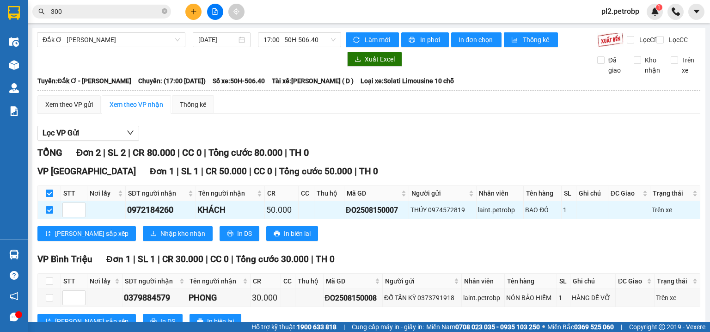
click at [143, 211] on div "VP Phước Bình Đơn 1 | SL 1 | CR 50.000 | CC 0 | Tổng cước 50.000 | TH 0 STT Nơi…" at bounding box center [368, 206] width 663 height 83
click at [160, 228] on span "Nhập kho nhận" at bounding box center [182, 233] width 45 height 10
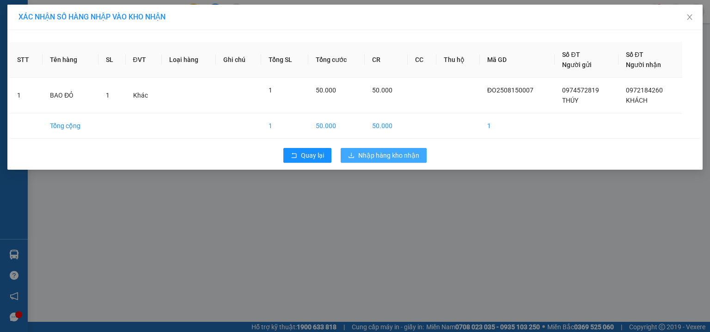
click at [365, 154] on span "Nhập hàng kho nhận" at bounding box center [388, 155] width 61 height 10
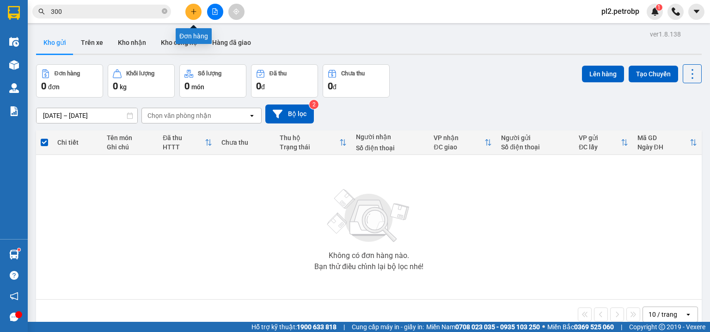
click at [188, 8] on button at bounding box center [193, 12] width 16 height 16
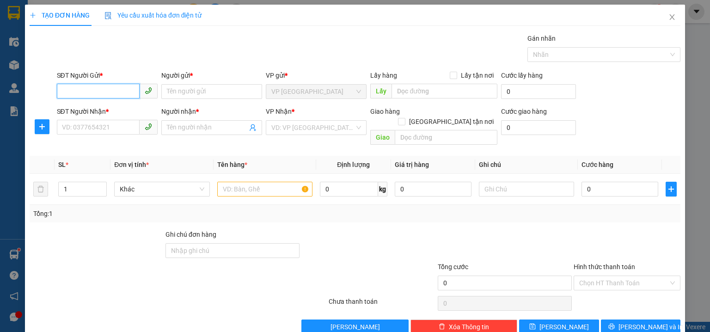
click at [104, 92] on input "SĐT Người Gửi *" at bounding box center [98, 91] width 83 height 15
click at [120, 112] on div "0963361227 - C TIÊN" at bounding box center [106, 110] width 89 height 10
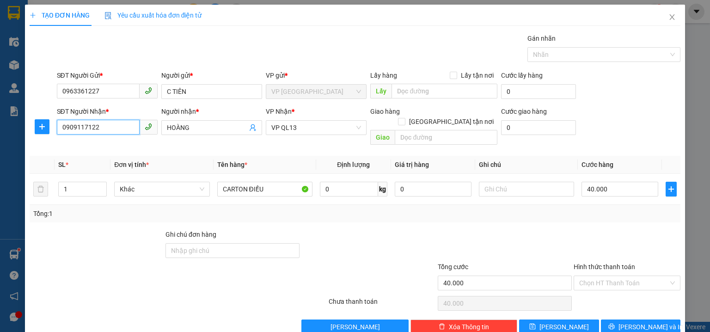
click at [129, 127] on input "0909117122" at bounding box center [98, 127] width 83 height 15
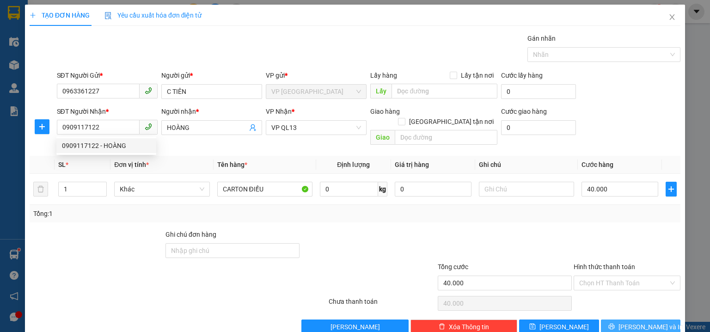
drag, startPoint x: 627, startPoint y: 313, endPoint x: 566, endPoint y: 263, distance: 78.9
click at [622, 320] on button "Lưu và In" at bounding box center [641, 327] width 80 height 15
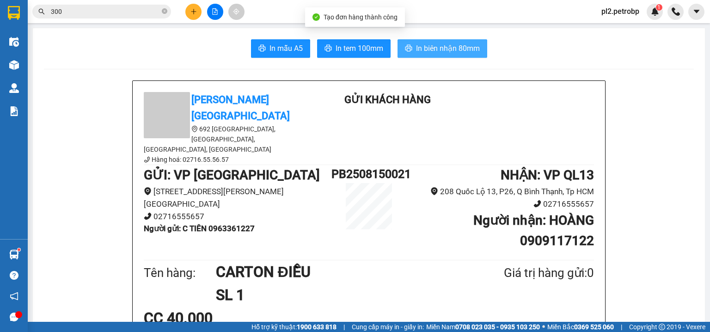
drag, startPoint x: 444, startPoint y: 45, endPoint x: 501, endPoint y: 2, distance: 71.3
click at [444, 45] on span "In biên nhận 80mm" at bounding box center [448, 49] width 64 height 12
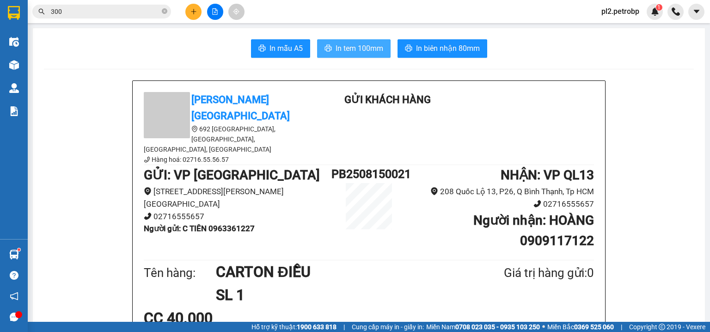
drag, startPoint x: 348, startPoint y: 44, endPoint x: 391, endPoint y: 4, distance: 59.2
click at [348, 44] on span "In tem 100mm" at bounding box center [360, 49] width 48 height 12
click at [163, 7] on span at bounding box center [165, 11] width 6 height 9
click at [142, 11] on input "text" at bounding box center [105, 11] width 109 height 10
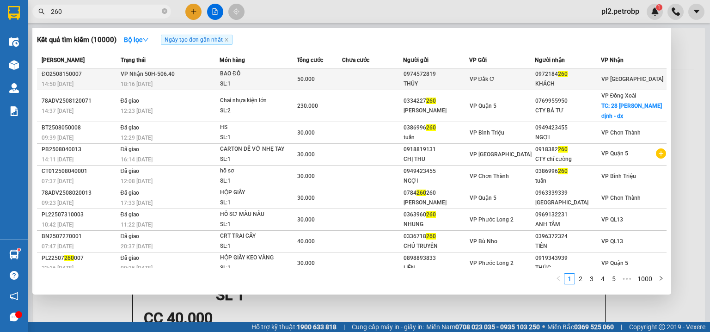
click at [382, 78] on td at bounding box center [372, 79] width 61 height 22
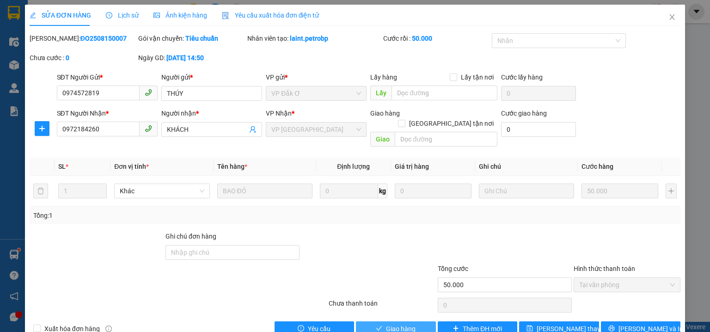
click at [419, 321] on button "Giao hàng" at bounding box center [396, 328] width 80 height 15
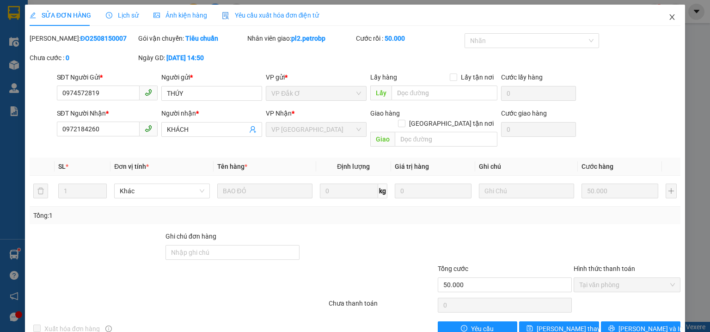
click at [670, 14] on icon "close" at bounding box center [672, 16] width 7 height 7
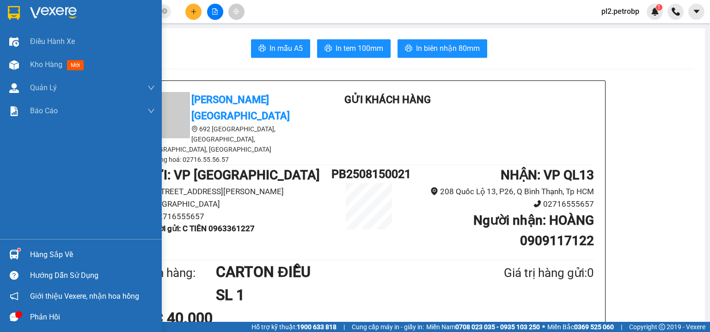
click at [30, 258] on div "Hàng sắp về" at bounding box center [92, 255] width 125 height 14
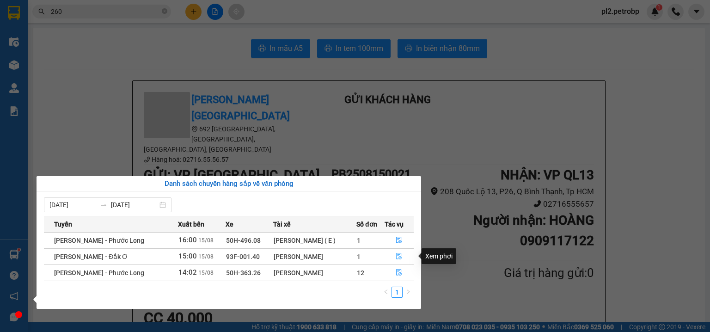
click at [400, 254] on icon "file-done" at bounding box center [399, 256] width 6 height 6
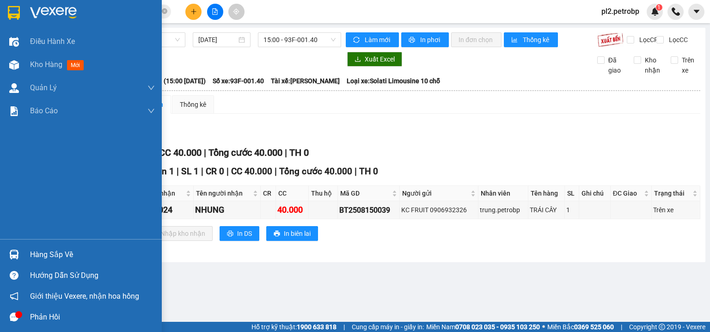
click at [25, 252] on div "Hàng sắp về" at bounding box center [81, 254] width 162 height 21
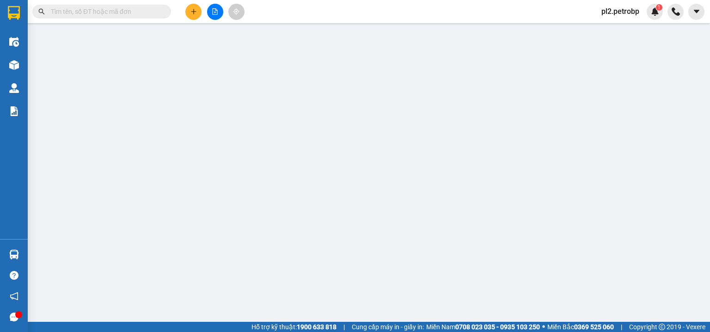
click at [108, 11] on input "text" at bounding box center [105, 11] width 109 height 10
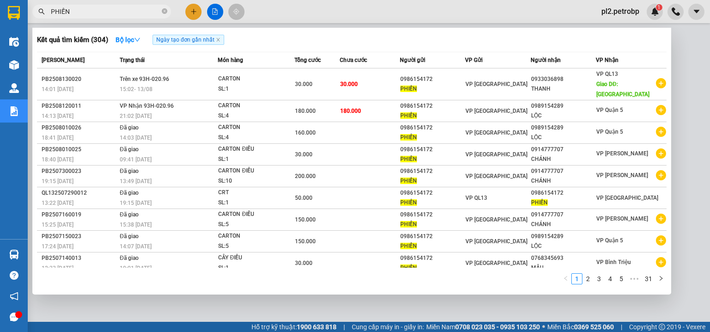
type input "PHIẾN"
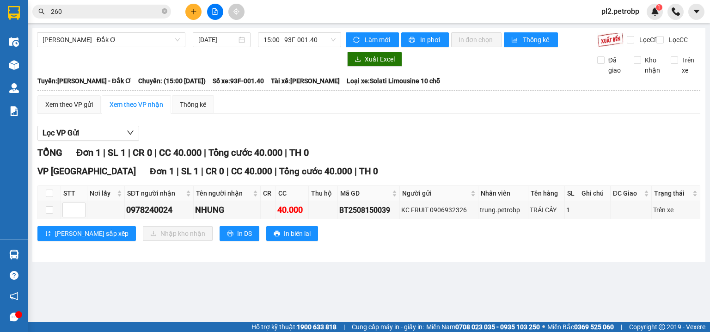
click at [389, 106] on section "Kết quả tìm kiếm ( 10000 ) Bộ lọc Ngày tạo đơn gần nhất Mã ĐH Trạng thái Món hà…" at bounding box center [355, 166] width 710 height 332
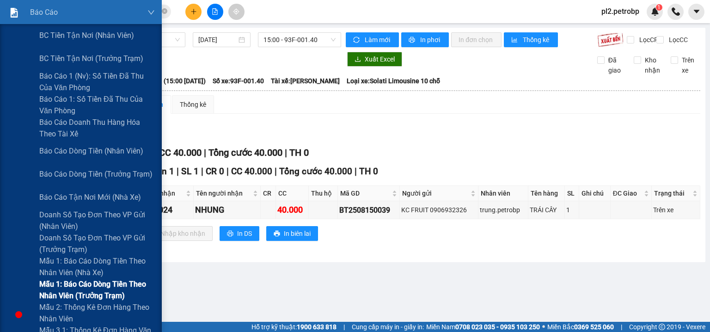
scroll to position [148, 0]
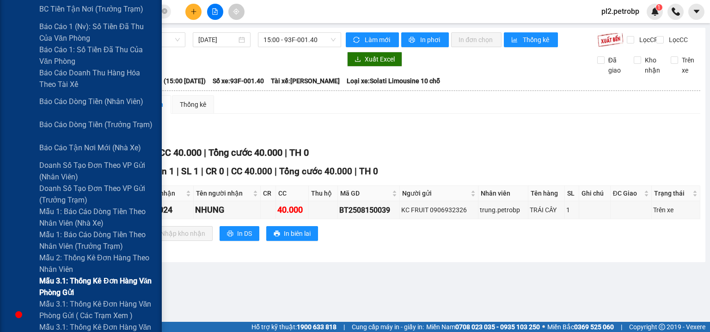
click at [78, 278] on span "Mẫu 3.1: Thống kê đơn hàng văn phòng gửi" at bounding box center [97, 286] width 116 height 23
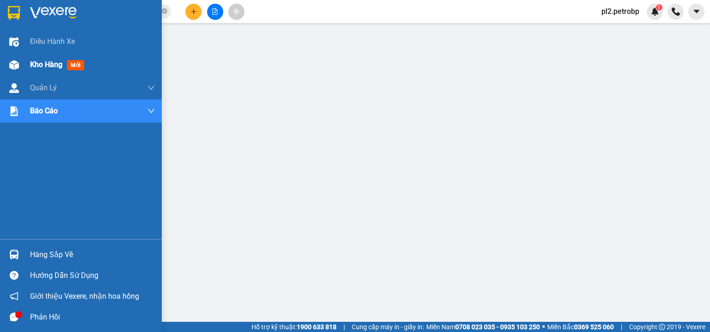
click at [35, 64] on span "Kho hàng" at bounding box center [46, 64] width 32 height 9
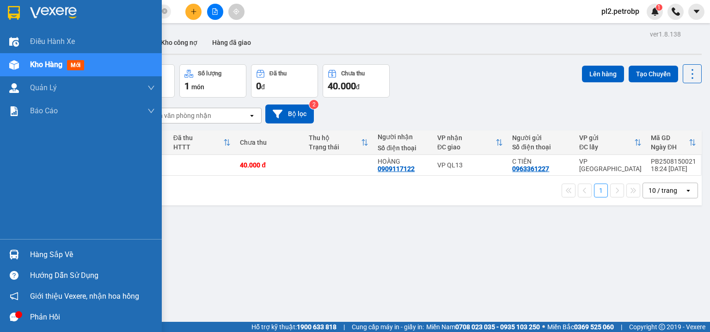
click at [38, 252] on div "Hàng sắp về" at bounding box center [92, 255] width 125 height 14
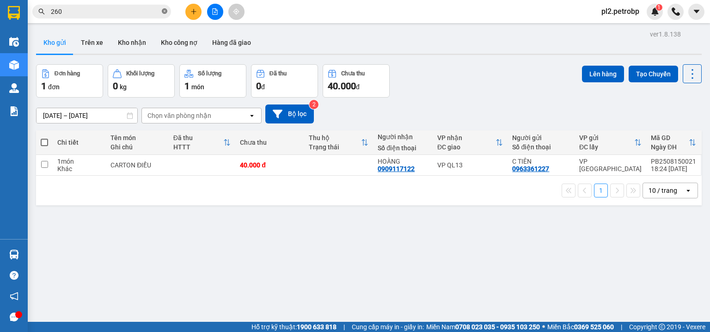
click at [165, 11] on section "Kết quả tìm kiếm ( 10000 ) Bộ lọc Ngày tạo đơn gần nhất Mã ĐH Trạng thái Món hà…" at bounding box center [355, 166] width 710 height 332
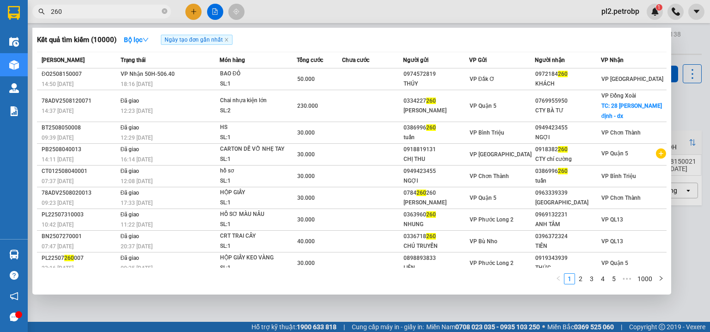
click at [148, 9] on input "260" at bounding box center [105, 11] width 109 height 10
click at [164, 9] on icon "close-circle" at bounding box center [165, 11] width 6 height 6
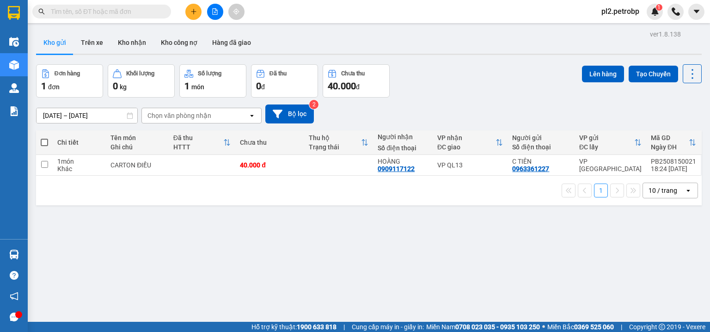
drag, startPoint x: 155, startPoint y: 11, endPoint x: 150, endPoint y: 8, distance: 6.0
click at [150, 9] on input "text" at bounding box center [105, 11] width 109 height 10
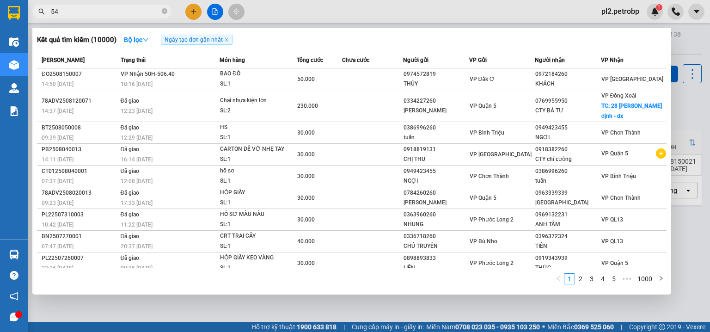
type input "540"
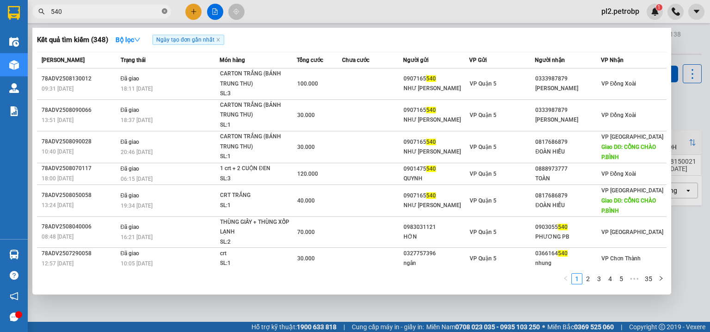
click at [165, 9] on icon "close-circle" at bounding box center [165, 11] width 6 height 6
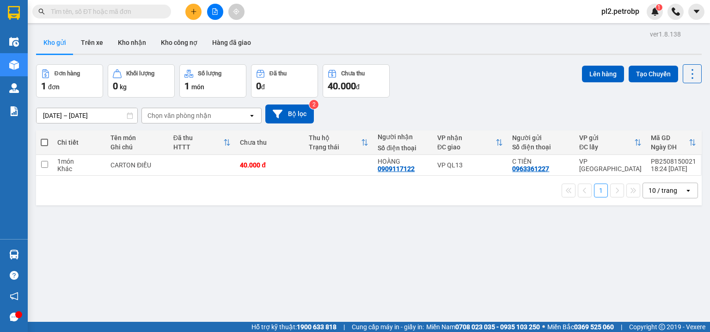
click at [154, 12] on input "text" at bounding box center [105, 11] width 109 height 10
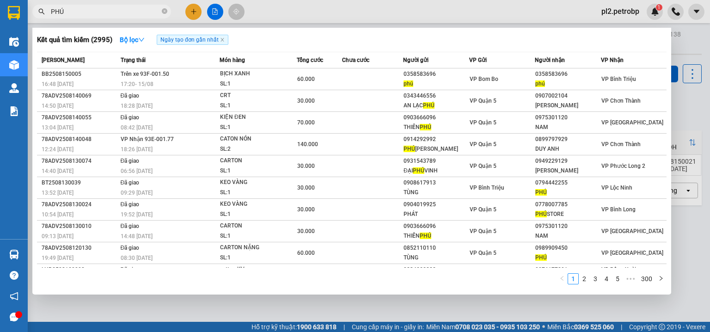
type input "PHÚ"
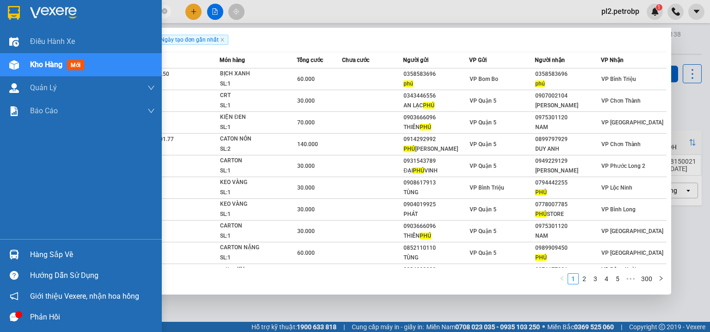
click at [34, 257] on div "Hàng sắp về" at bounding box center [92, 255] width 125 height 14
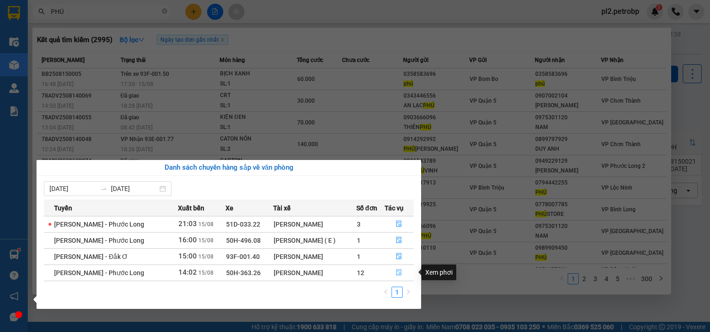
click at [398, 273] on icon "file-done" at bounding box center [399, 272] width 6 height 6
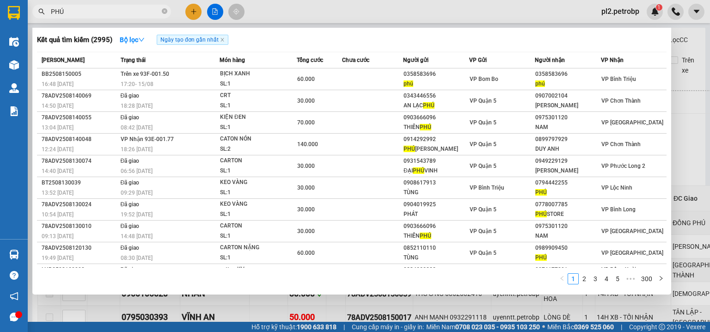
click at [504, 6] on div at bounding box center [355, 166] width 710 height 332
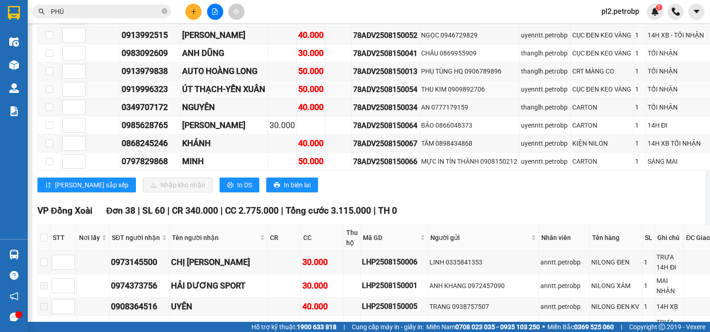
scroll to position [525, 0]
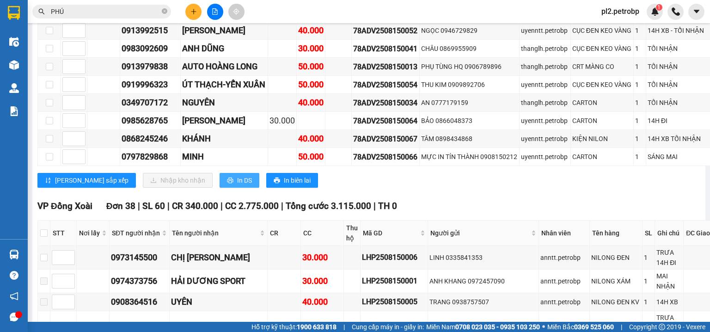
click at [237, 185] on span "In DS" at bounding box center [244, 180] width 15 height 10
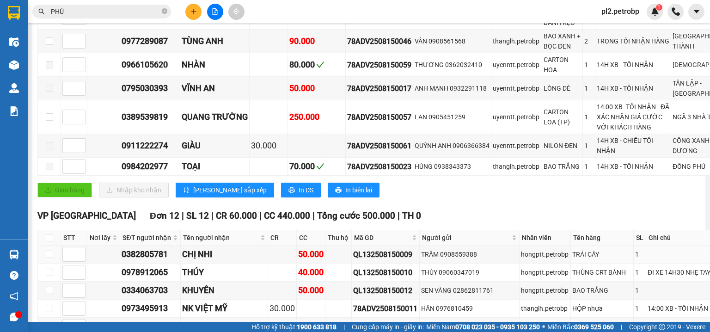
scroll to position [179, 0]
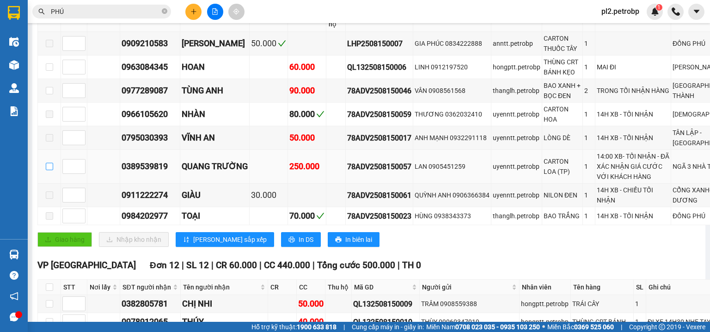
click at [52, 170] on input "checkbox" at bounding box center [49, 166] width 7 height 7
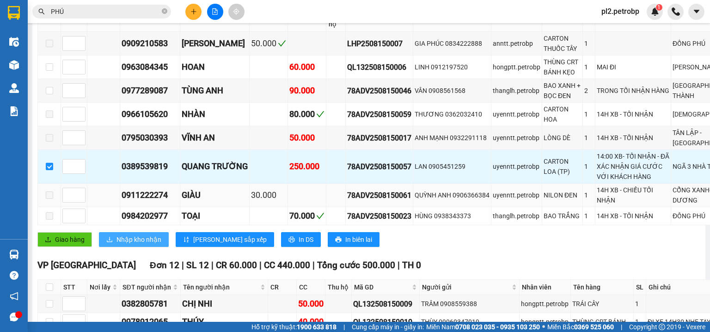
drag, startPoint x: 141, startPoint y: 272, endPoint x: 246, endPoint y: 211, distance: 122.0
click at [141, 245] on span "Nhập kho nhận" at bounding box center [139, 239] width 45 height 10
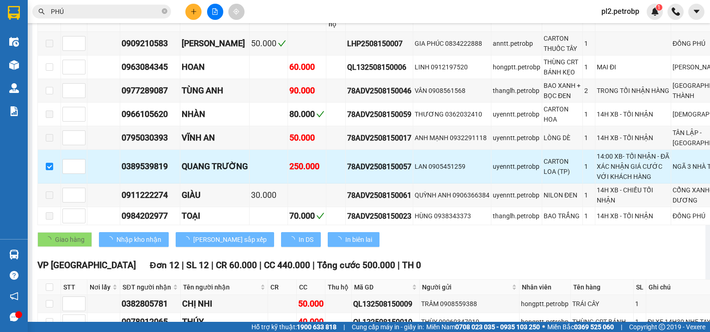
checkbox input "false"
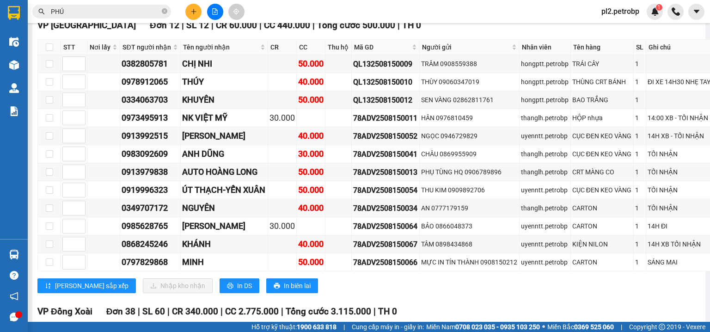
scroll to position [455, 0]
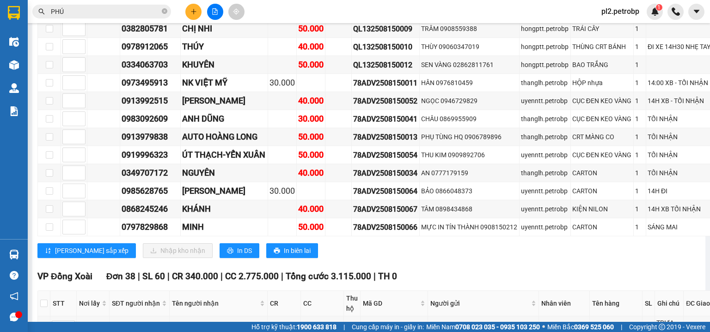
click at [49, 16] on input "checkbox" at bounding box center [49, 11] width 7 height 7
checkbox input "true"
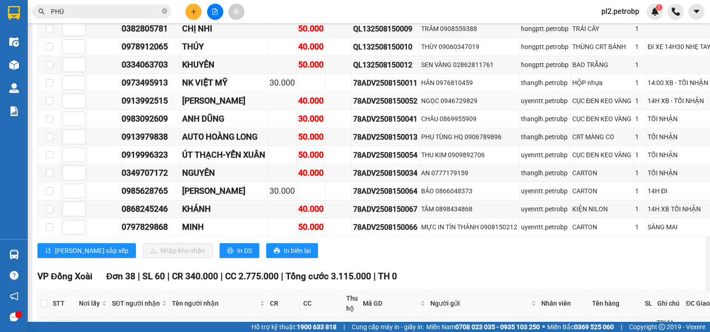
checkbox input "true"
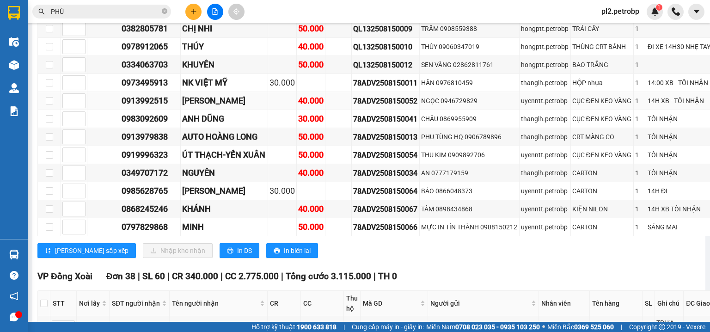
checkbox input "true"
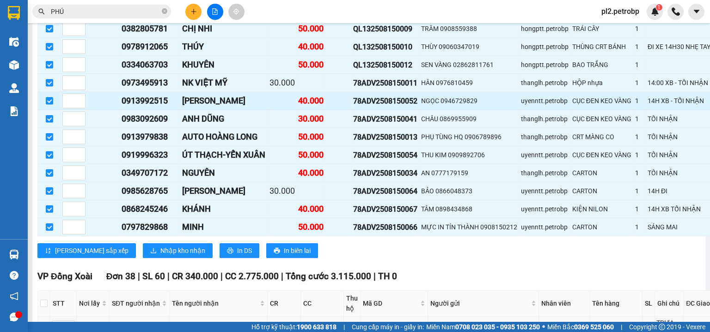
scroll to position [603, 0]
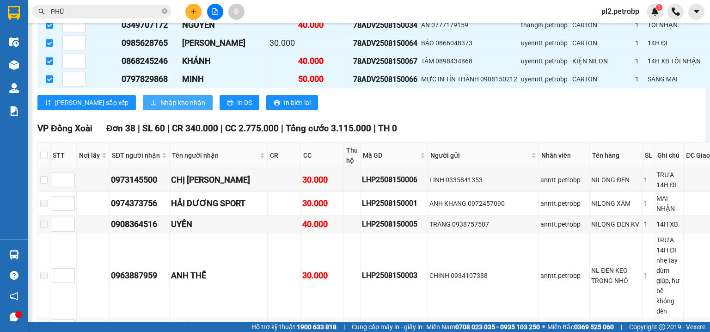
click at [160, 108] on span "Nhập kho nhận" at bounding box center [182, 103] width 45 height 10
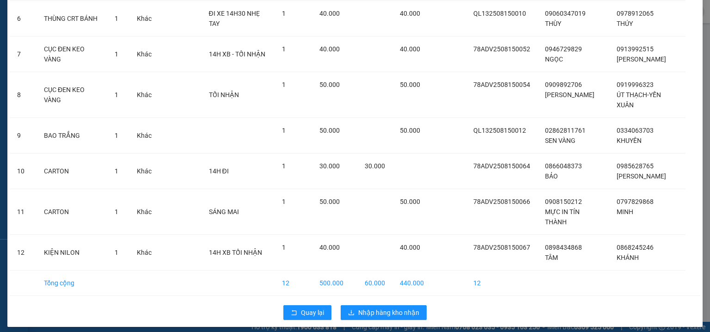
scroll to position [259, 0]
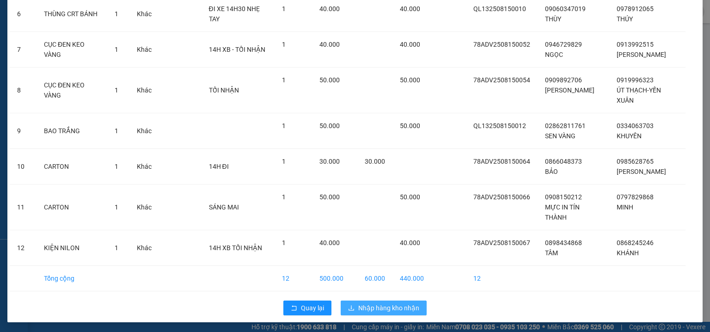
click at [374, 306] on span "Nhập hàng kho nhận" at bounding box center [388, 308] width 61 height 10
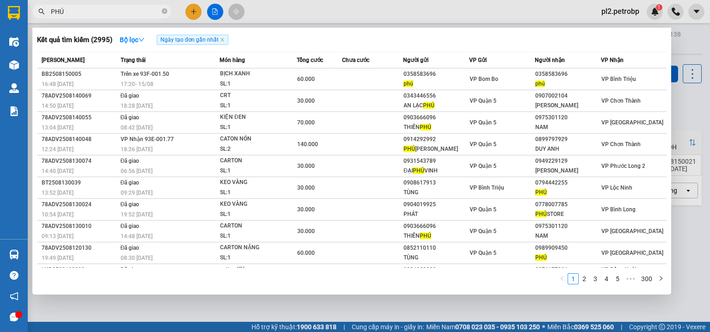
drag, startPoint x: 165, startPoint y: 11, endPoint x: 136, endPoint y: 14, distance: 28.3
click at [164, 11] on icon "close-circle" at bounding box center [165, 11] width 6 height 6
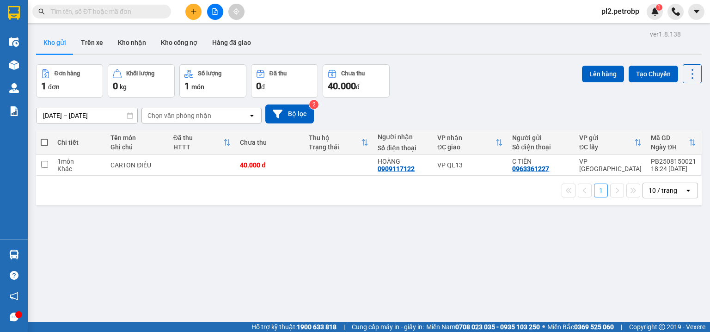
click at [135, 14] on input "text" at bounding box center [105, 11] width 109 height 10
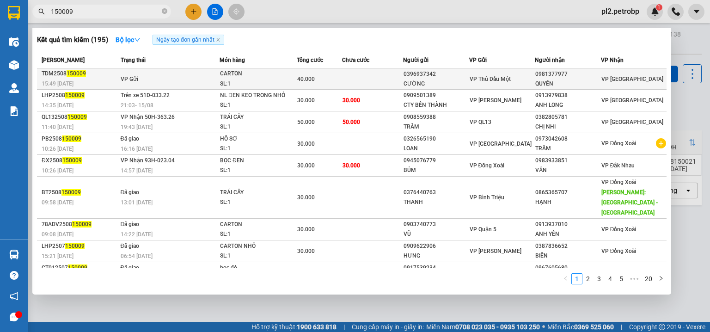
type input "150009"
drag, startPoint x: 570, startPoint y: 74, endPoint x: 532, endPoint y: 74, distance: 37.9
click at [536, 74] on div "0981377977" at bounding box center [568, 74] width 65 height 10
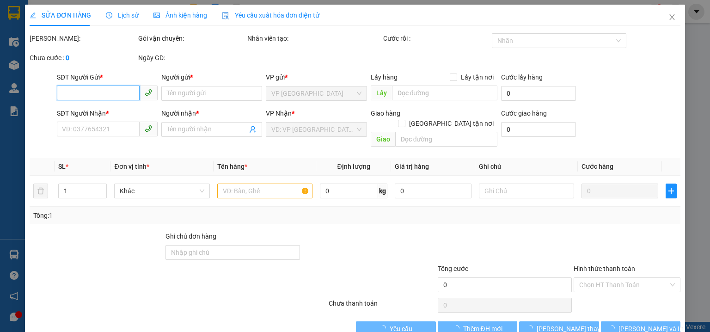
type input "0396937342"
type input "CƯỜNG"
type input "0981377977"
type input "QUYÊN"
type input "40.000"
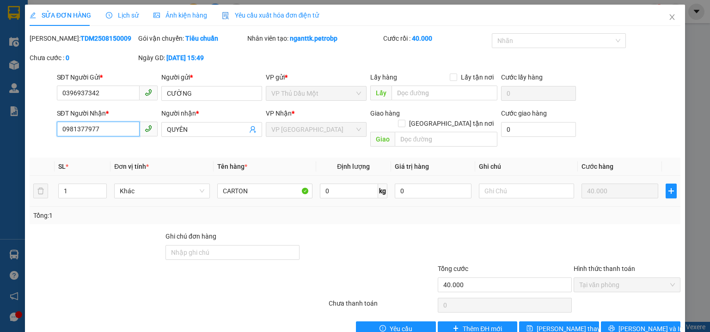
drag, startPoint x: 102, startPoint y: 129, endPoint x: 37, endPoint y: 129, distance: 65.2
click at [37, 129] on div "SĐT Người Nhận * 0981377977 0981377977 Người nhận * QUYÊN VP Nhận * VP Phước Bì…" at bounding box center [355, 129] width 653 height 43
click at [669, 16] on icon "close" at bounding box center [672, 16] width 7 height 7
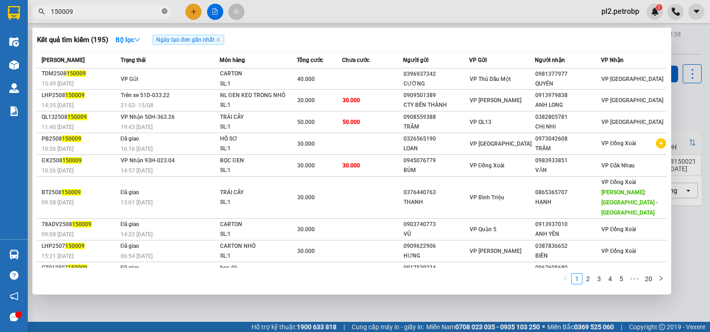
click at [166, 10] on icon "close-circle" at bounding box center [165, 11] width 6 height 6
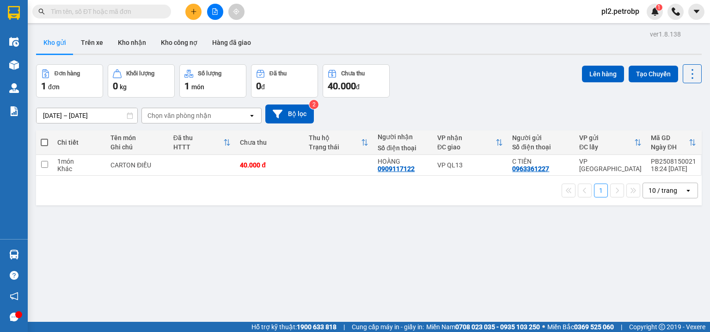
click at [137, 13] on input "text" at bounding box center [105, 11] width 109 height 10
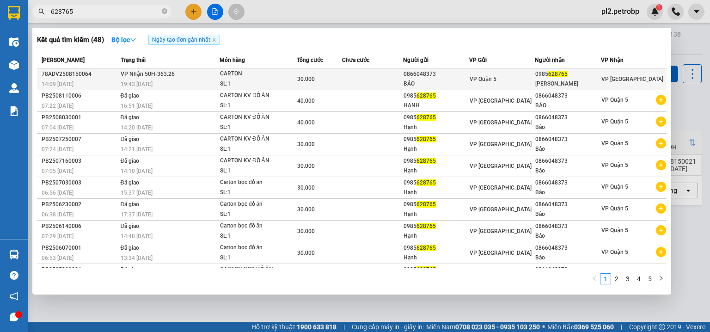
type input "628765"
click at [324, 81] on div "30.000" at bounding box center [319, 79] width 45 height 10
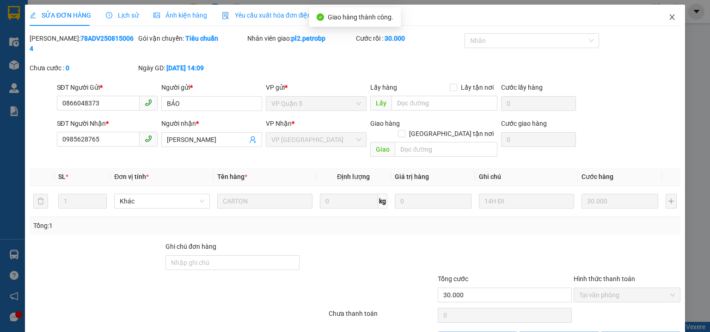
click at [670, 18] on icon "close" at bounding box center [672, 17] width 5 height 6
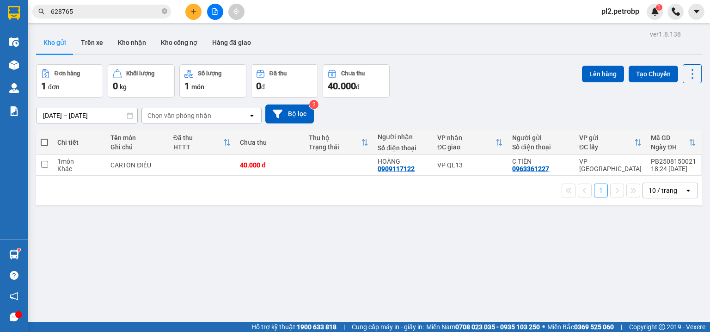
click at [165, 10] on icon "close-circle" at bounding box center [165, 11] width 6 height 6
click at [154, 10] on input "text" at bounding box center [105, 11] width 109 height 10
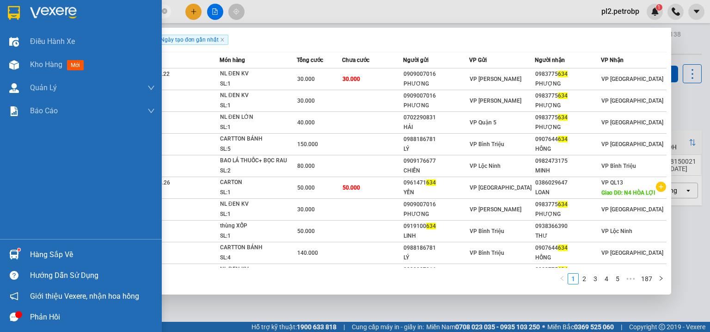
type input "634"
click at [26, 252] on div "Hàng sắp về" at bounding box center [81, 254] width 162 height 21
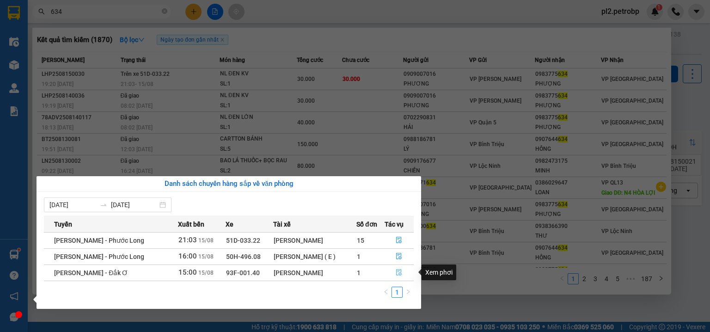
click at [402, 271] on icon "file-done" at bounding box center [399, 272] width 6 height 6
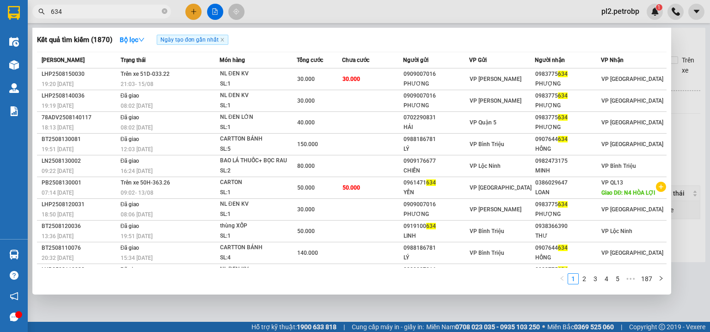
click at [334, 8] on div at bounding box center [355, 166] width 710 height 332
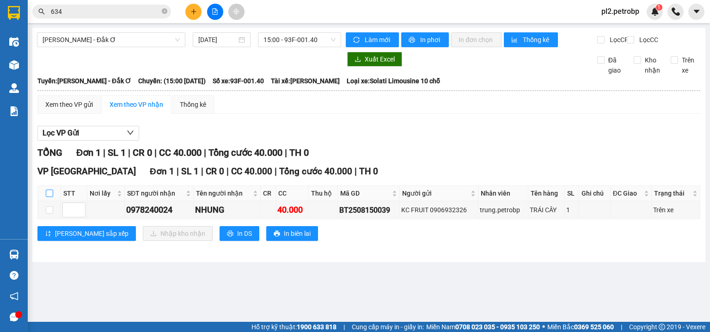
click at [48, 197] on label at bounding box center [49, 193] width 7 height 10
drag, startPoint x: 49, startPoint y: 201, endPoint x: 138, endPoint y: 242, distance: 98.3
click at [49, 197] on input "checkbox" at bounding box center [49, 193] width 7 height 7
checkbox input "true"
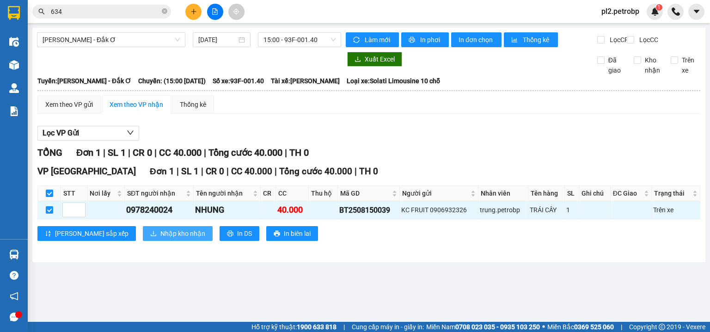
click at [160, 239] on span "Nhập kho nhận" at bounding box center [182, 233] width 45 height 10
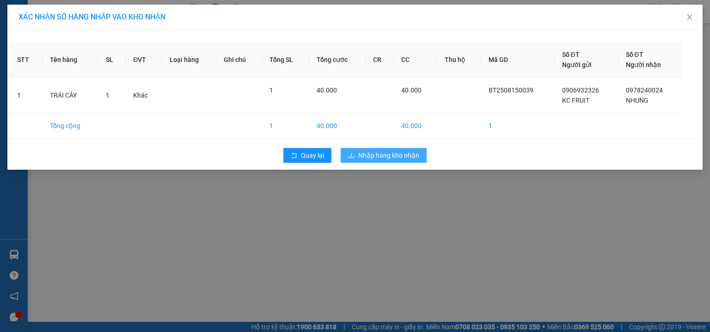
click at [385, 154] on span "Nhập hàng kho nhận" at bounding box center [388, 155] width 61 height 10
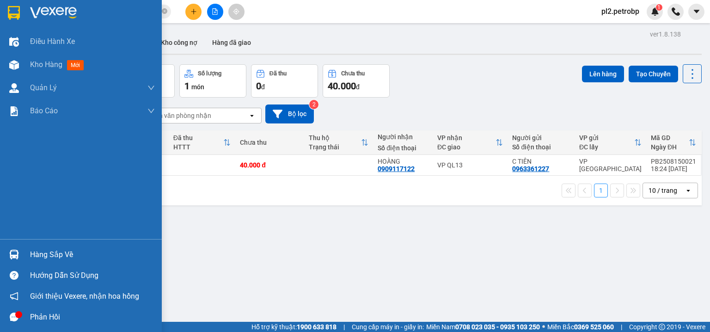
click at [43, 249] on div "Hàng sắp về" at bounding box center [92, 255] width 125 height 14
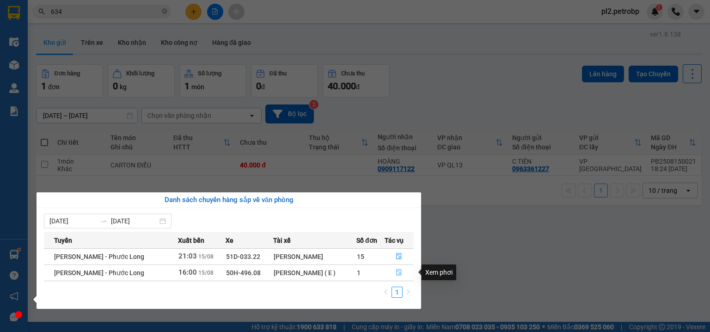
click at [394, 276] on button "button" at bounding box center [399, 272] width 29 height 15
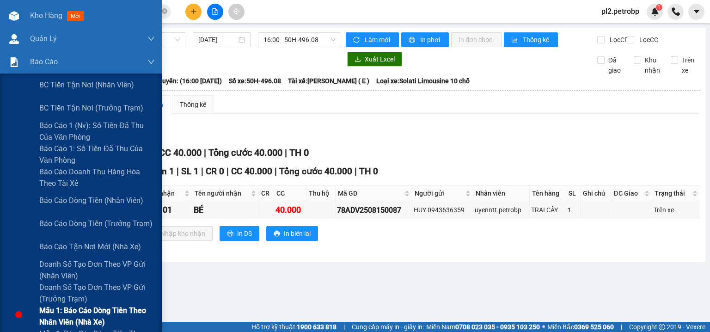
scroll to position [148, 0]
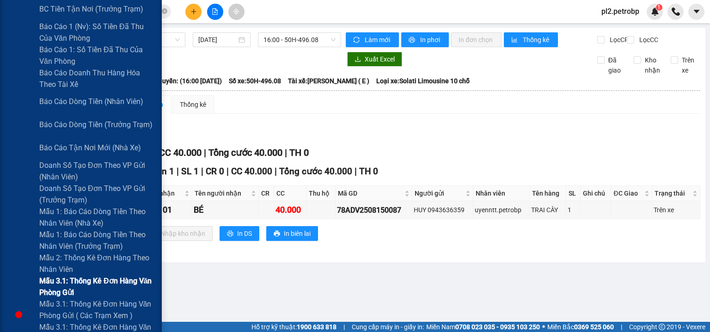
click at [89, 283] on span "Mẫu 3.1: Thống kê đơn hàng văn phòng gửi" at bounding box center [97, 286] width 116 height 23
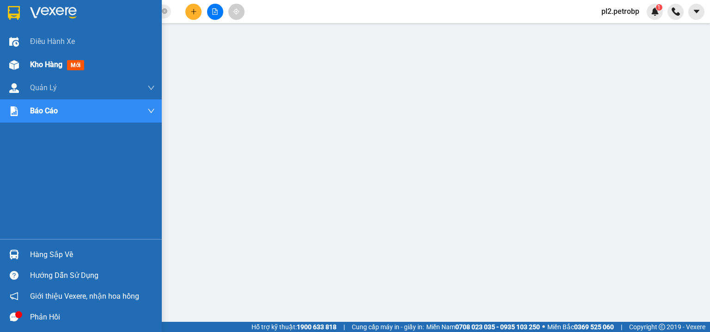
click at [49, 65] on span "Kho hàng" at bounding box center [46, 64] width 32 height 9
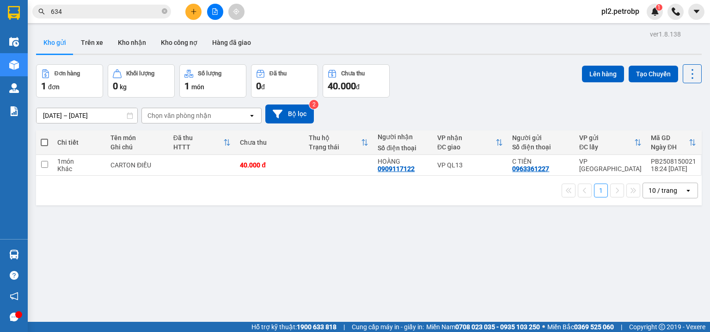
scroll to position [43, 0]
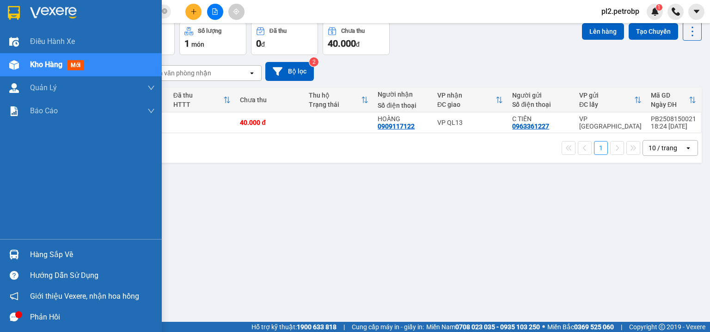
click at [28, 251] on div "Hàng sắp về" at bounding box center [81, 254] width 162 height 21
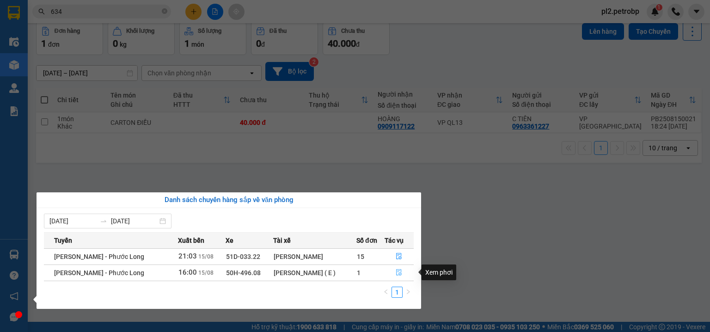
click at [404, 270] on button "button" at bounding box center [399, 272] width 29 height 15
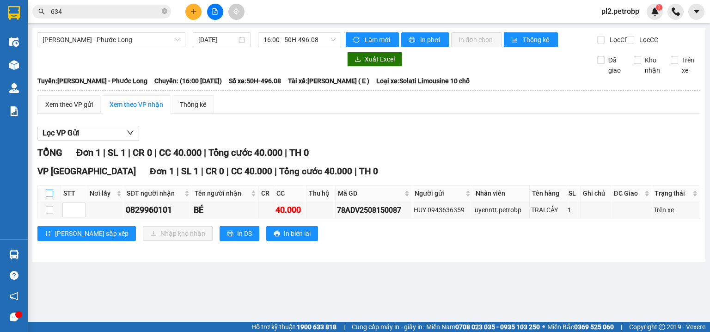
click at [48, 197] on input "checkbox" at bounding box center [49, 193] width 7 height 7
checkbox input "true"
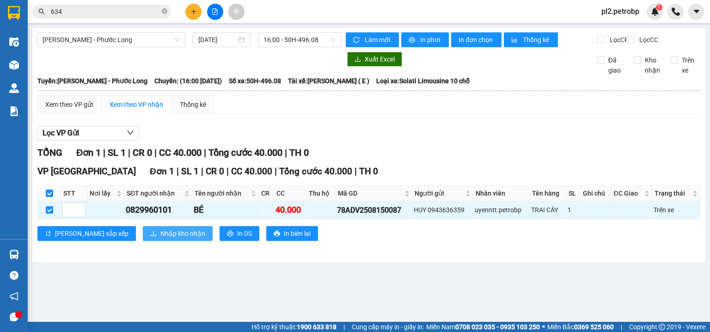
click at [160, 239] on span "Nhập kho nhận" at bounding box center [182, 233] width 45 height 10
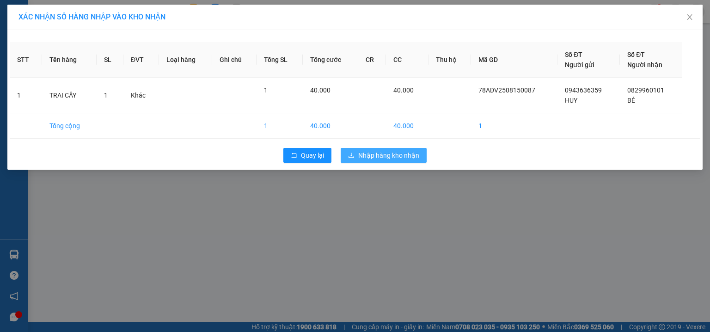
click at [353, 158] on icon "download" at bounding box center [351, 155] width 6 height 6
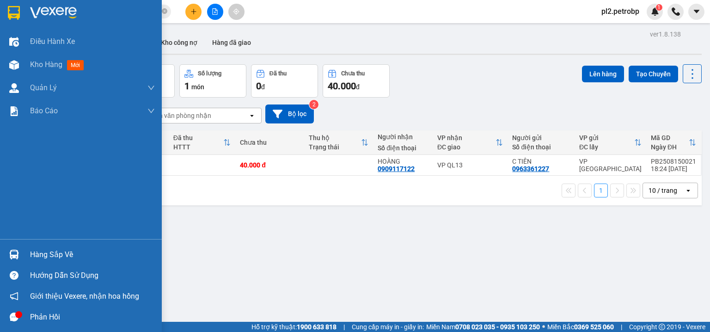
click at [43, 248] on div "Hàng sắp về" at bounding box center [92, 255] width 125 height 14
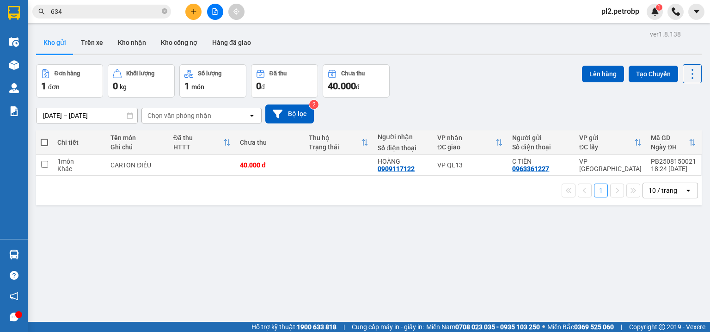
drag, startPoint x: 505, startPoint y: 71, endPoint x: 219, endPoint y: 18, distance: 291.1
click at [503, 69] on section "Kết quả tìm kiếm ( 1870 ) Bộ lọc Ngày tạo đơn gần nhất Mã ĐH Trạng thái Món hàn…" at bounding box center [355, 166] width 710 height 332
click at [137, 39] on button "Kho nhận" at bounding box center [132, 42] width 43 height 22
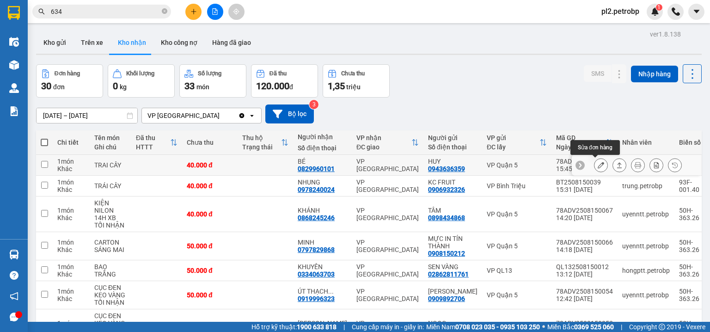
click at [598, 166] on icon at bounding box center [601, 165] width 6 height 6
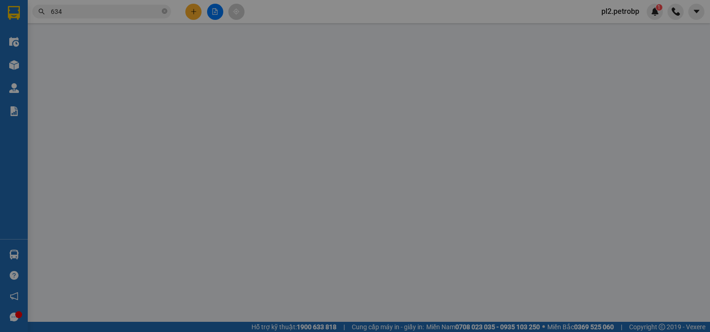
type input "0943636359"
type input "HUY"
type input "0829960101"
type input "BÉ"
type input "40.000"
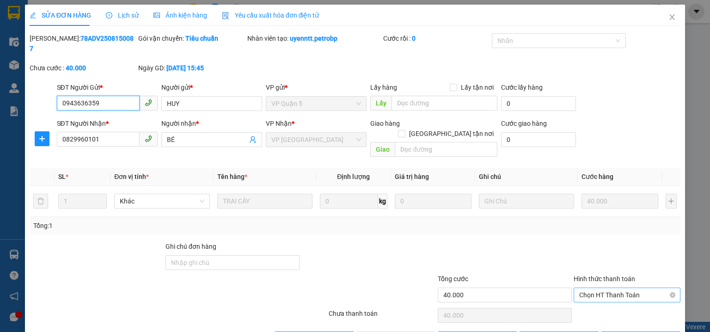
drag, startPoint x: 584, startPoint y: 268, endPoint x: 586, endPoint y: 283, distance: 14.9
click at [585, 288] on span "Chọn HT Thanh Toán" at bounding box center [627, 295] width 96 height 14
drag, startPoint x: 588, startPoint y: 294, endPoint x: 509, endPoint y: 302, distance: 79.0
click at [584, 296] on div "Tại văn phòng" at bounding box center [622, 293] width 95 height 10
type input "0"
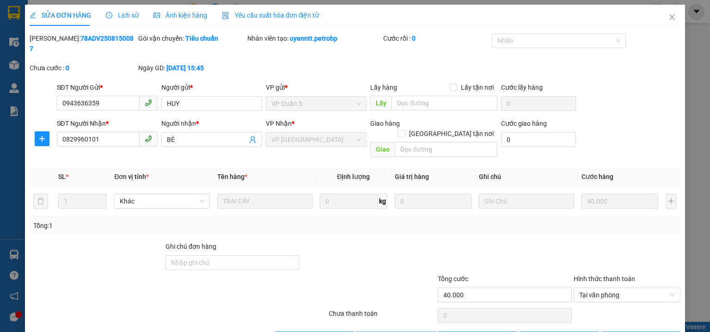
click at [668, 13] on span "Close" at bounding box center [672, 18] width 26 height 26
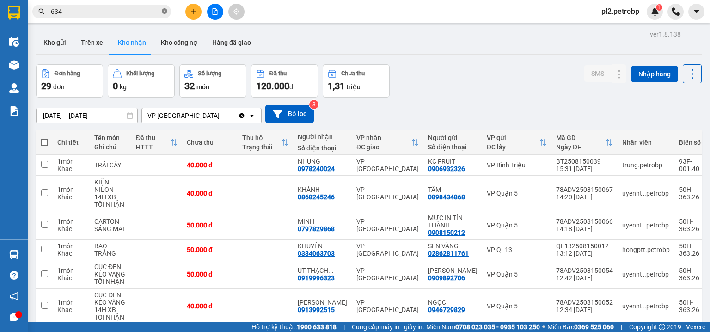
click at [163, 9] on icon "close-circle" at bounding box center [165, 11] width 6 height 6
click at [136, 11] on input "text" at bounding box center [105, 11] width 109 height 10
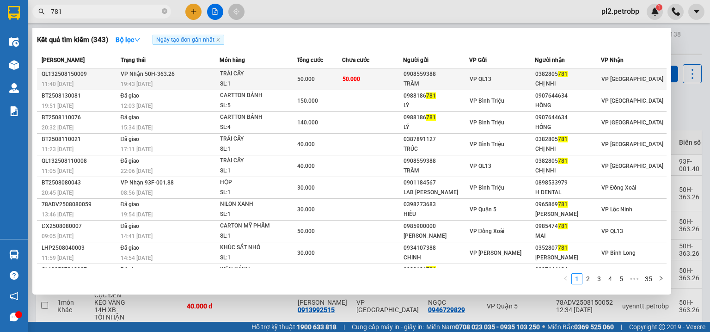
type input "781"
click at [289, 74] on span "TRÁI CÂY SL: 1" at bounding box center [258, 79] width 76 height 20
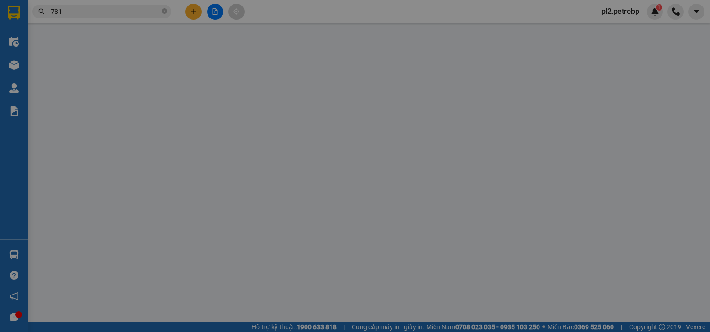
type input "0908559388"
type input "TRÂM"
type input "0382805781"
type input "CHỊ NHI"
type input "50.000"
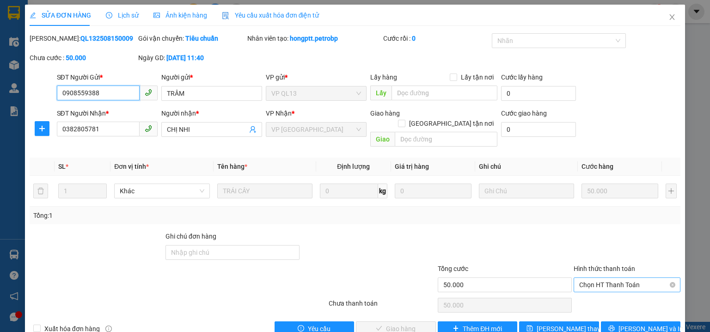
click at [593, 278] on span "Chọn HT Thanh Toán" at bounding box center [627, 285] width 96 height 14
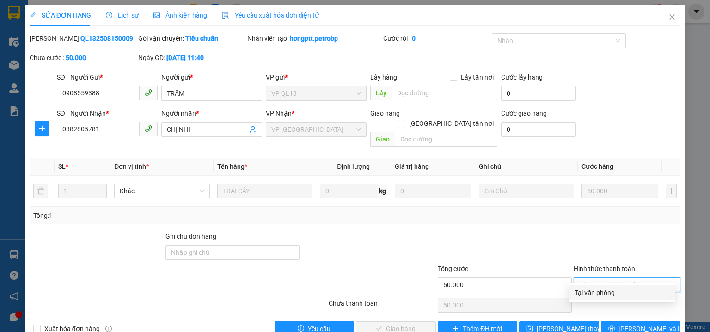
drag, startPoint x: 591, startPoint y: 294, endPoint x: 551, endPoint y: 301, distance: 39.9
click at [587, 294] on div "Tại văn phòng" at bounding box center [622, 293] width 95 height 10
type input "0"
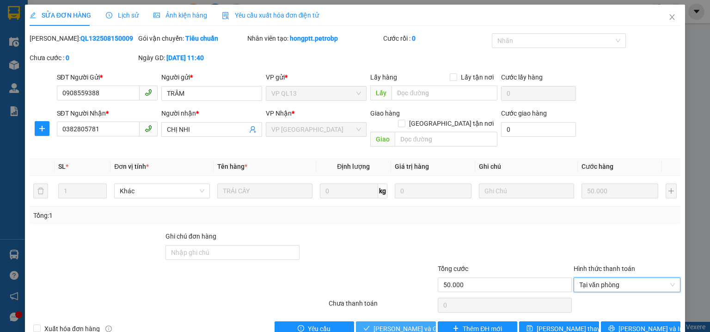
click at [419, 324] on span "Lưu và Giao hàng" at bounding box center [418, 329] width 89 height 10
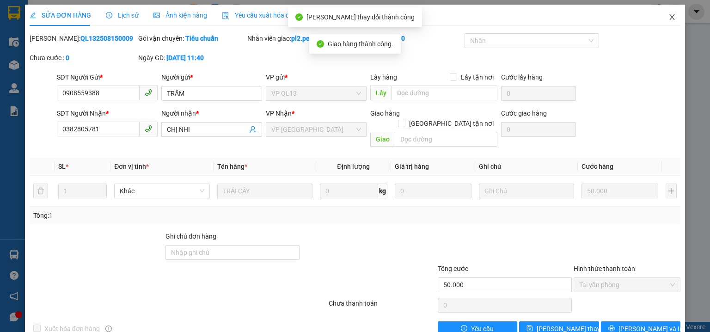
click at [669, 15] on icon "close" at bounding box center [672, 16] width 7 height 7
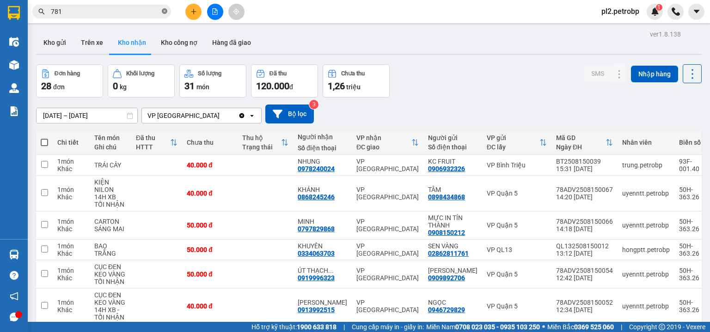
click at [163, 12] on icon "close-circle" at bounding box center [165, 11] width 6 height 6
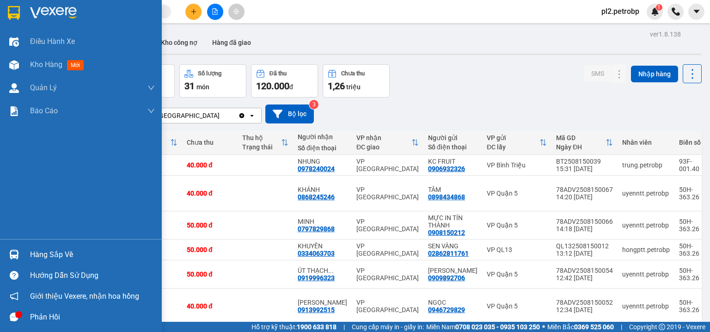
click at [35, 251] on div "Hàng sắp về" at bounding box center [92, 255] width 125 height 14
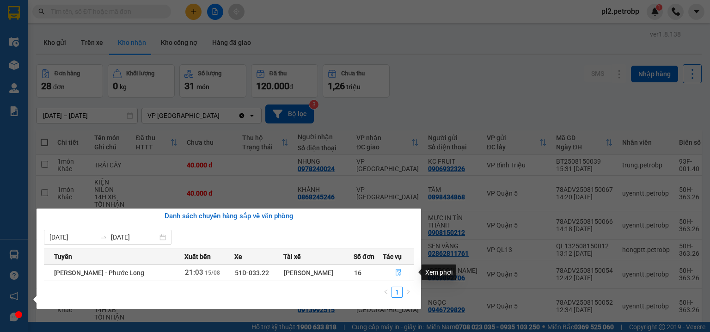
click at [400, 270] on icon "file-done" at bounding box center [398, 272] width 6 height 6
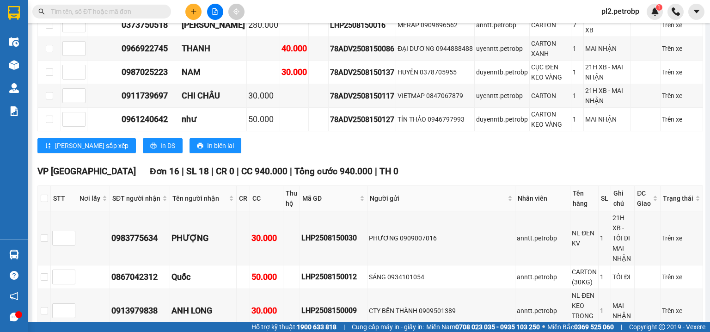
scroll to position [1412, 0]
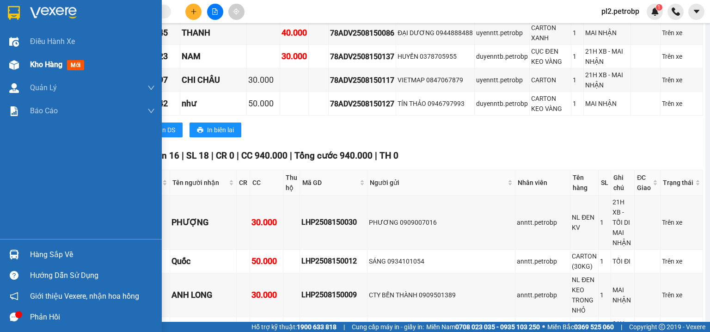
click at [44, 64] on span "Kho hàng" at bounding box center [46, 64] width 32 height 9
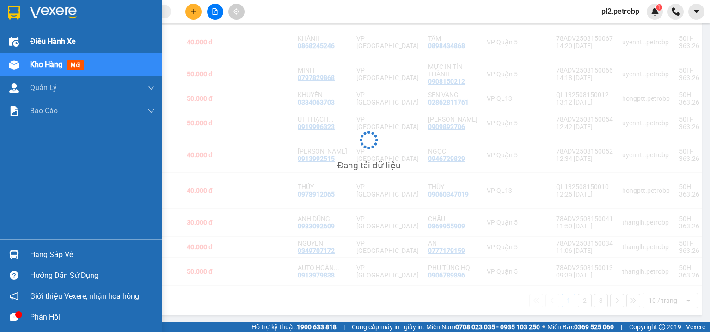
scroll to position [152, 0]
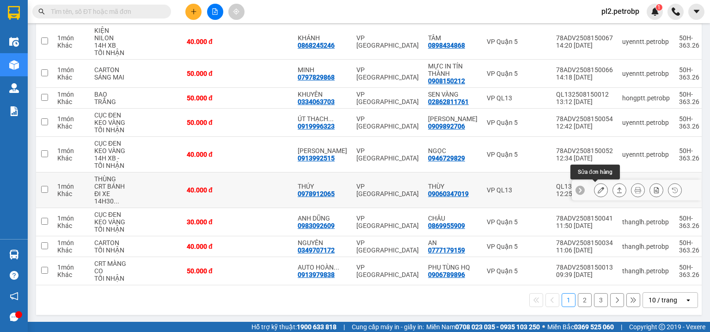
click at [598, 189] on icon at bounding box center [601, 190] width 6 height 6
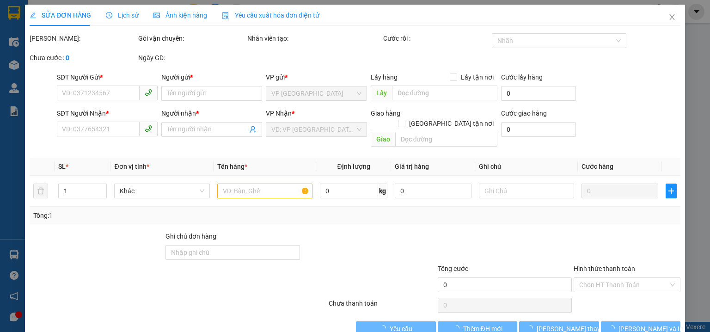
type input "09060347019"
type input "THÙY"
type input "0978912065"
type input "THÚY"
type input "40.000"
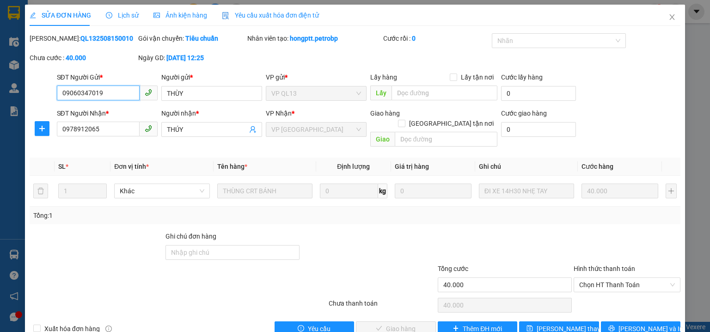
drag, startPoint x: 594, startPoint y: 273, endPoint x: 595, endPoint y: 282, distance: 8.8
click at [595, 278] on span "Chọn HT Thanh Toán" at bounding box center [627, 285] width 96 height 14
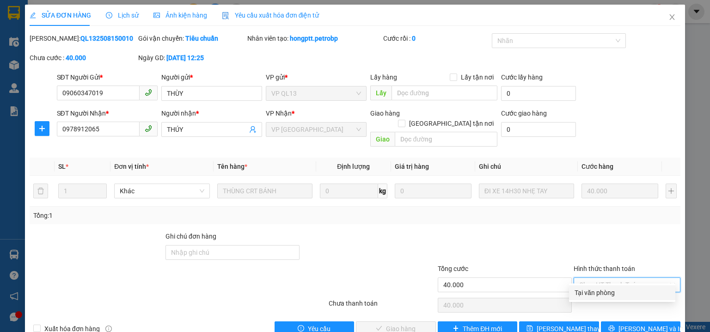
drag, startPoint x: 595, startPoint y: 295, endPoint x: 560, endPoint y: 299, distance: 35.9
click at [586, 298] on div "Tại văn phòng" at bounding box center [622, 292] width 106 height 15
type input "0"
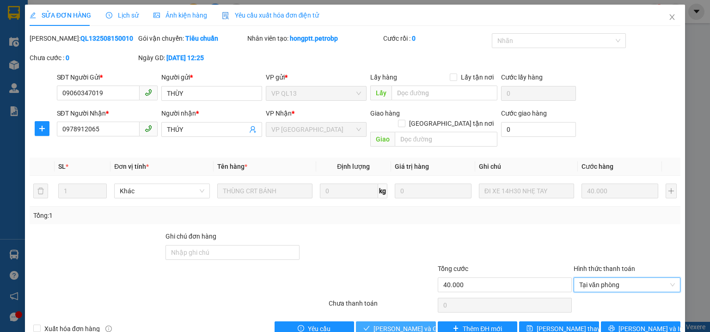
click at [398, 324] on span "Lưu và Giao hàng" at bounding box center [418, 329] width 89 height 10
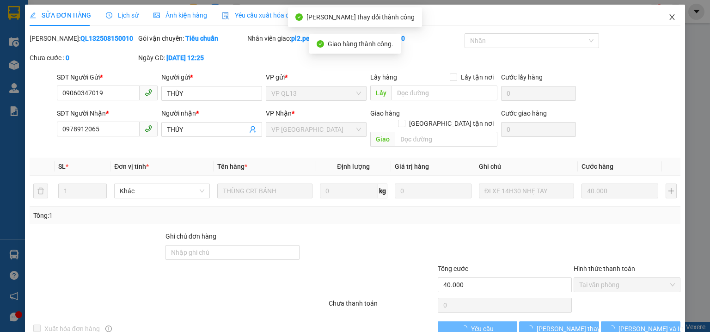
drag, startPoint x: 671, startPoint y: 14, endPoint x: 645, endPoint y: 22, distance: 27.6
click at [670, 14] on span "Close" at bounding box center [672, 18] width 26 height 26
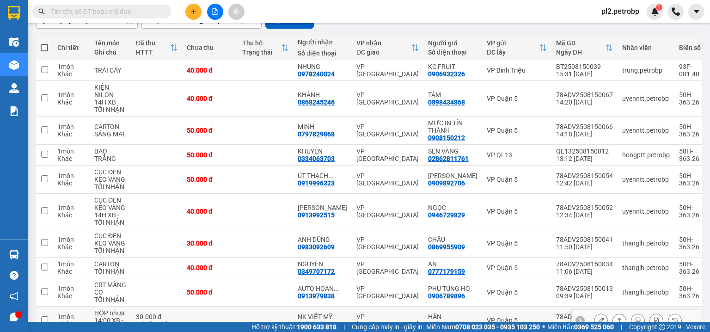
scroll to position [144, 0]
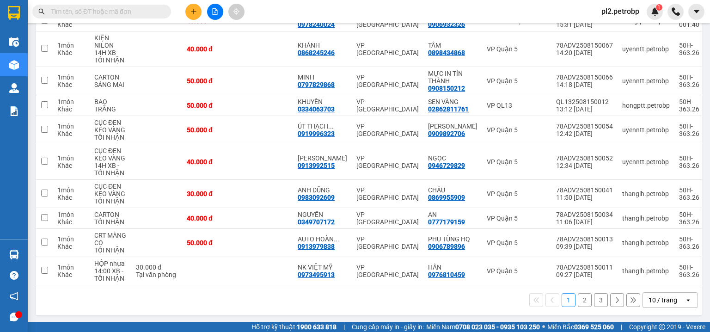
click at [578, 300] on button "2" at bounding box center [585, 300] width 14 height 14
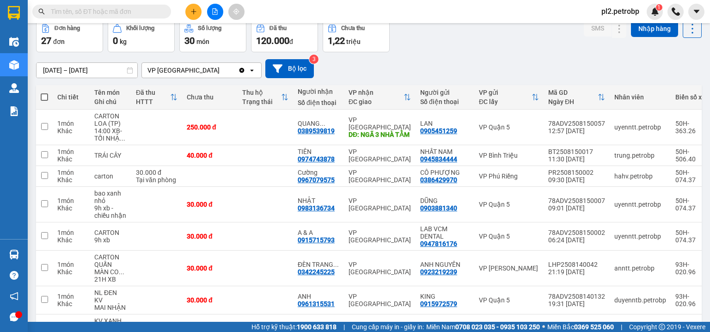
scroll to position [0, 0]
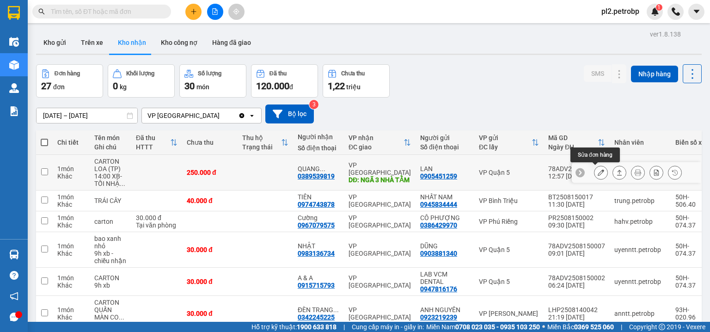
click at [599, 172] on button at bounding box center [601, 173] width 13 height 16
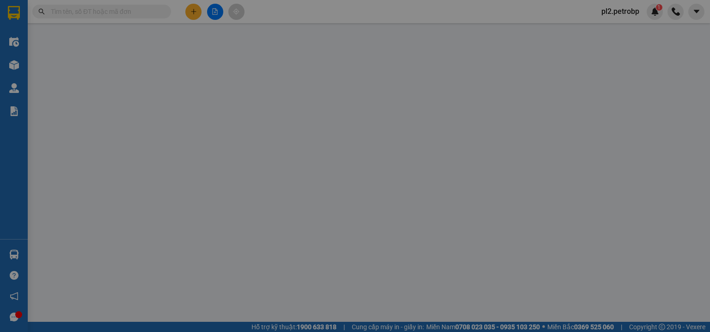
type input "0905451259"
type input "LAN"
type input "0389539819"
type input "QUANG TRƯỜNG"
type input "NGÃ 3 NHÀ TẰM"
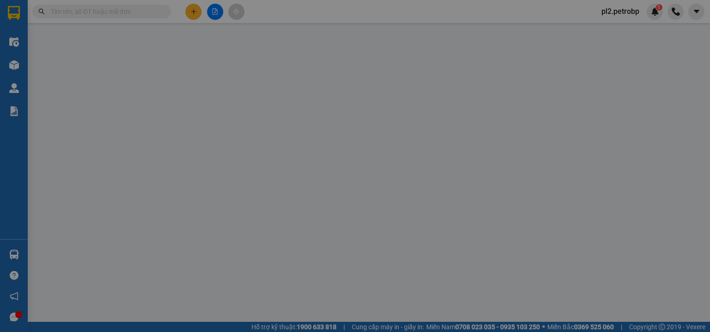
type input "250.000"
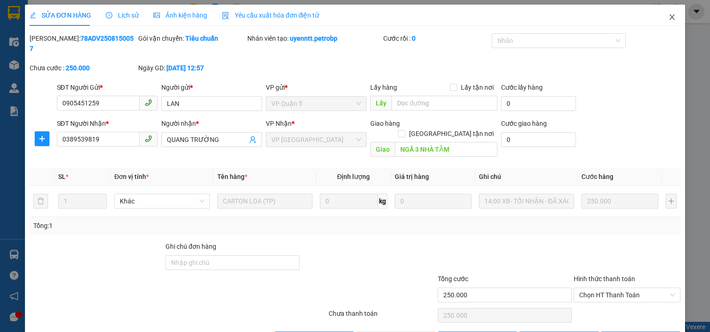
click at [669, 18] on icon "close" at bounding box center [672, 16] width 7 height 7
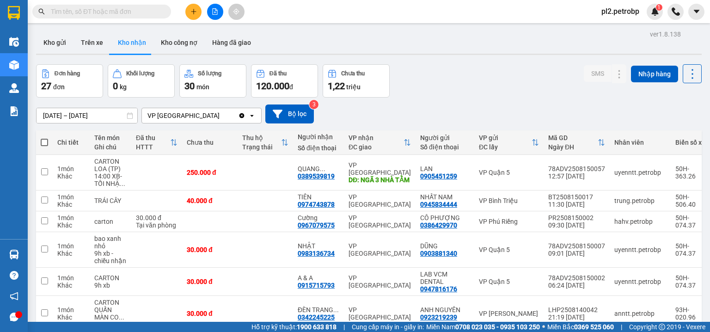
click at [128, 9] on input "text" at bounding box center [105, 11] width 109 height 10
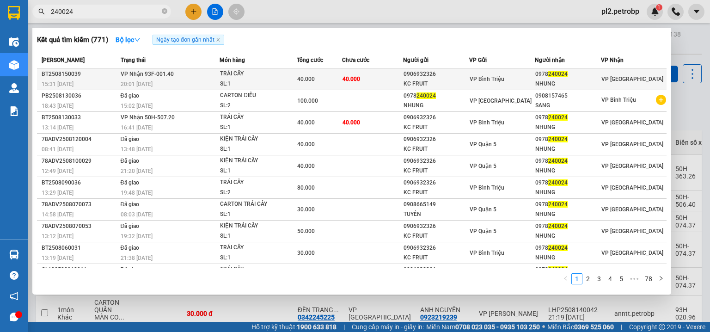
type input "240024"
click at [451, 84] on div "KC FRUIT" at bounding box center [436, 84] width 65 height 10
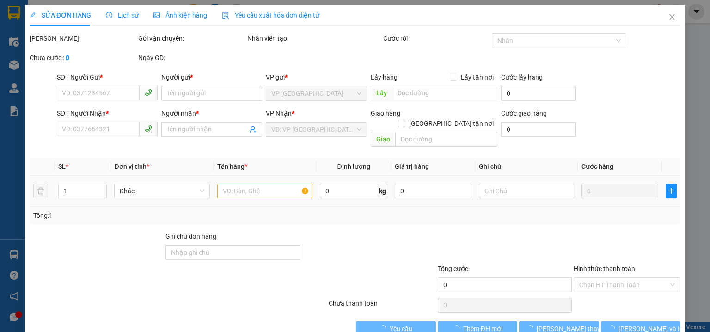
type input "0906932326"
type input "KC FRUIT"
type input "0978240024"
type input "NHUNG"
type input "40.000"
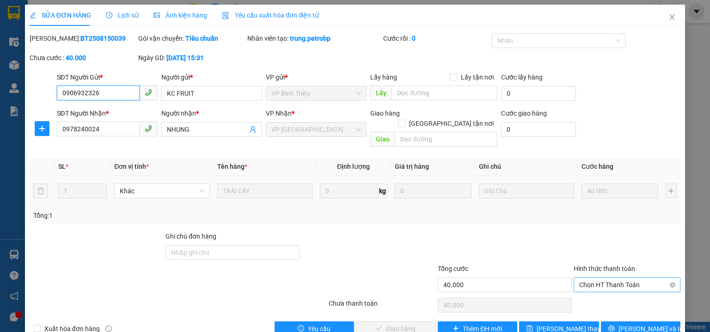
click at [603, 278] on span "Chọn HT Thanh Toán" at bounding box center [627, 285] width 96 height 14
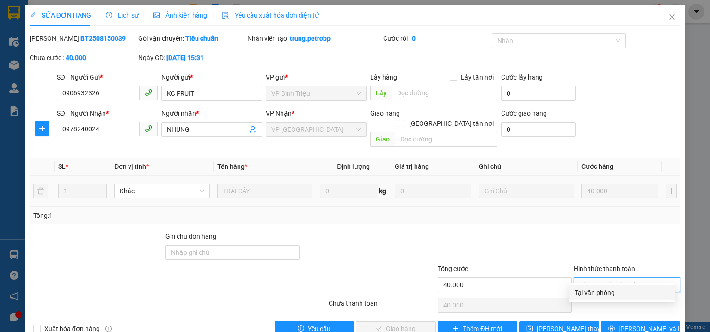
click at [596, 298] on div "Tại văn phòng" at bounding box center [622, 292] width 106 height 15
type input "0"
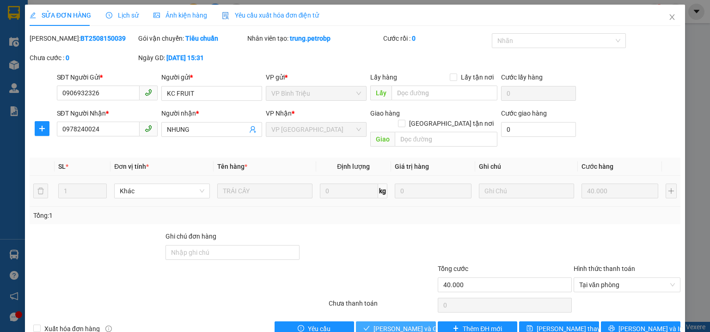
drag, startPoint x: 414, startPoint y: 320, endPoint x: 493, endPoint y: 223, distance: 125.2
click at [415, 324] on span "Lưu và Giao hàng" at bounding box center [418, 329] width 89 height 10
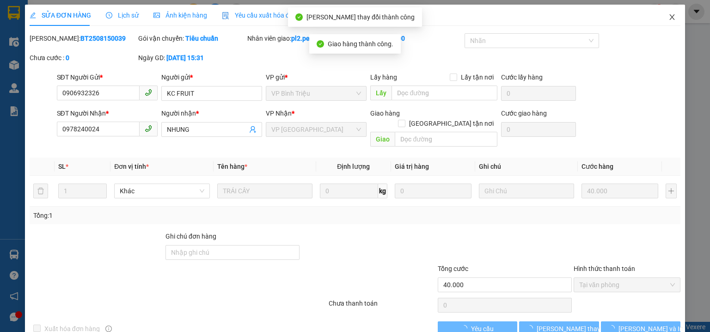
click at [670, 16] on icon "close" at bounding box center [672, 17] width 5 height 6
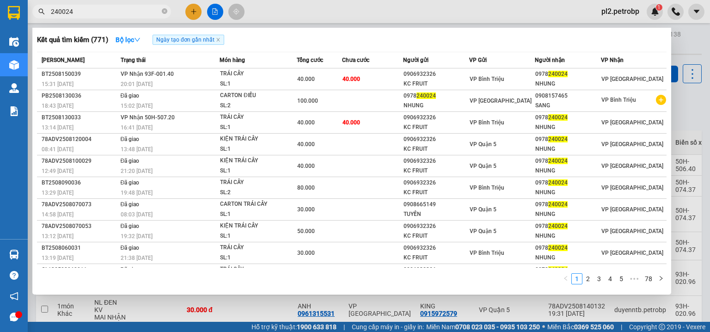
drag, startPoint x: 165, startPoint y: 8, endPoint x: 160, endPoint y: 11, distance: 6.0
click at [165, 8] on span at bounding box center [165, 11] width 6 height 9
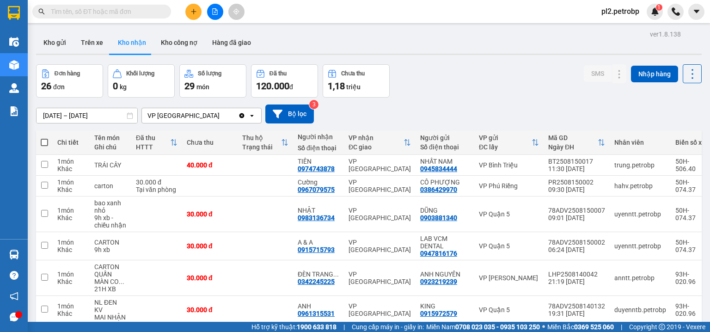
click at [159, 11] on input "text" at bounding box center [105, 11] width 109 height 10
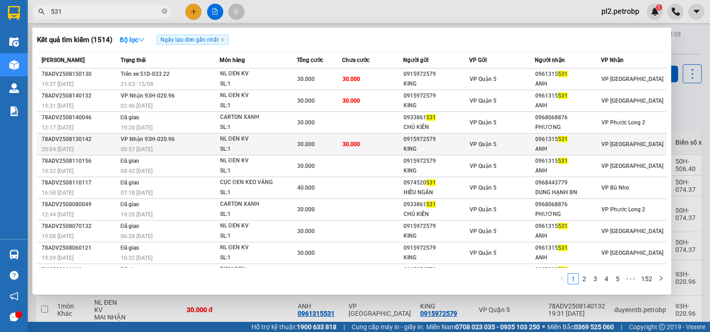
type input "531"
click at [251, 145] on div "SL: 1" at bounding box center [254, 149] width 69 height 10
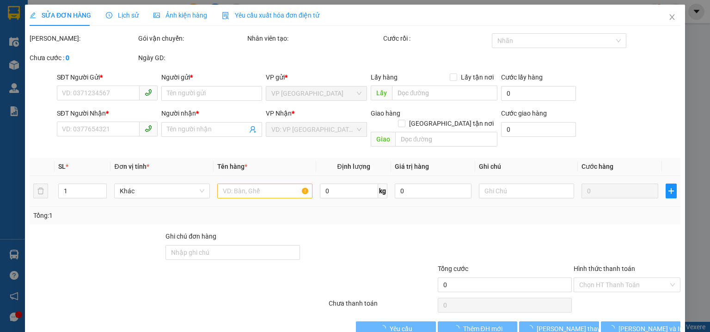
scroll to position [7, 0]
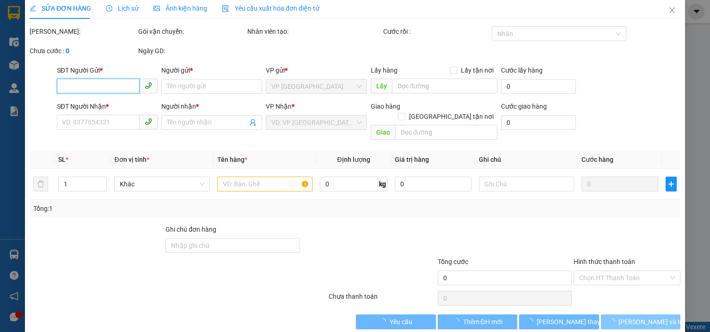
type input "0915972579"
type input "KING"
type input "0961315531"
type input "ANH"
type input "30.000"
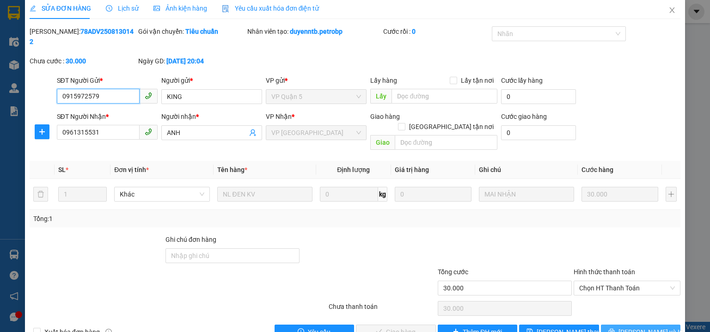
click at [591, 281] on span "Chọn HT Thanh Toán" at bounding box center [627, 288] width 96 height 14
drag, startPoint x: 581, startPoint y: 283, endPoint x: 451, endPoint y: 302, distance: 131.3
click at [579, 283] on div "Tại văn phòng" at bounding box center [622, 286] width 95 height 10
type input "0"
click at [404, 327] on span "Lưu và Giao hàng" at bounding box center [418, 332] width 89 height 10
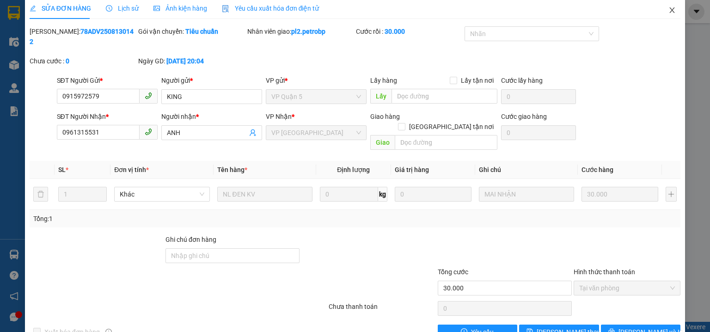
click at [670, 10] on icon "close" at bounding box center [672, 10] width 5 height 6
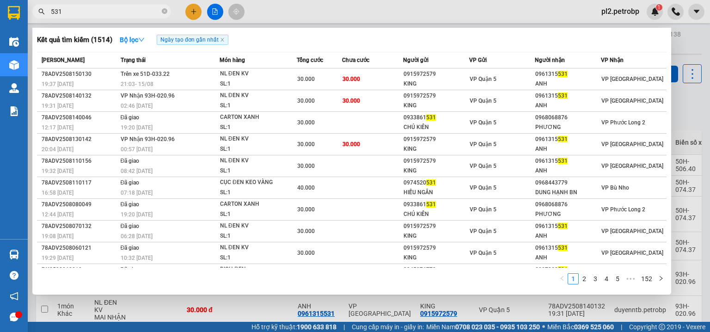
click at [107, 12] on input "531" at bounding box center [105, 11] width 109 height 10
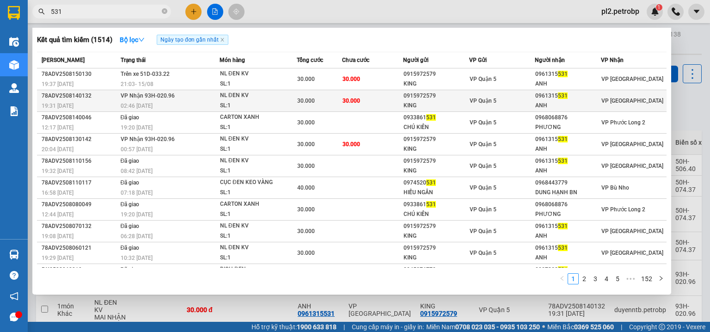
click at [280, 105] on div "SL: 1" at bounding box center [254, 106] width 69 height 10
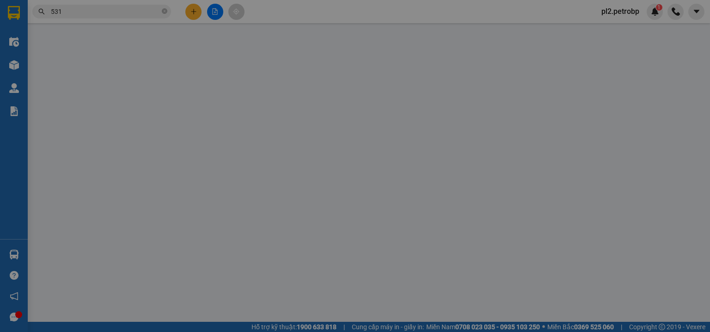
type input "0915972579"
type input "KING"
type input "0961315531"
type input "ANH"
type input "30.000"
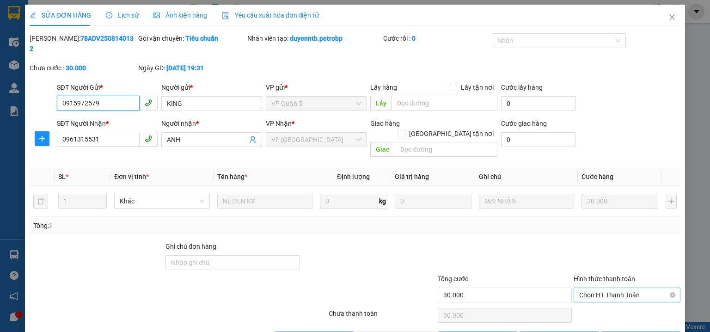
click at [581, 288] on span "Chọn HT Thanh Toán" at bounding box center [627, 295] width 96 height 14
click at [589, 293] on div "Tại văn phòng" at bounding box center [622, 293] width 95 height 10
type input "0"
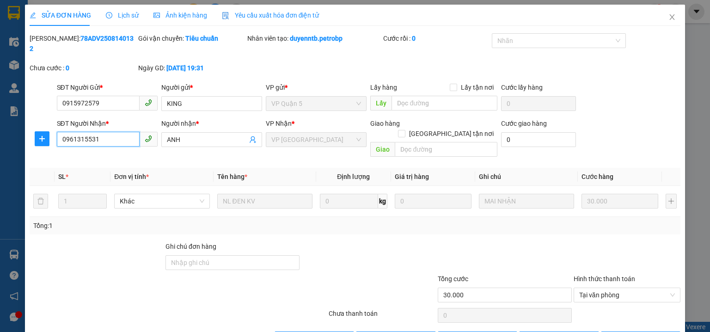
drag, startPoint x: 109, startPoint y: 128, endPoint x: 18, endPoint y: 124, distance: 90.7
click at [18, 124] on div "SỬA ĐƠN HÀNG Lịch sử Ảnh kiện hàng Yêu cầu xuất hóa đơn điện tử Total Paid Fee …" at bounding box center [355, 166] width 710 height 332
drag, startPoint x: 666, startPoint y: 18, endPoint x: 648, endPoint y: 22, distance: 18.9
click at [669, 18] on icon "close" at bounding box center [672, 16] width 7 height 7
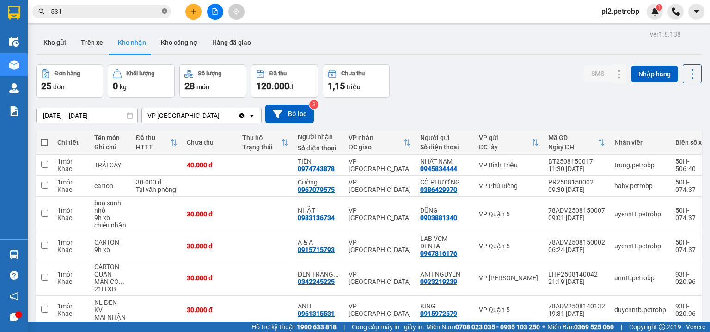
click at [163, 9] on icon "close-circle" at bounding box center [165, 11] width 6 height 6
paste input "0961315531"
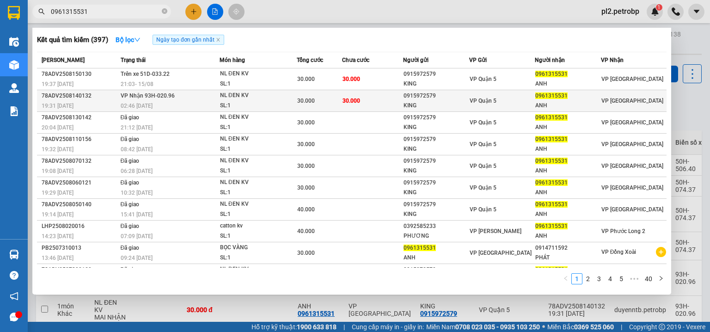
type input "0961315531"
click at [205, 99] on td "VP Nhận 93H-020.96 02:46 - 15/08" at bounding box center [168, 101] width 101 height 22
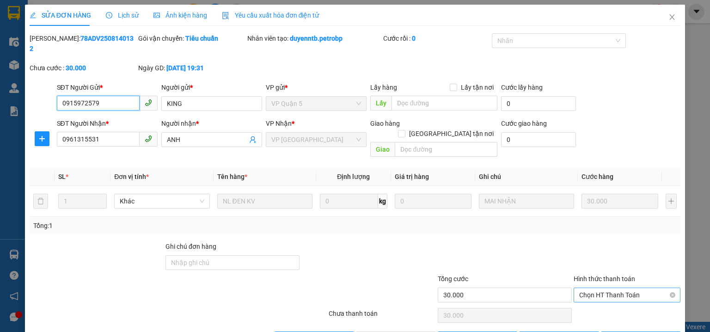
click at [580, 288] on span "Chọn HT Thanh Toán" at bounding box center [627, 295] width 96 height 14
drag, startPoint x: 585, startPoint y: 290, endPoint x: 577, endPoint y: 294, distance: 8.1
click at [585, 291] on div "Tại văn phòng" at bounding box center [622, 293] width 95 height 10
type input "0"
drag, startPoint x: 382, startPoint y: 317, endPoint x: 482, endPoint y: 153, distance: 191.8
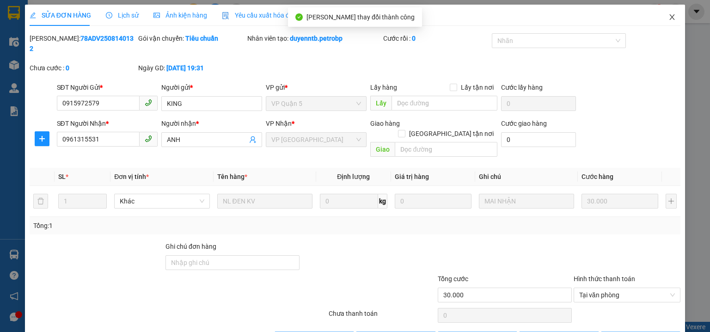
click at [669, 16] on icon "close" at bounding box center [672, 16] width 7 height 7
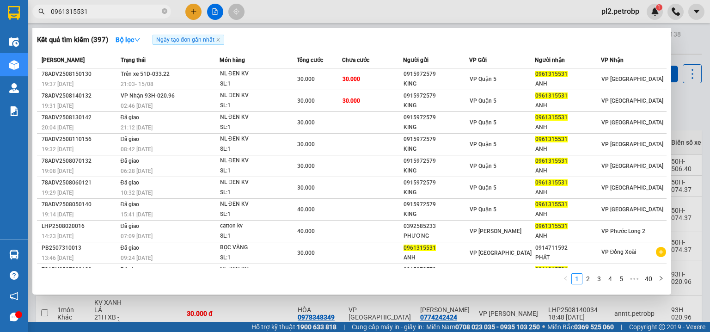
click at [128, 11] on input "0961315531" at bounding box center [105, 11] width 109 height 10
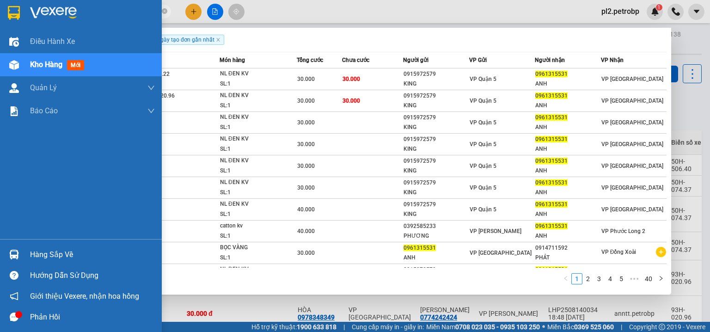
click at [51, 249] on div "Hàng sắp về" at bounding box center [92, 255] width 125 height 14
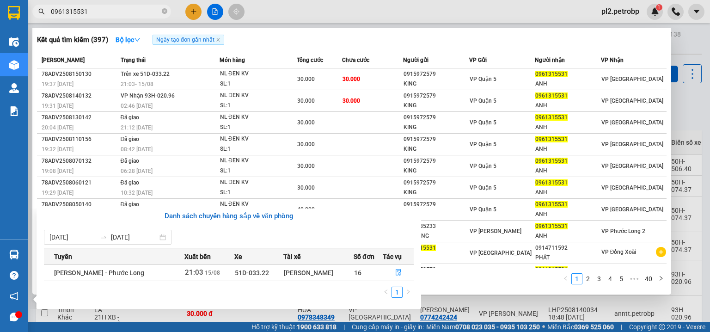
click at [490, 283] on section "Kết quả tìm kiếm ( 397 ) Bộ lọc Ngày tạo đơn gần nhất Mã ĐH Trạng thái Món hàng…" at bounding box center [355, 166] width 710 height 332
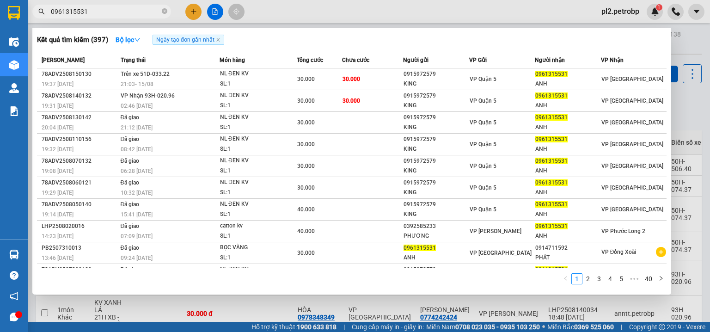
click at [358, 15] on div at bounding box center [355, 166] width 710 height 332
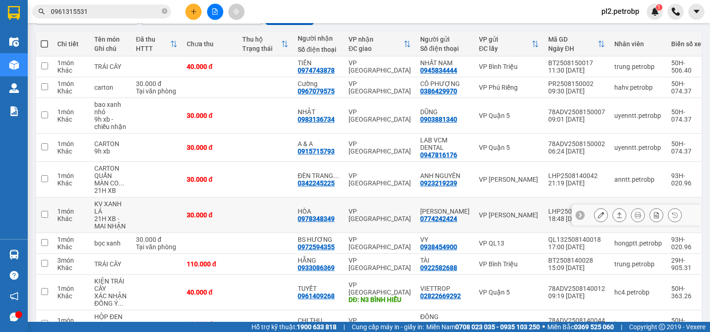
scroll to position [152, 0]
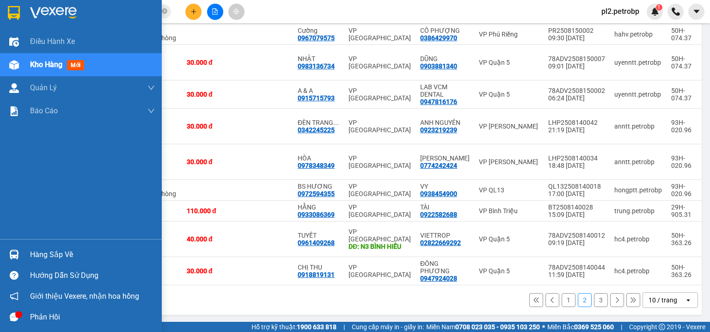
click at [37, 250] on div "Hàng sắp về" at bounding box center [92, 255] width 125 height 14
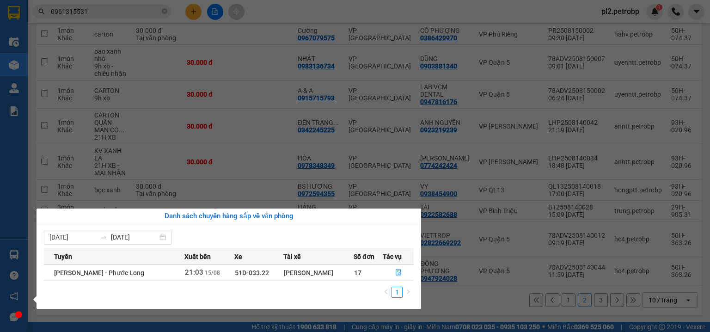
click at [450, 298] on section "Kết quả tìm kiếm ( 397 ) Bộ lọc Ngày tạo đơn gần nhất Mã ĐH Trạng thái Món hàng…" at bounding box center [355, 166] width 710 height 332
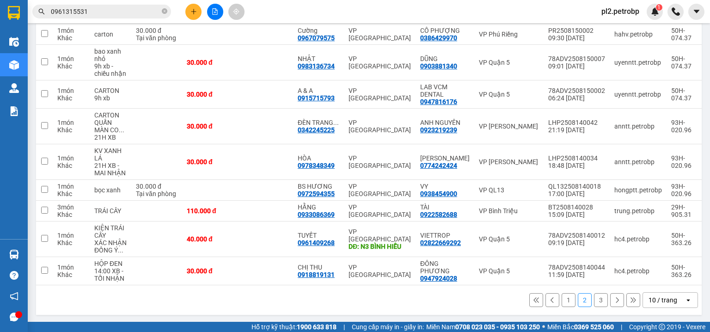
scroll to position [0, 0]
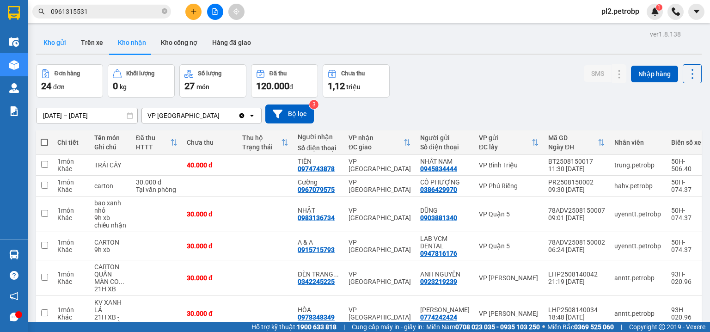
click at [56, 42] on button "Kho gửi" at bounding box center [54, 42] width 37 height 22
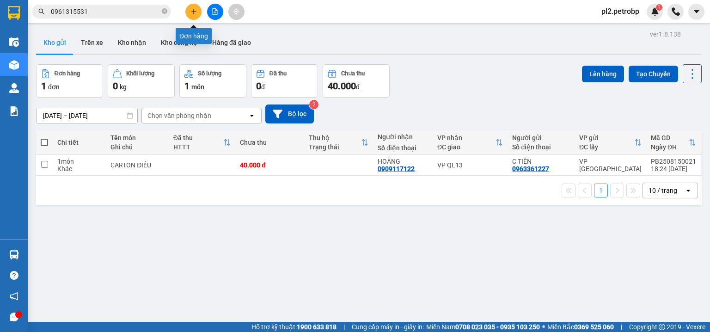
click at [190, 7] on button at bounding box center [193, 12] width 16 height 16
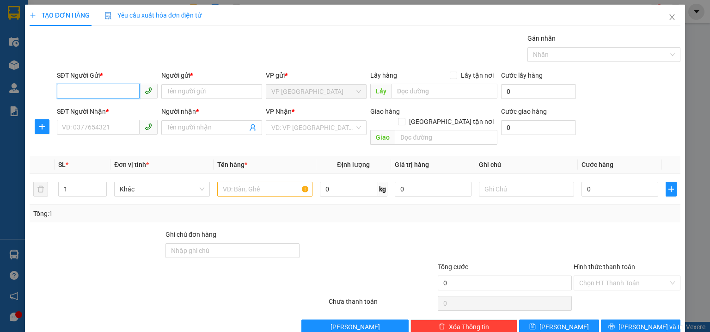
click at [93, 86] on input "SĐT Người Gửi *" at bounding box center [98, 91] width 83 height 15
click at [99, 110] on div "0374316922 - DUNG" at bounding box center [106, 110] width 89 height 10
type input "0374316922"
type input "DUNG"
type input "0967230584"
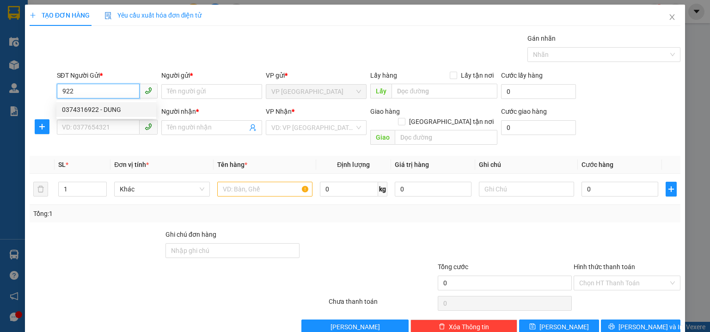
type input "PHẠM HẢI"
type input "70.000"
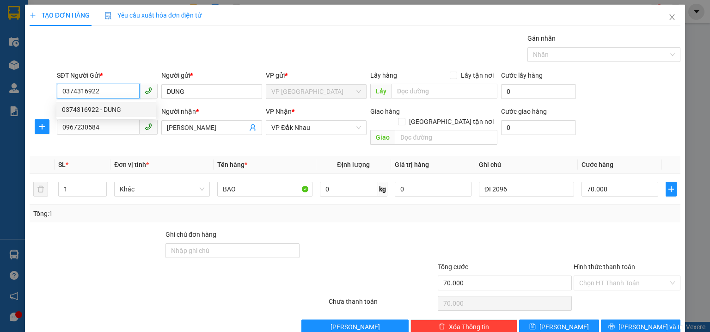
drag, startPoint x: 104, startPoint y: 92, endPoint x: 40, endPoint y: 89, distance: 63.9
click at [40, 89] on div "SĐT Người Gửi * 0374316922 Người gửi * DUNG VP gửi * VP Phước Bình Lấy hàng Lấy…" at bounding box center [355, 86] width 653 height 32
type input "0374316922"
click at [669, 21] on icon "close" at bounding box center [672, 16] width 7 height 7
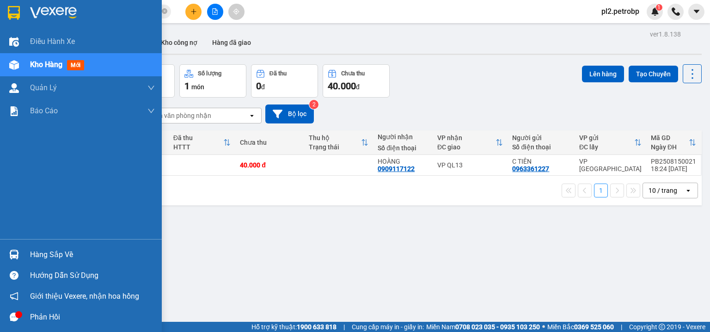
click at [39, 257] on div "Hàng sắp về" at bounding box center [92, 255] width 125 height 14
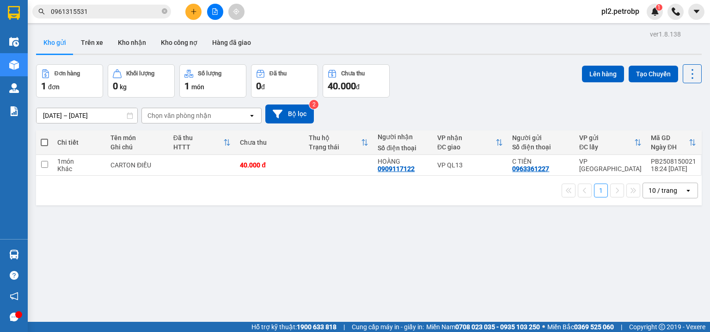
click at [484, 252] on section "Kết quả tìm kiếm ( 397 ) Bộ lọc Ngày tạo đơn gần nhất Mã ĐH Trạng thái Món hàng…" at bounding box center [355, 166] width 710 height 332
click at [124, 45] on button "Kho nhận" at bounding box center [132, 42] width 43 height 22
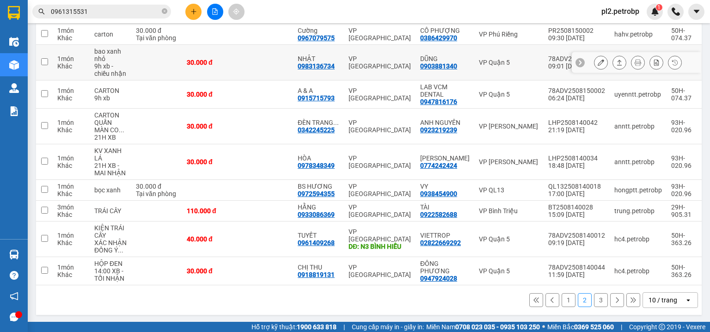
scroll to position [102, 0]
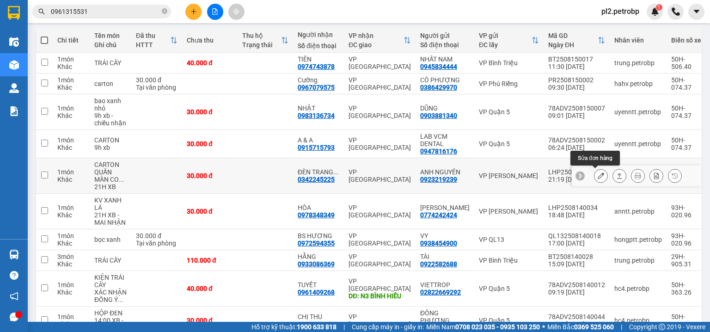
click at [601, 174] on button at bounding box center [601, 176] width 13 height 16
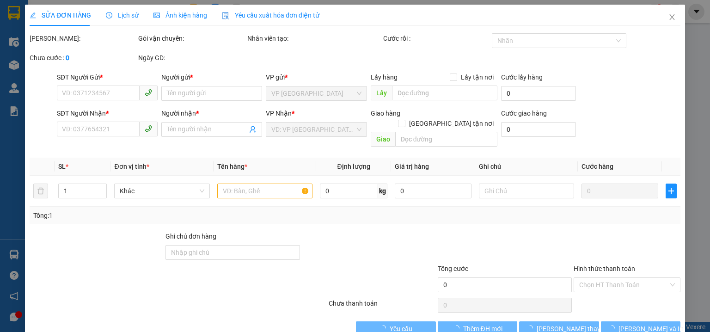
type input "0923219239"
type input "ANH NGUYÊN"
type input "0342245225"
type input "ĐÈN TRANG TRÍ BÌNH PHƯỚC"
type input "30.000"
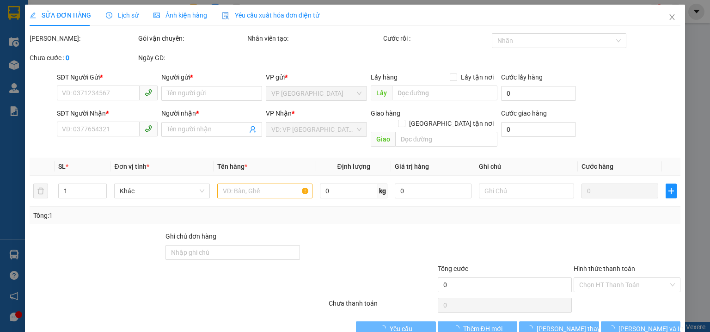
type input "30.000"
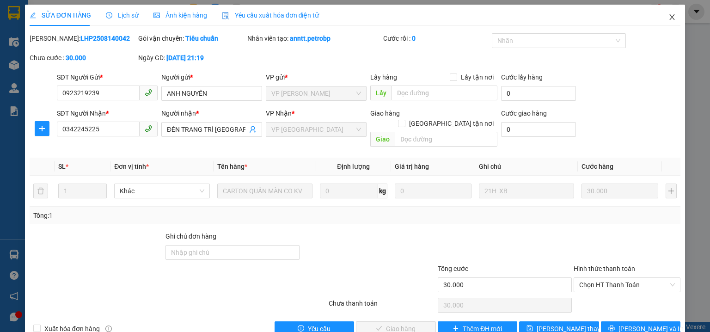
click at [670, 18] on icon "close" at bounding box center [672, 17] width 5 height 6
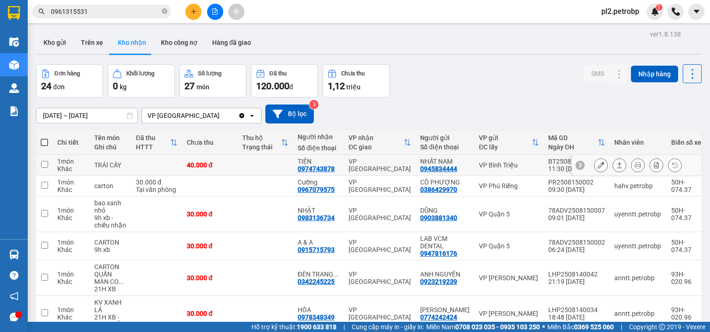
scroll to position [152, 0]
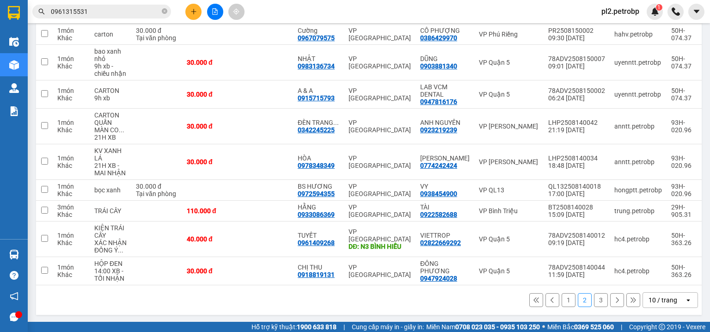
click at [562, 301] on button "1" at bounding box center [569, 300] width 14 height 14
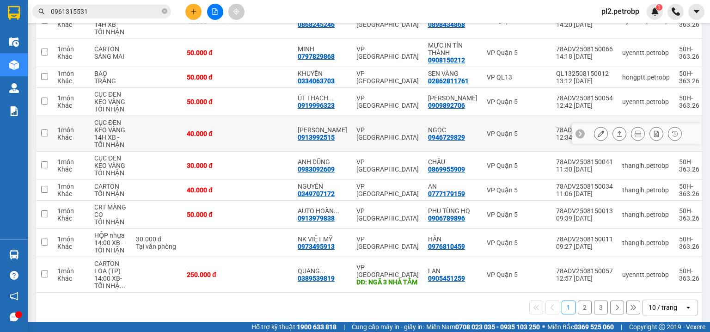
scroll to position [102, 0]
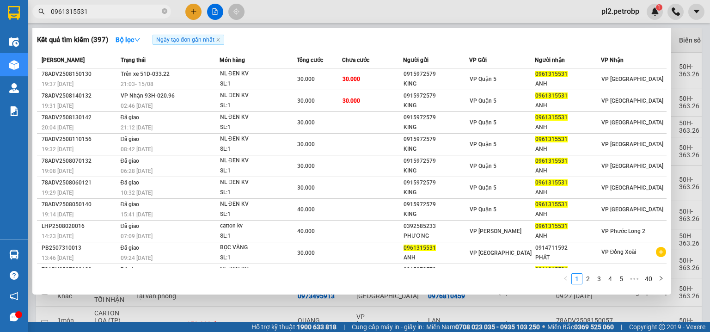
click at [106, 8] on input "0961315531" at bounding box center [105, 11] width 109 height 10
click at [164, 11] on icon "close-circle" at bounding box center [165, 11] width 6 height 6
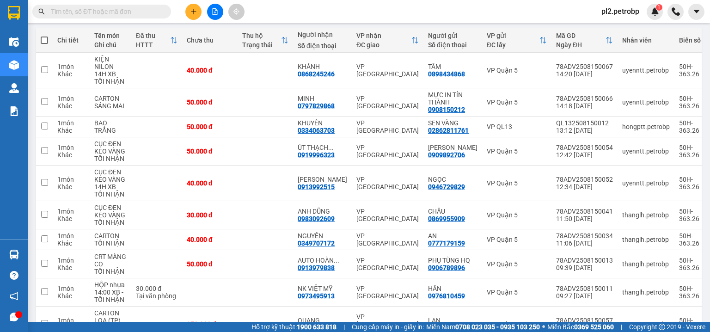
click at [150, 10] on input "text" at bounding box center [105, 11] width 109 height 10
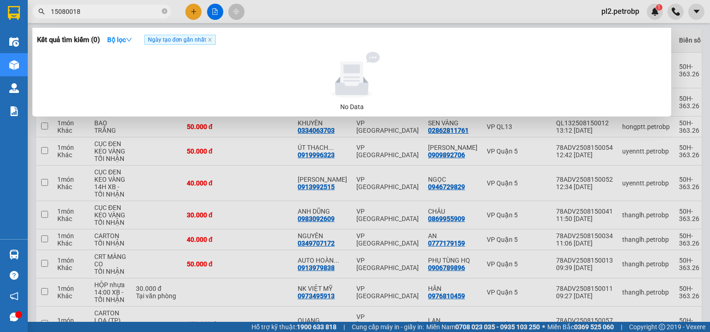
click at [142, 14] on input "15080018" at bounding box center [105, 11] width 109 height 10
type input "15080018"
click at [165, 12] on icon "close-circle" at bounding box center [165, 11] width 6 height 6
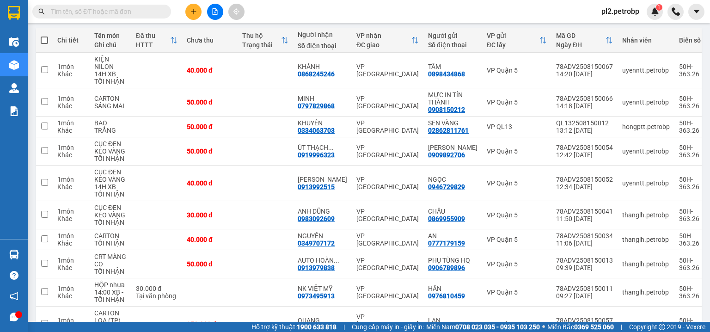
click at [147, 11] on input "text" at bounding box center [105, 11] width 109 height 10
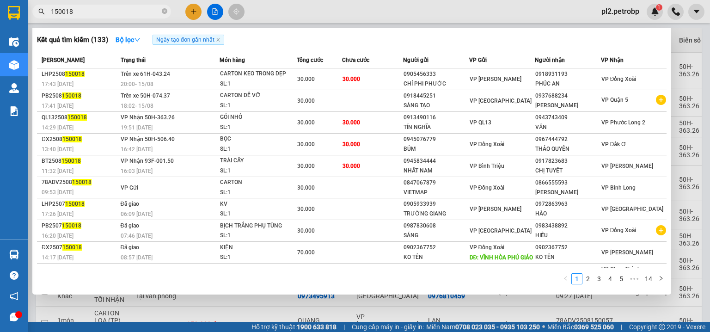
type input "150018"
click at [165, 11] on icon "close-circle" at bounding box center [165, 11] width 6 height 6
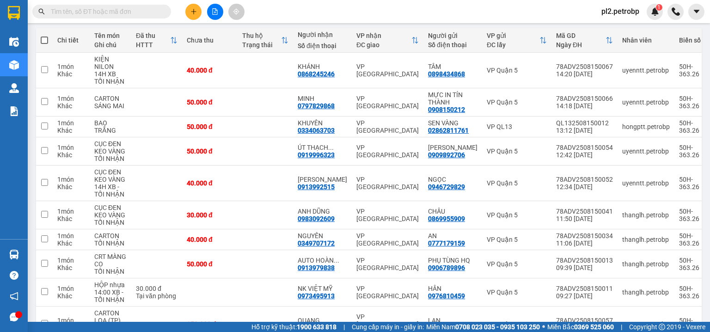
click at [135, 10] on input "text" at bounding box center [105, 11] width 109 height 10
type input "521"
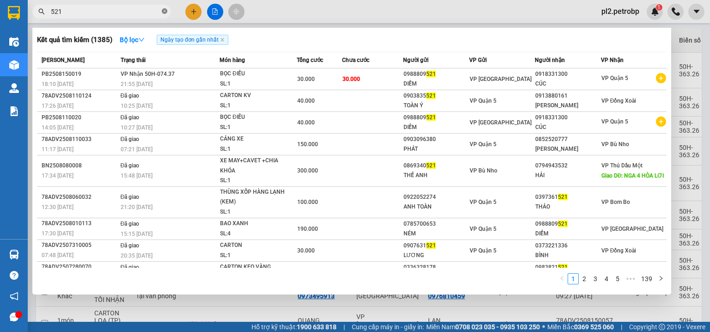
click at [163, 11] on icon "close-circle" at bounding box center [165, 11] width 6 height 6
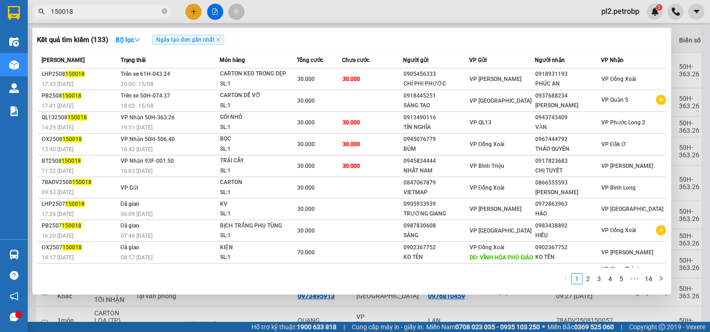
type input "150018"
click at [386, 16] on div at bounding box center [355, 166] width 710 height 332
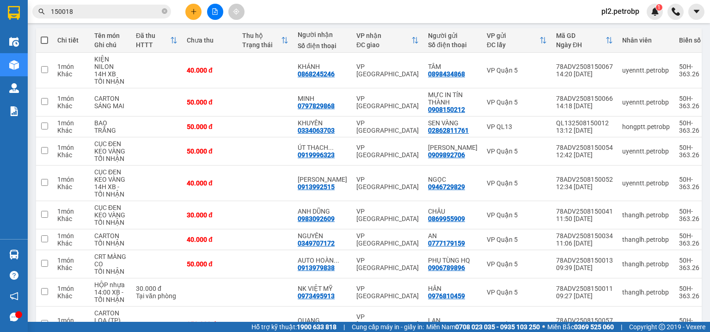
click at [388, 19] on div "Kết quả tìm kiếm ( 133 ) Bộ lọc Ngày tạo đơn gần nhất Mã ĐH Trạng thái Món hàng…" at bounding box center [355, 11] width 710 height 23
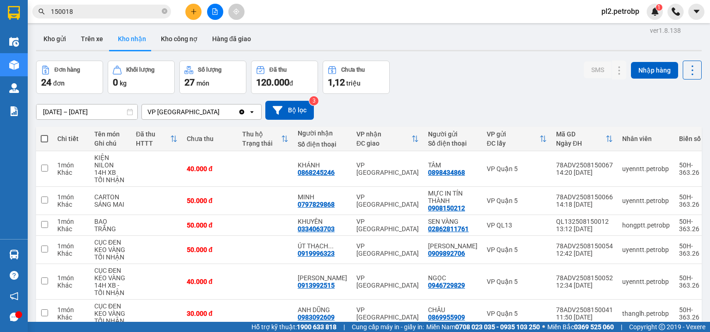
scroll to position [159, 0]
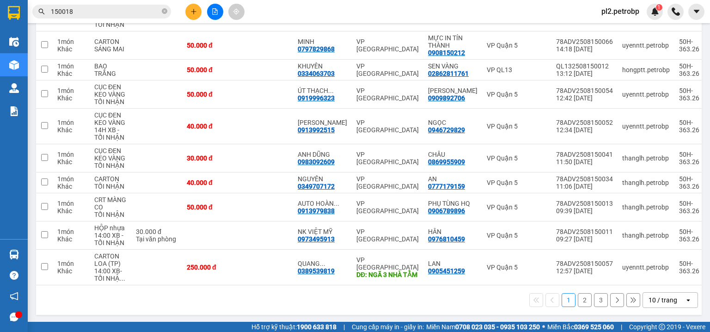
click at [581, 300] on button "2" at bounding box center [585, 300] width 14 height 14
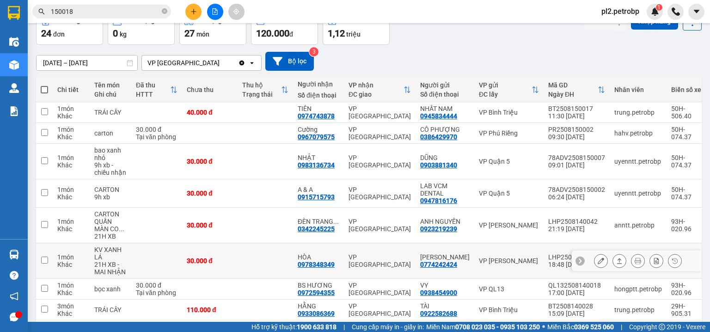
scroll to position [0, 0]
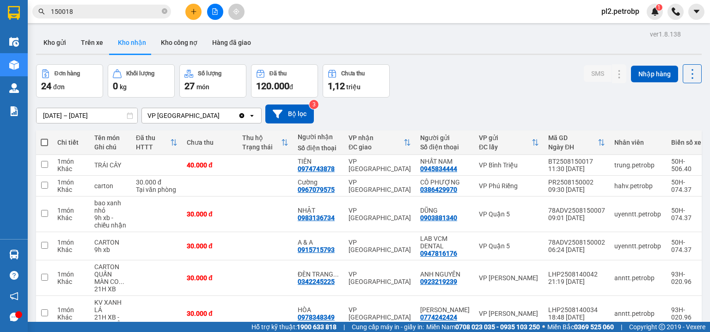
click at [68, 117] on input "13/08/2025 – 15/08/2025" at bounding box center [87, 115] width 101 height 15
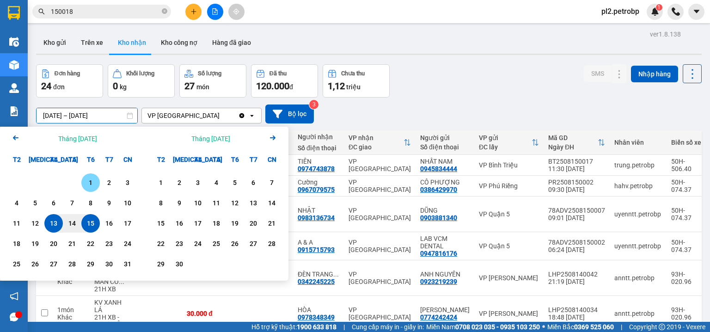
click at [89, 183] on div "1" at bounding box center [90, 182] width 13 height 11
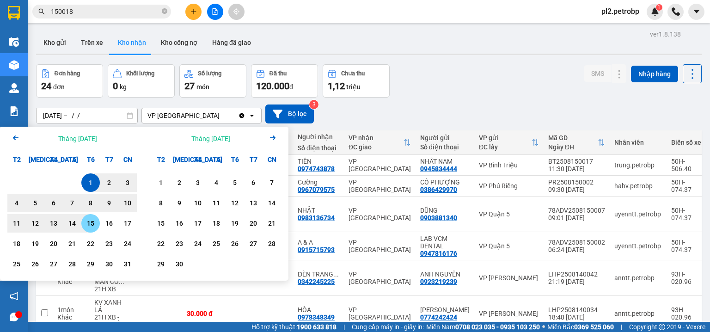
click at [92, 222] on div "15" at bounding box center [90, 223] width 13 height 11
type input "01/08/2025 – 15/08/2025"
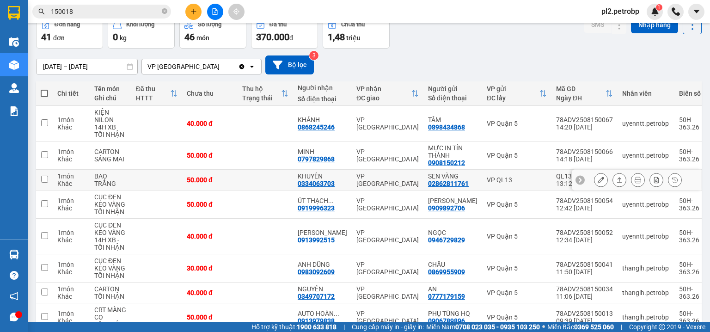
scroll to position [148, 0]
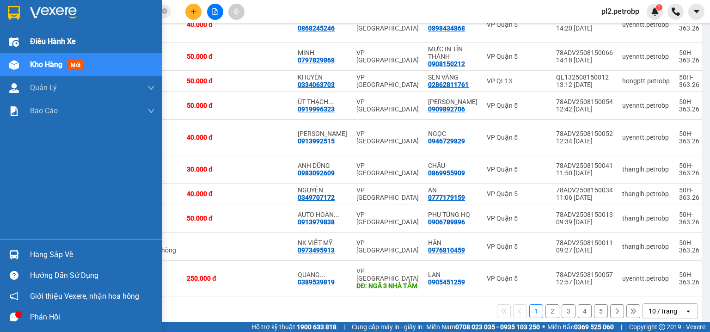
click at [58, 38] on span "Điều hành xe" at bounding box center [53, 42] width 46 height 12
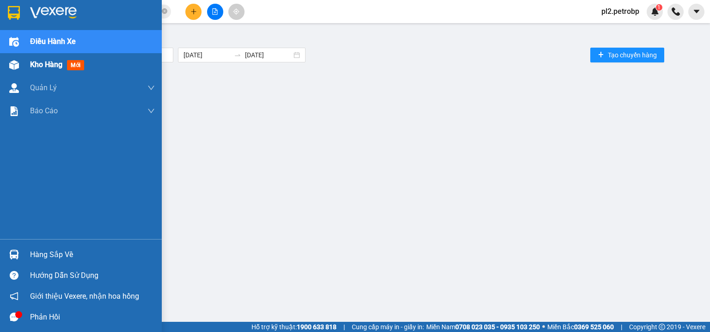
click at [44, 63] on span "Kho hàng" at bounding box center [46, 64] width 32 height 9
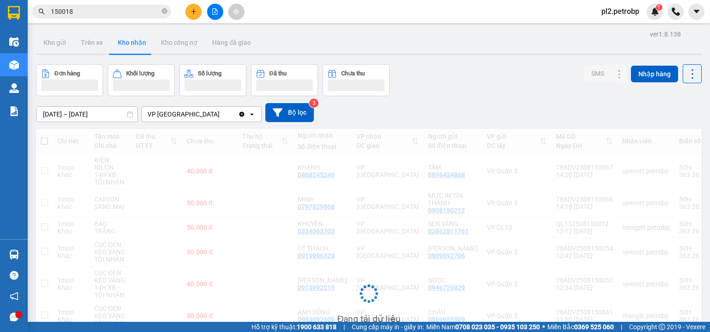
click at [641, 12] on span "pl2.petrobp" at bounding box center [620, 12] width 53 height 12
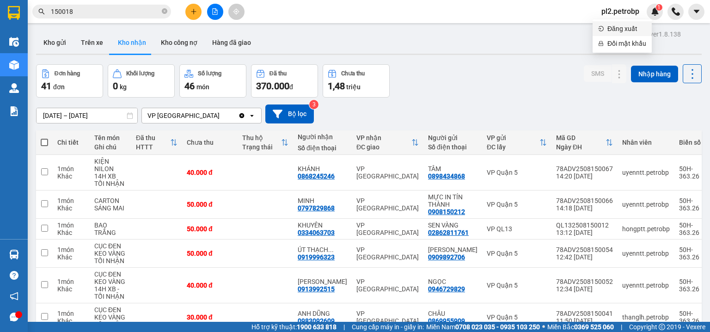
click at [619, 25] on span "Đăng xuất" at bounding box center [627, 29] width 39 height 10
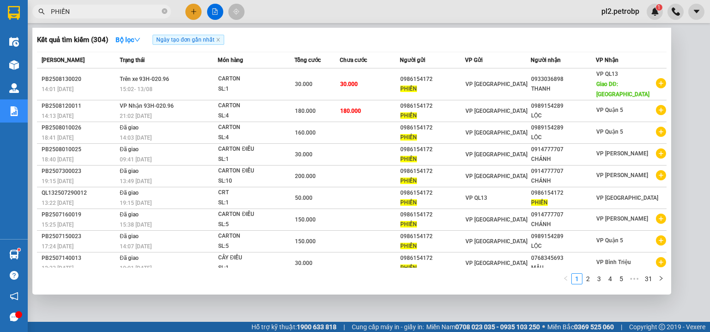
click at [363, 12] on div at bounding box center [355, 166] width 710 height 332
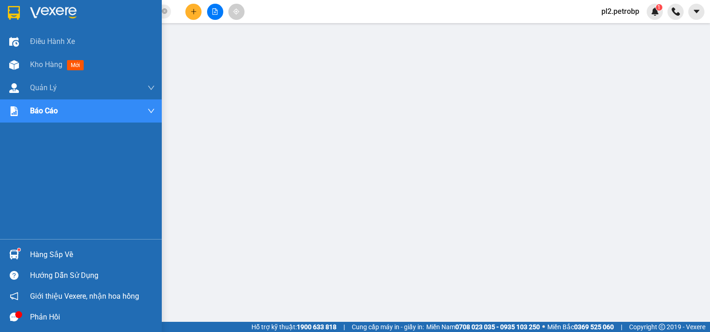
click at [39, 251] on div "Hàng sắp về" at bounding box center [92, 255] width 125 height 14
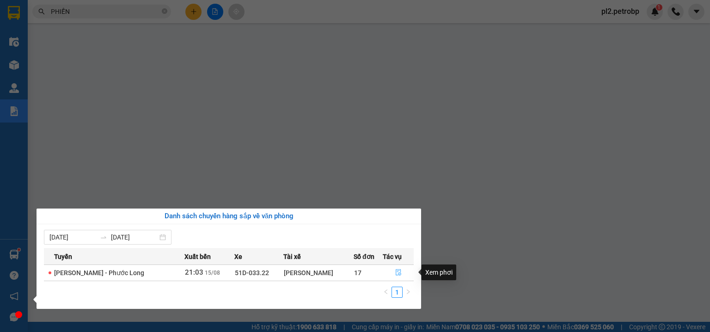
click at [397, 276] on span "file-done" at bounding box center [398, 272] width 6 height 7
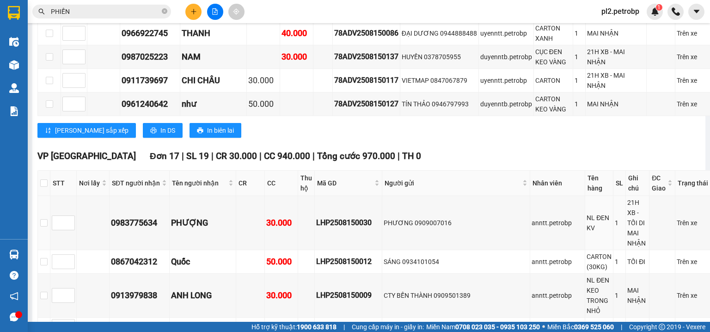
scroll to position [1578, 0]
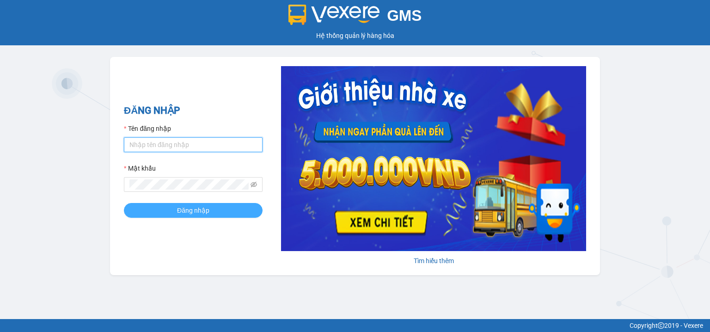
type input "pbi01.petrobp"
click at [211, 209] on button "Đăng nhập" at bounding box center [193, 210] width 139 height 15
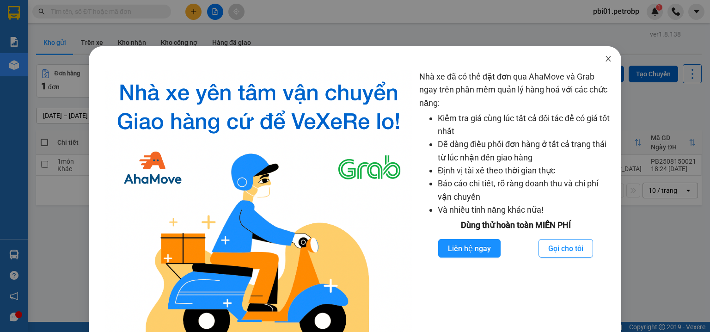
drag, startPoint x: 607, startPoint y: 57, endPoint x: 602, endPoint y: 59, distance: 5.4
click at [606, 57] on icon "close" at bounding box center [608, 58] width 7 height 7
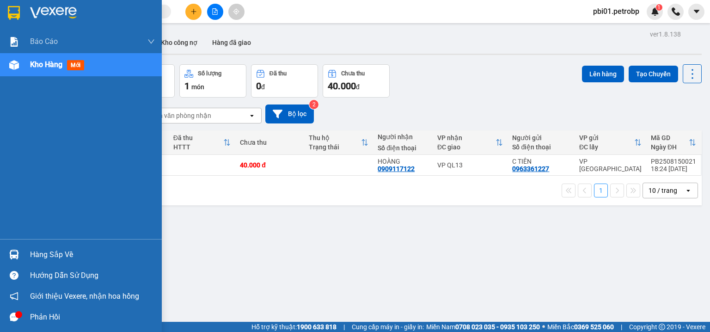
click at [42, 259] on div "Hàng sắp về" at bounding box center [92, 255] width 125 height 14
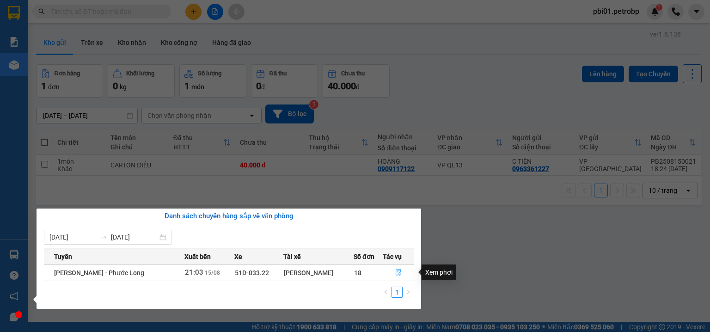
click at [392, 271] on button "button" at bounding box center [398, 272] width 30 height 15
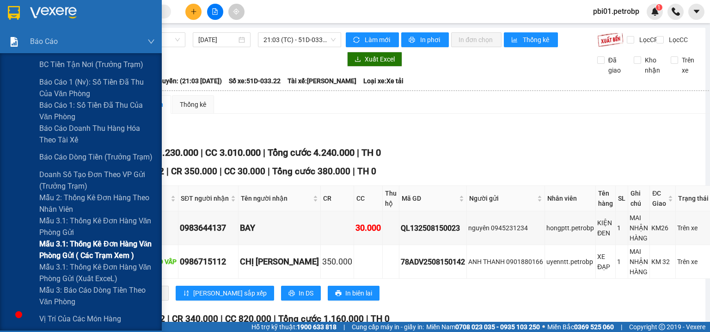
click at [92, 257] on span "Mẫu 3.1: Thống kê đơn hàng văn phòng gửi ( các trạm xem )" at bounding box center [97, 249] width 116 height 23
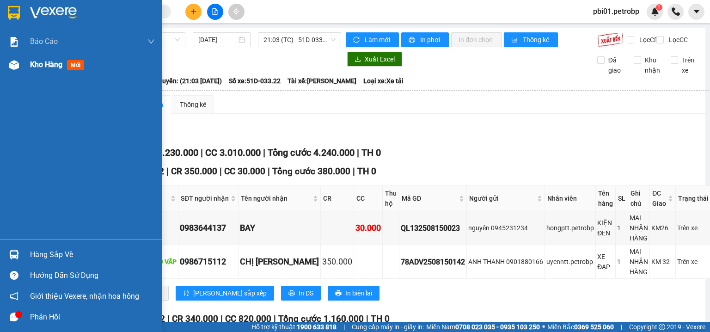
click at [41, 68] on span "Kho hàng" at bounding box center [46, 64] width 32 height 9
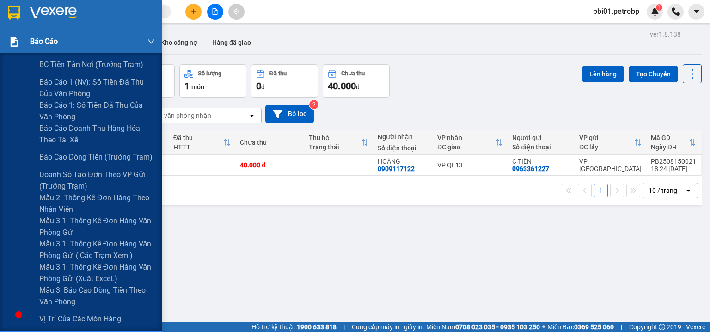
click at [46, 46] on span "Báo cáo" at bounding box center [44, 42] width 28 height 12
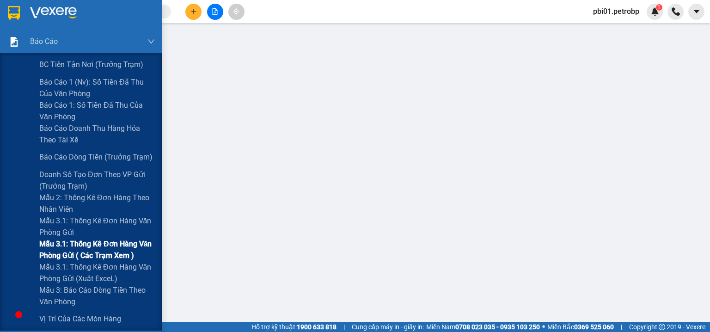
click at [110, 246] on span "Mẫu 3.1: Thống kê đơn hàng văn phòng gửi ( các trạm xem )" at bounding box center [97, 249] width 116 height 23
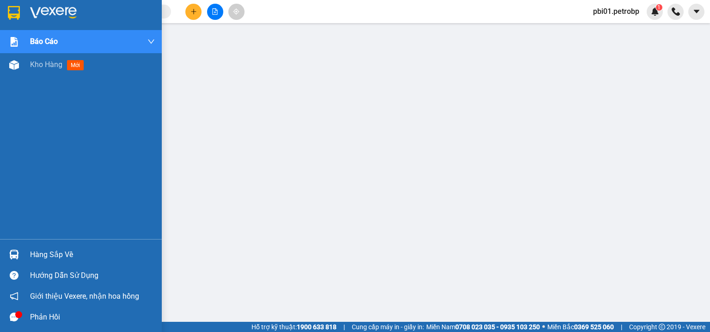
click at [37, 256] on div "Hàng sắp về" at bounding box center [92, 255] width 125 height 14
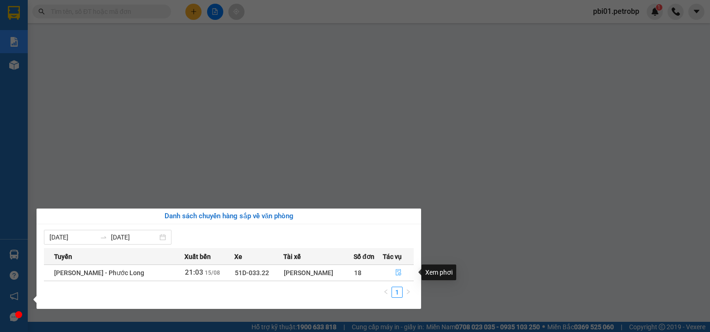
click at [398, 269] on icon "file-done" at bounding box center [398, 272] width 6 height 6
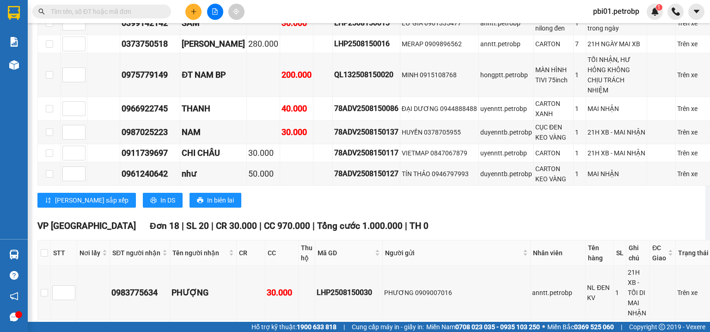
scroll to position [1480, 0]
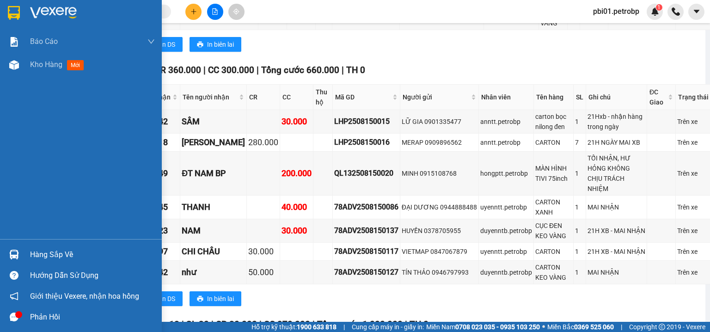
click at [30, 252] on div "Hàng sắp về" at bounding box center [81, 254] width 162 height 21
